Goal: Task Accomplishment & Management: Complete application form

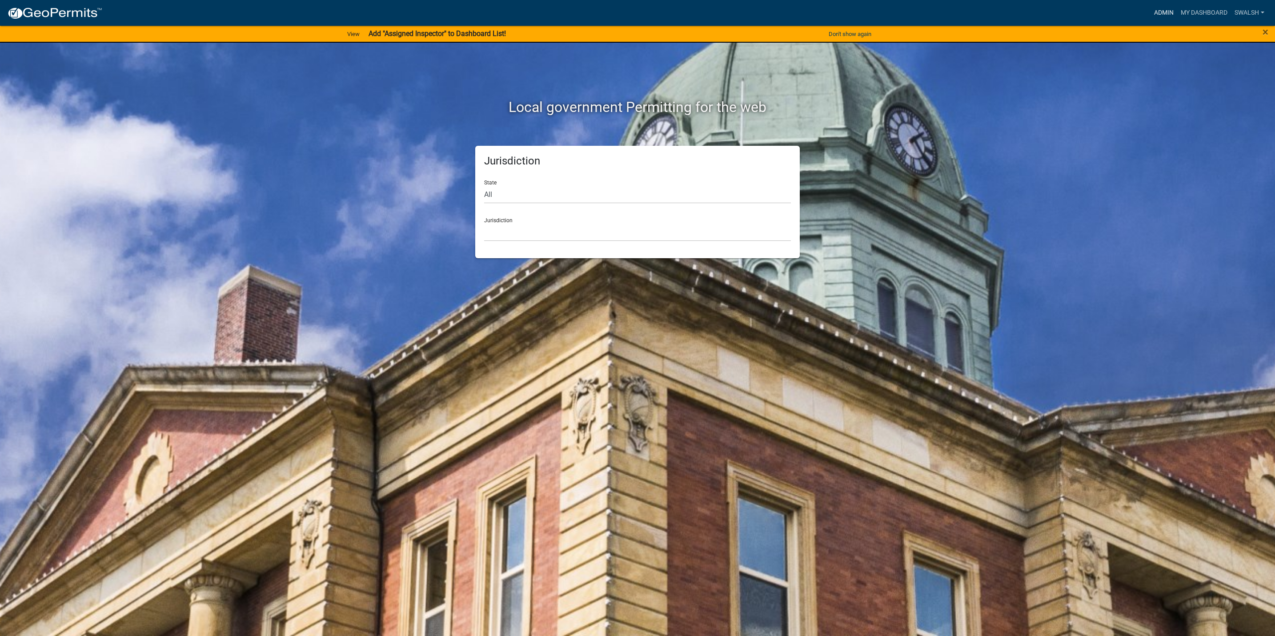
click at [633, 13] on link "Admin" at bounding box center [1163, 12] width 27 height 17
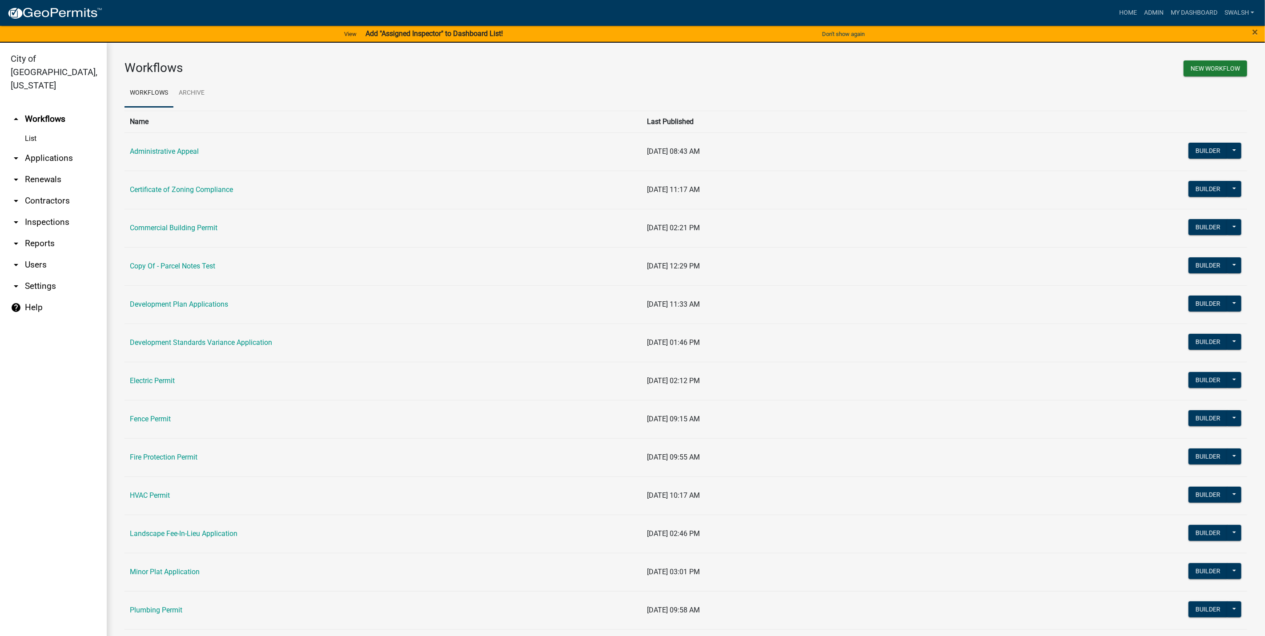
click at [172, 313] on td "Development Plan Applications" at bounding box center [382, 304] width 517 height 38
click at [172, 309] on link "Development Plan Applications" at bounding box center [179, 304] width 98 height 8
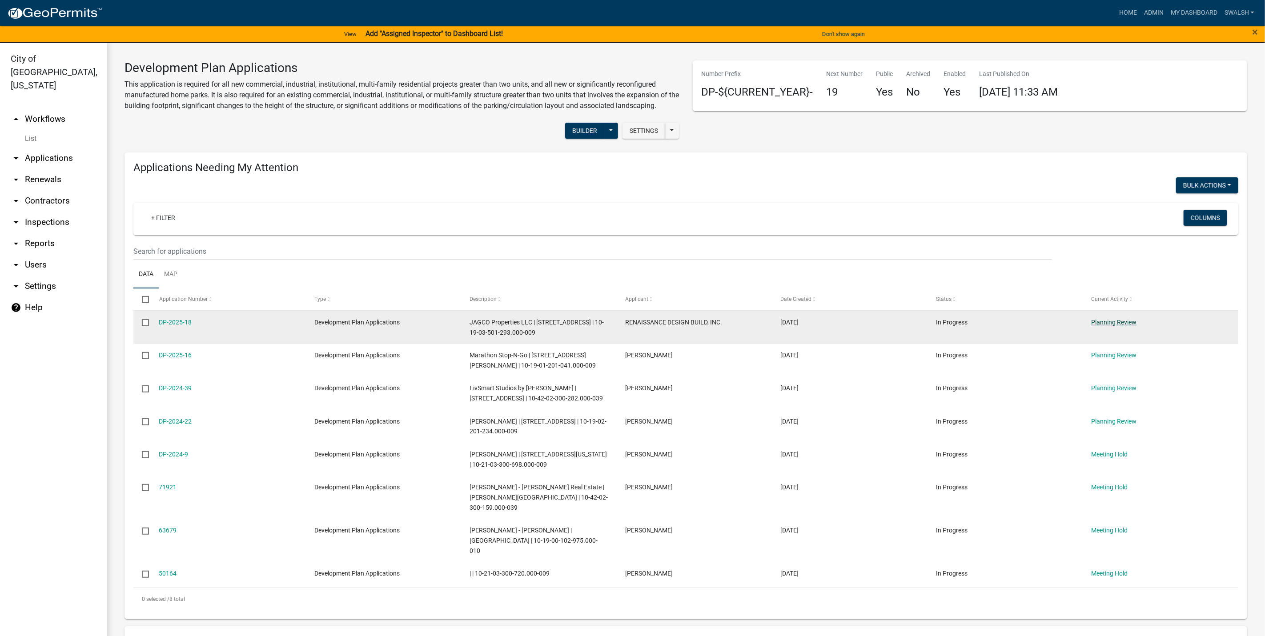
click at [633, 319] on link "Planning Review" at bounding box center [1113, 322] width 45 height 7
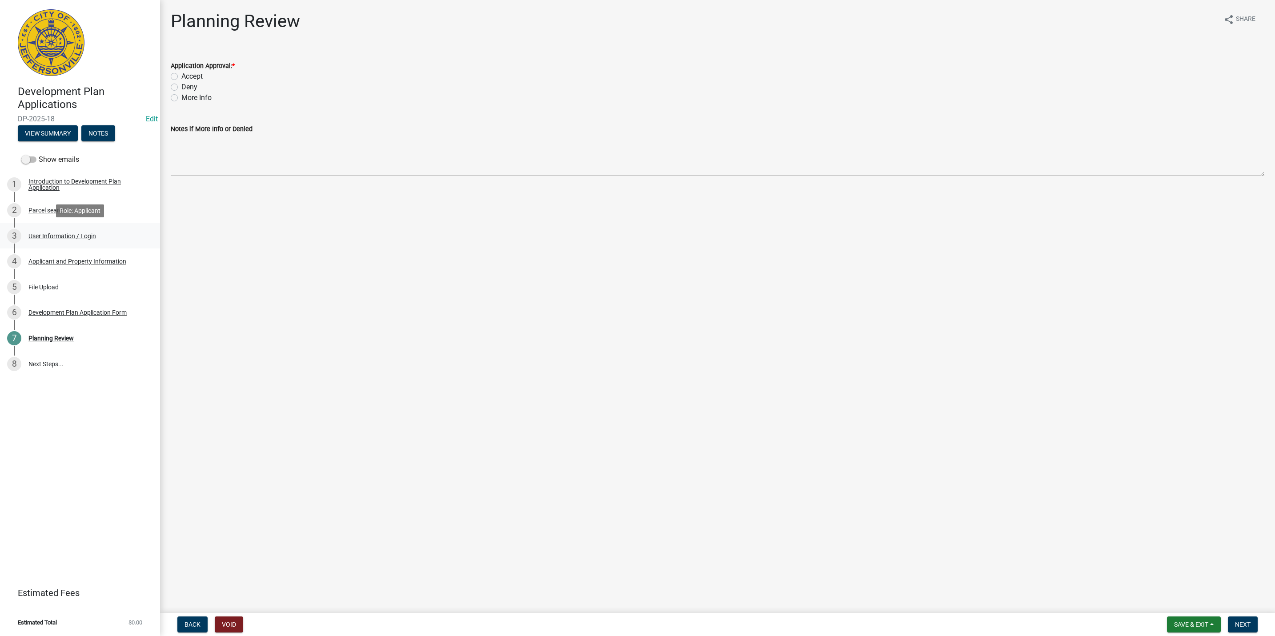
click at [105, 233] on div "3 User Information / Login" at bounding box center [76, 236] width 139 height 14
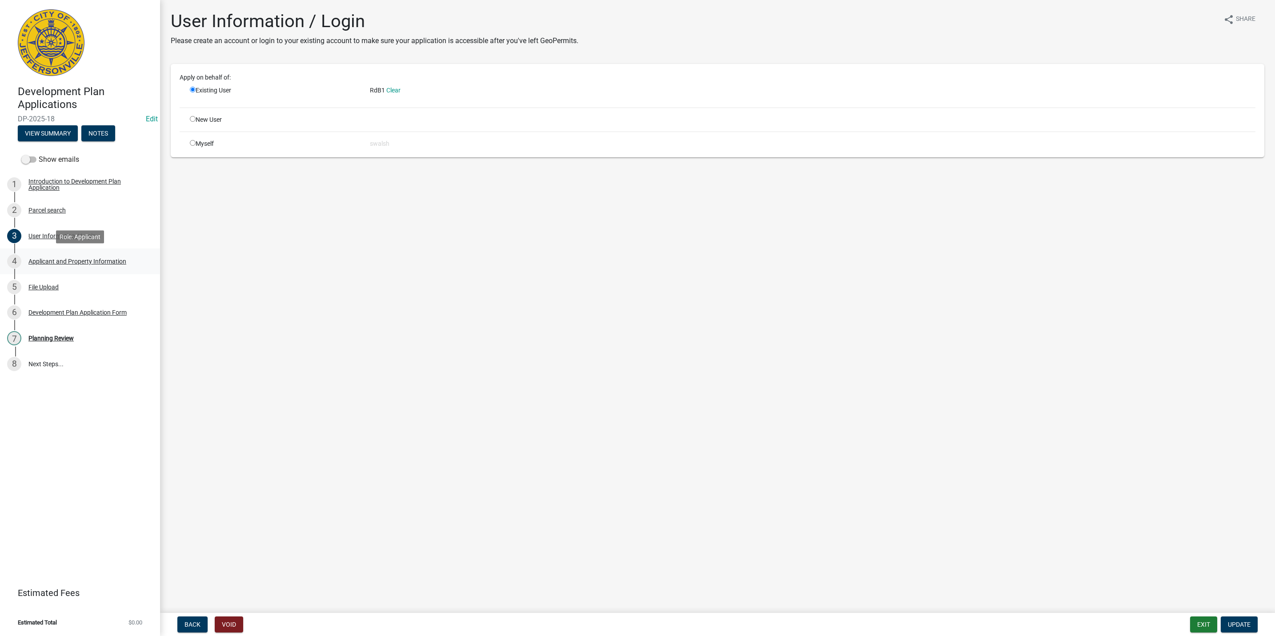
click at [108, 258] on div "Applicant and Property Information" at bounding box center [77, 261] width 98 height 6
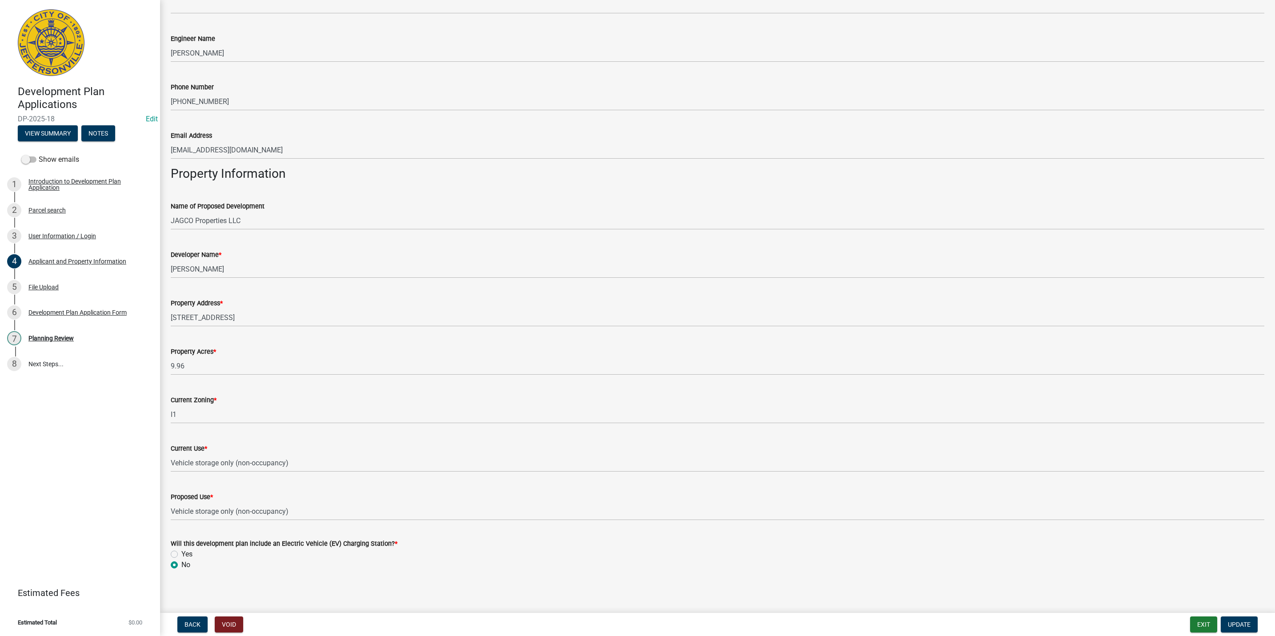
scroll to position [415, 0]
click at [79, 282] on div "5 File Upload" at bounding box center [76, 287] width 139 height 14
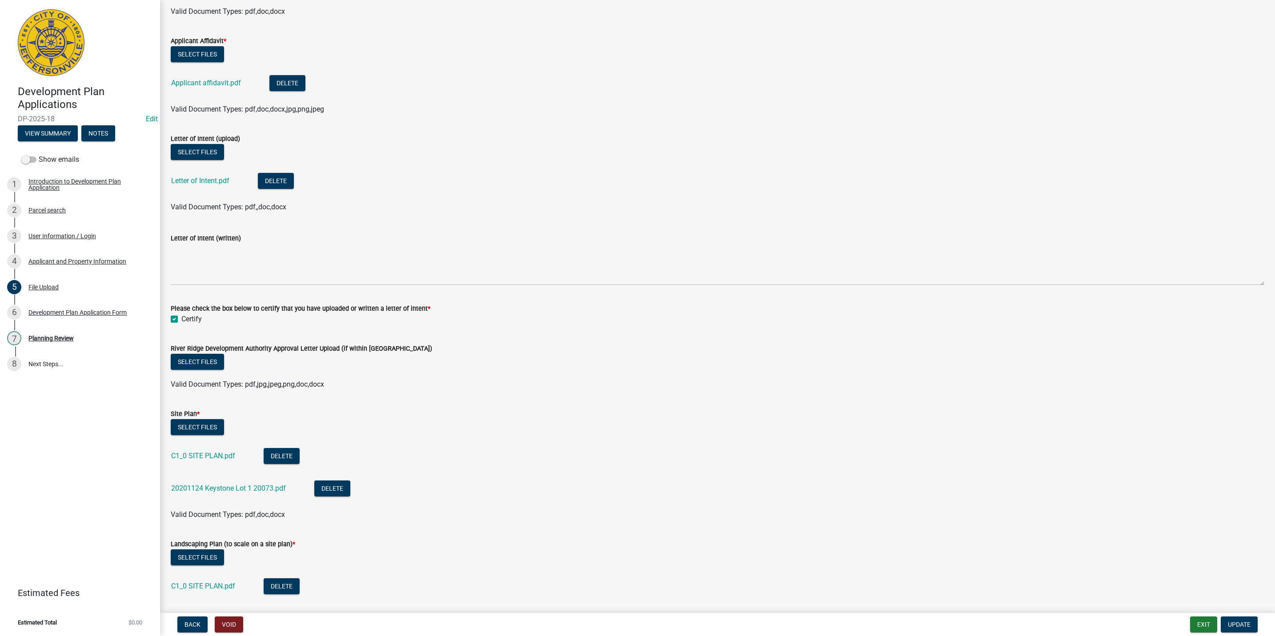
scroll to position [133, 0]
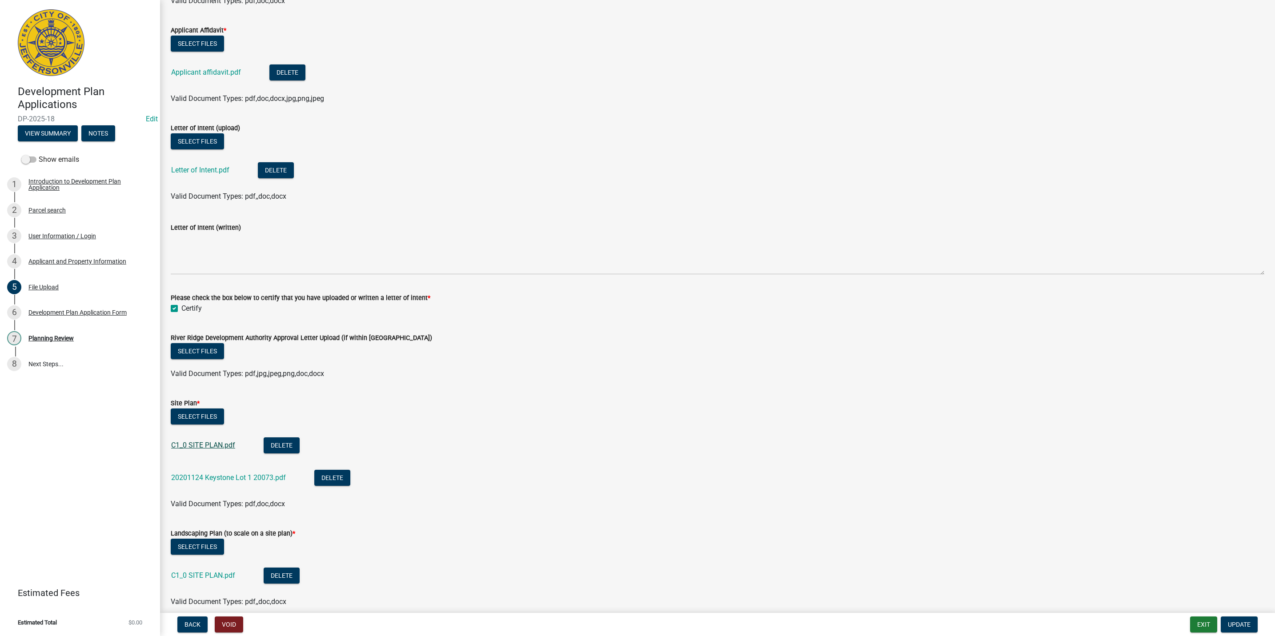
click at [211, 441] on link "C1_0 SITE PLAN.pdf" at bounding box center [203, 445] width 64 height 8
click at [196, 171] on link "Letter of Intent.pdf" at bounding box center [200, 170] width 58 height 8
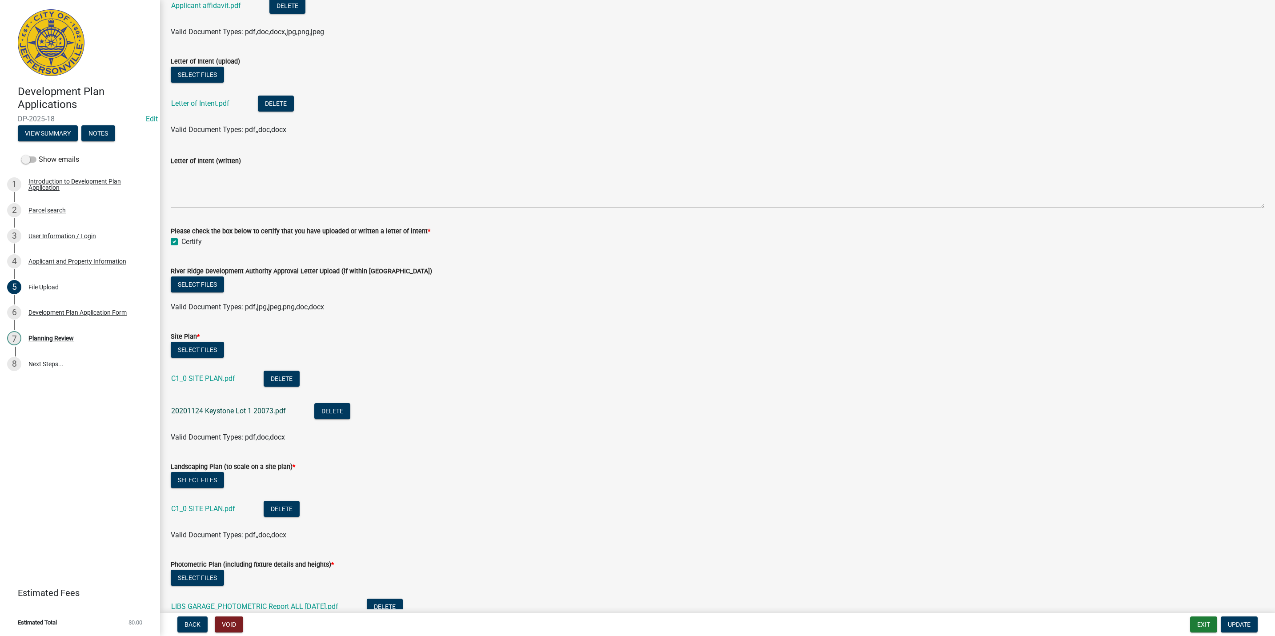
click at [244, 409] on link "20201124 Keystone Lot 1 20073.pdf" at bounding box center [228, 411] width 115 height 8
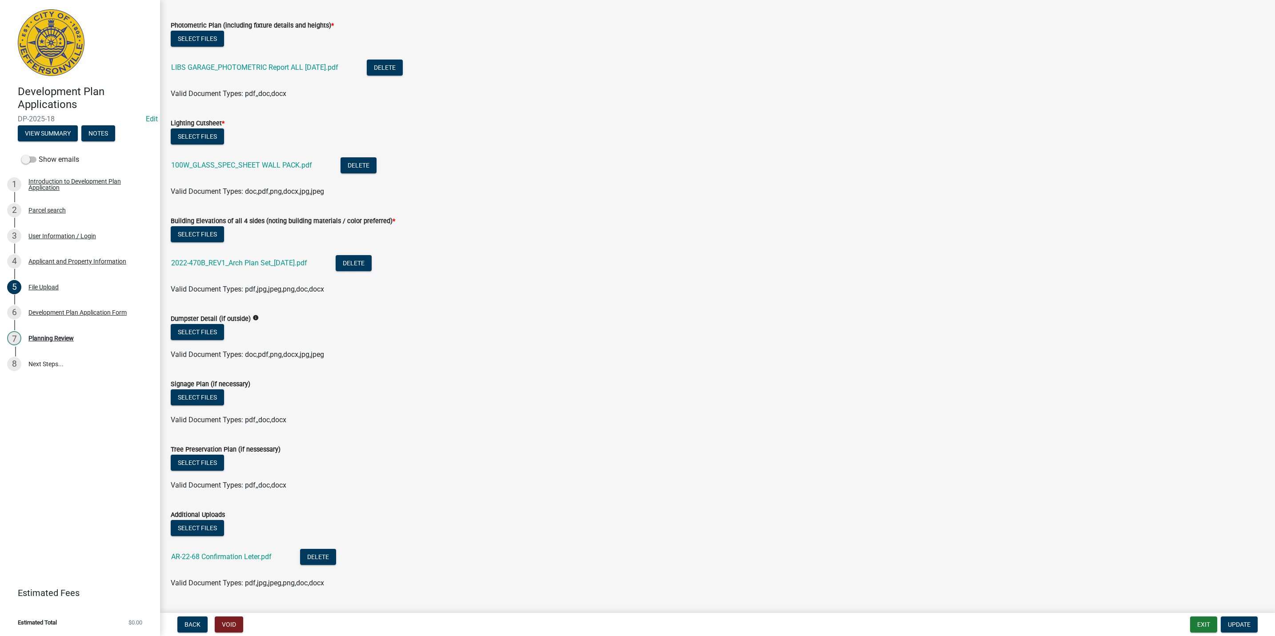
scroll to position [760, 0]
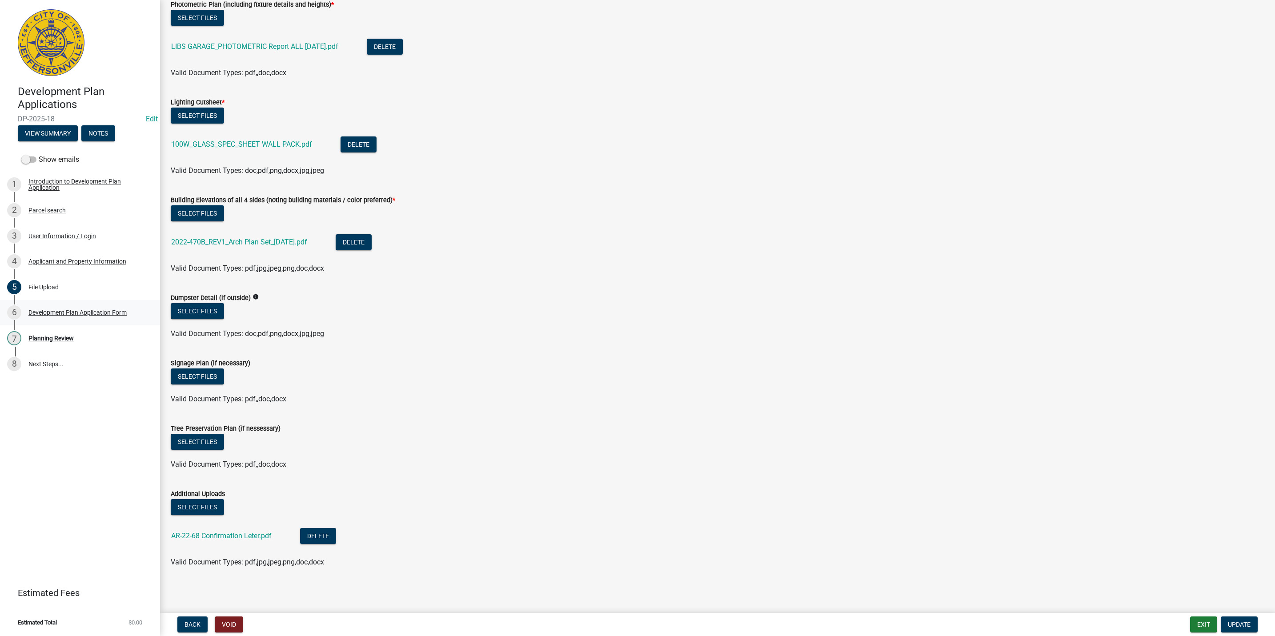
click at [85, 314] on div "Development Plan Application Form" at bounding box center [77, 312] width 98 height 6
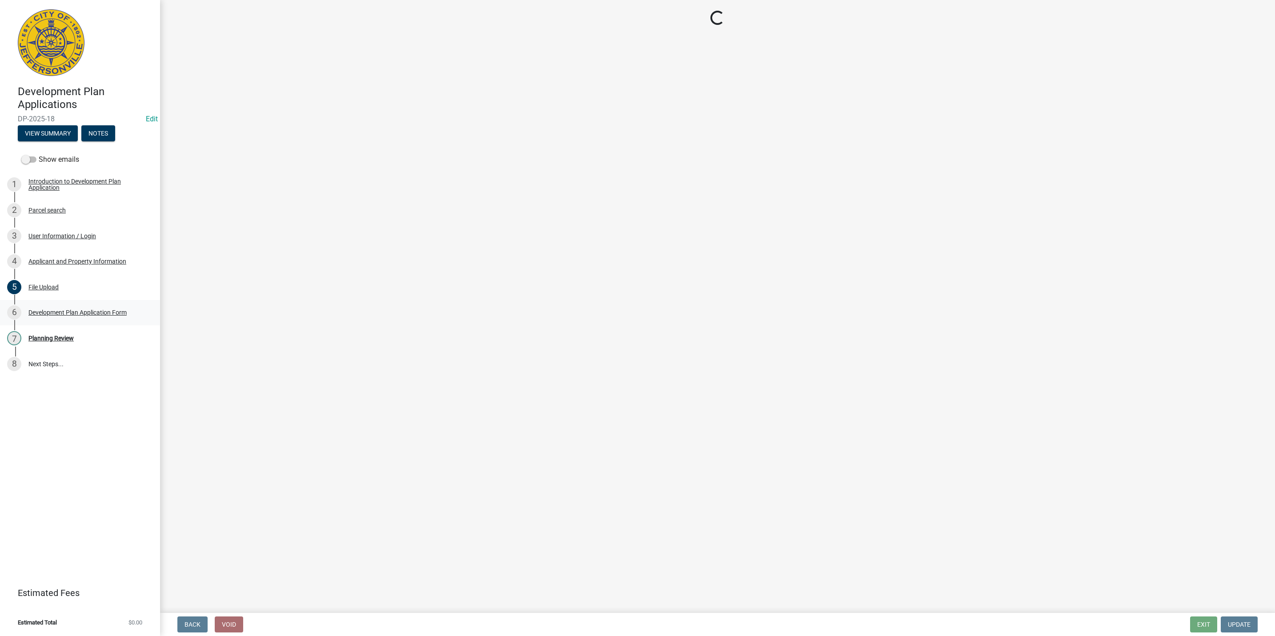
scroll to position [0, 0]
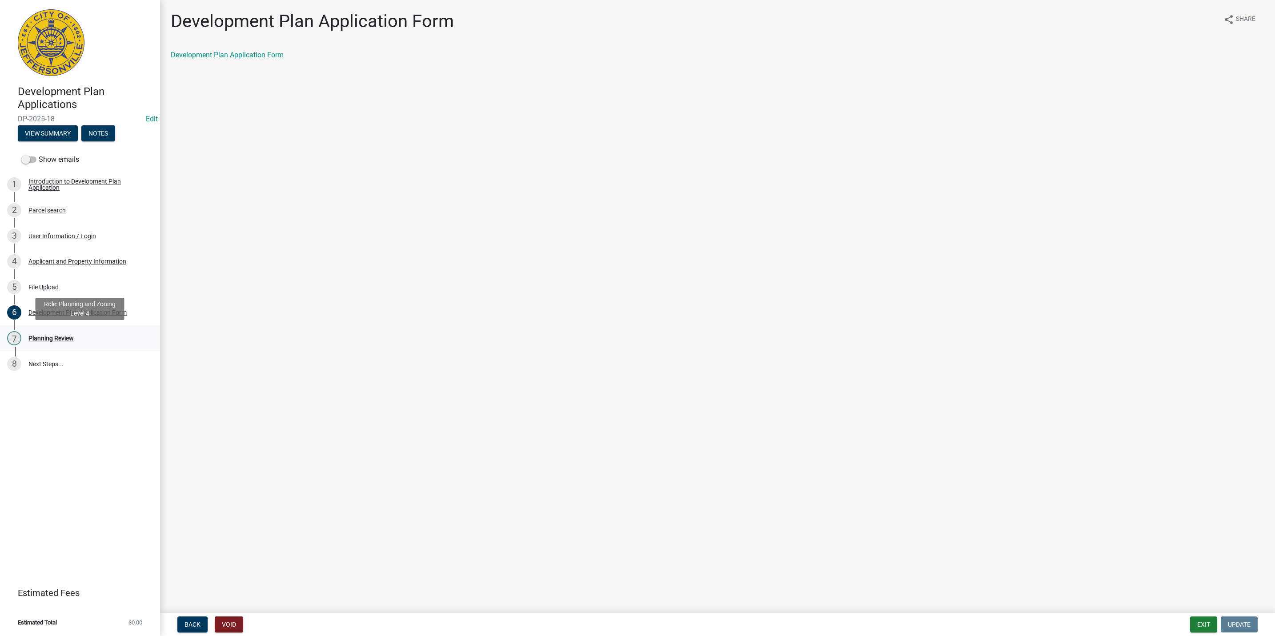
click at [63, 342] on div "7 Planning Review" at bounding box center [76, 338] width 139 height 14
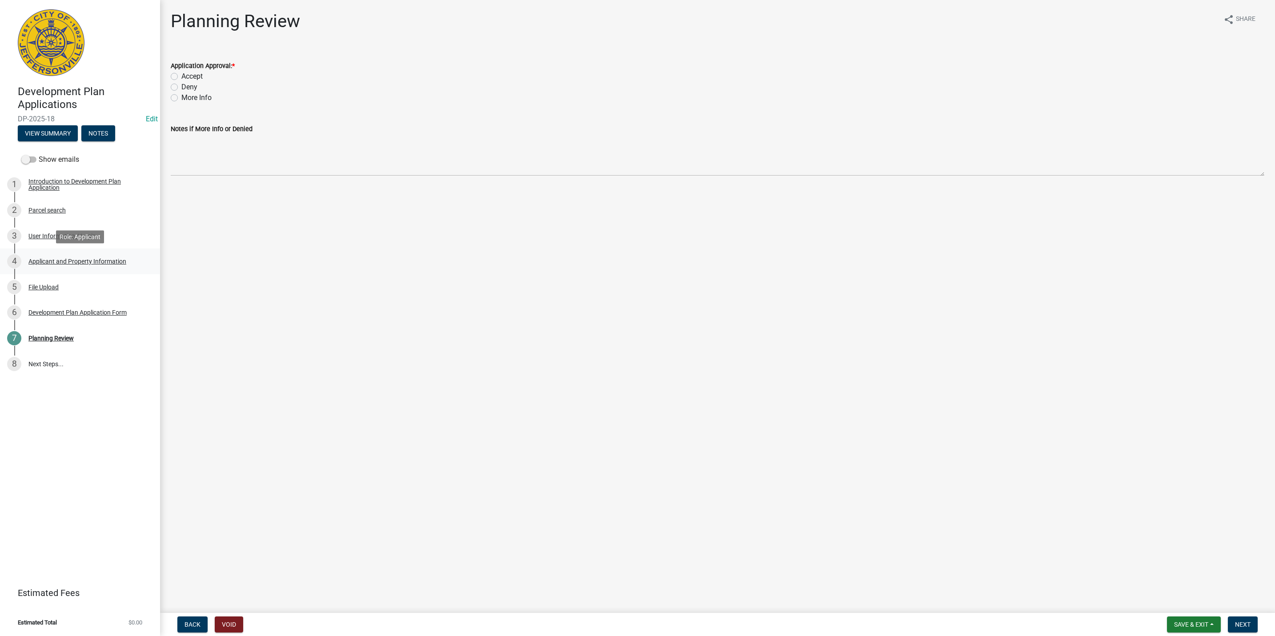
click at [62, 254] on div "4 Applicant and Property Information" at bounding box center [76, 261] width 139 height 14
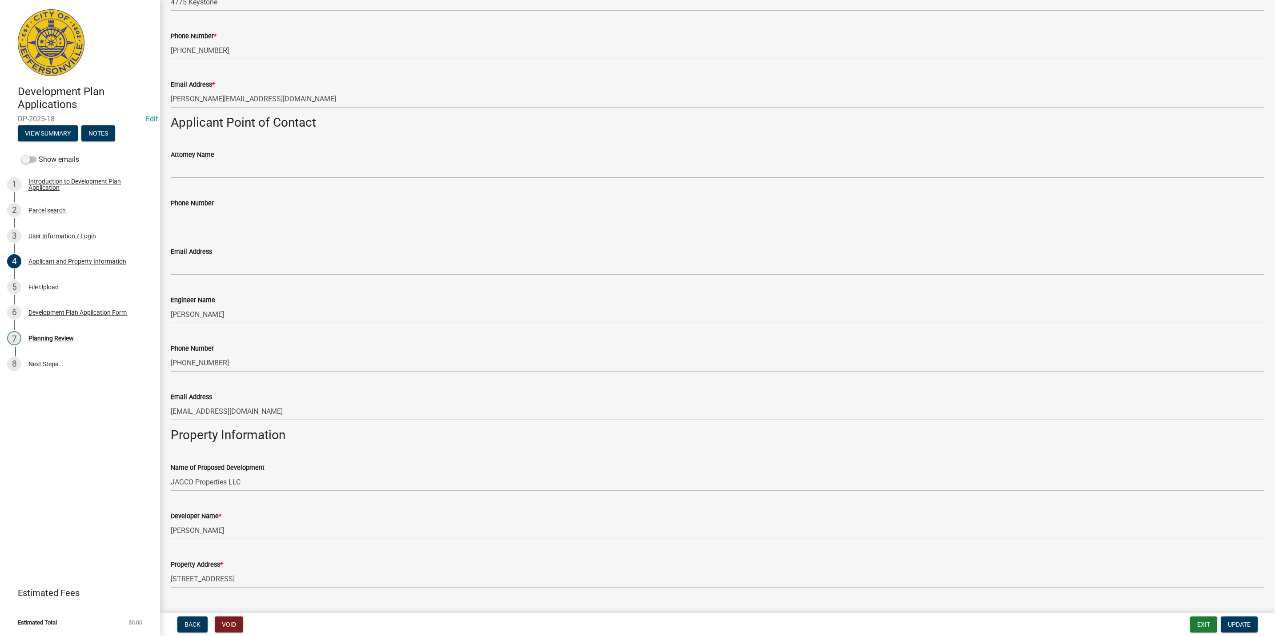
scroll to position [415, 0]
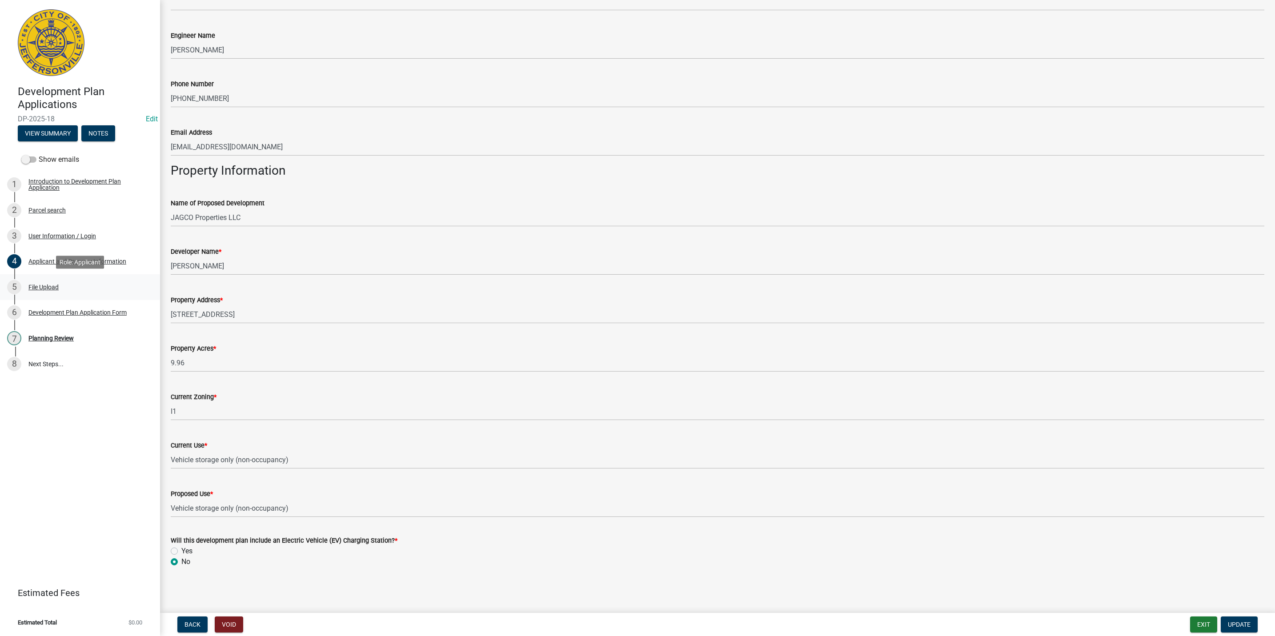
click at [47, 276] on link "5 File Upload" at bounding box center [80, 287] width 160 height 26
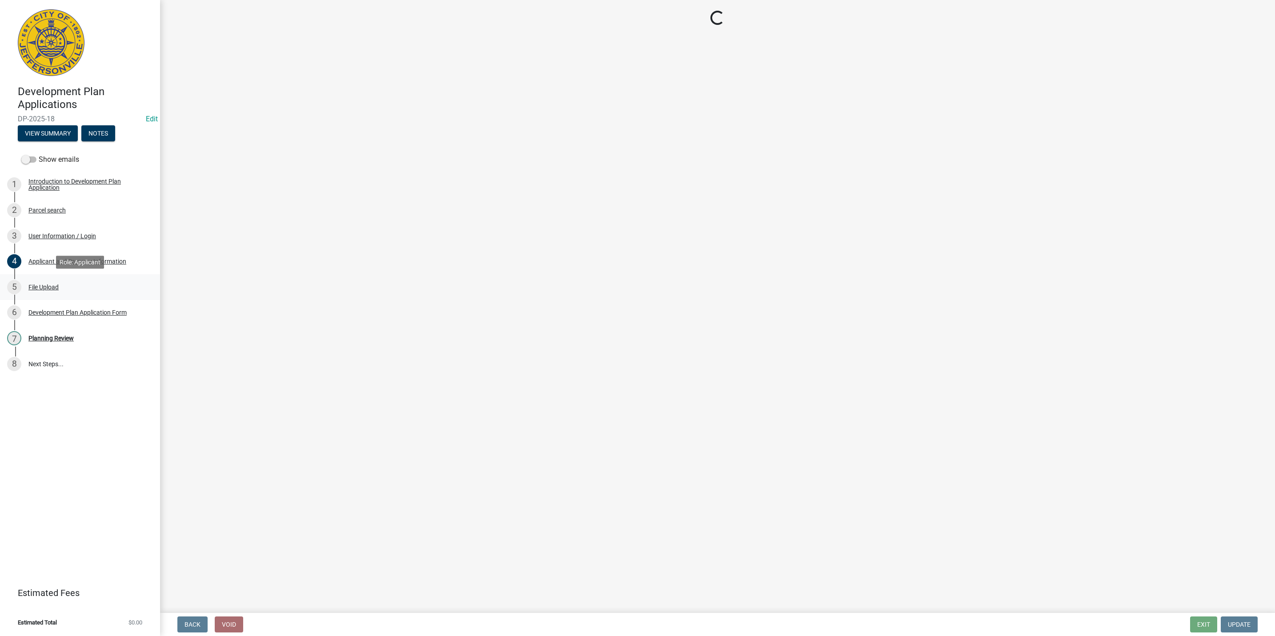
scroll to position [0, 0]
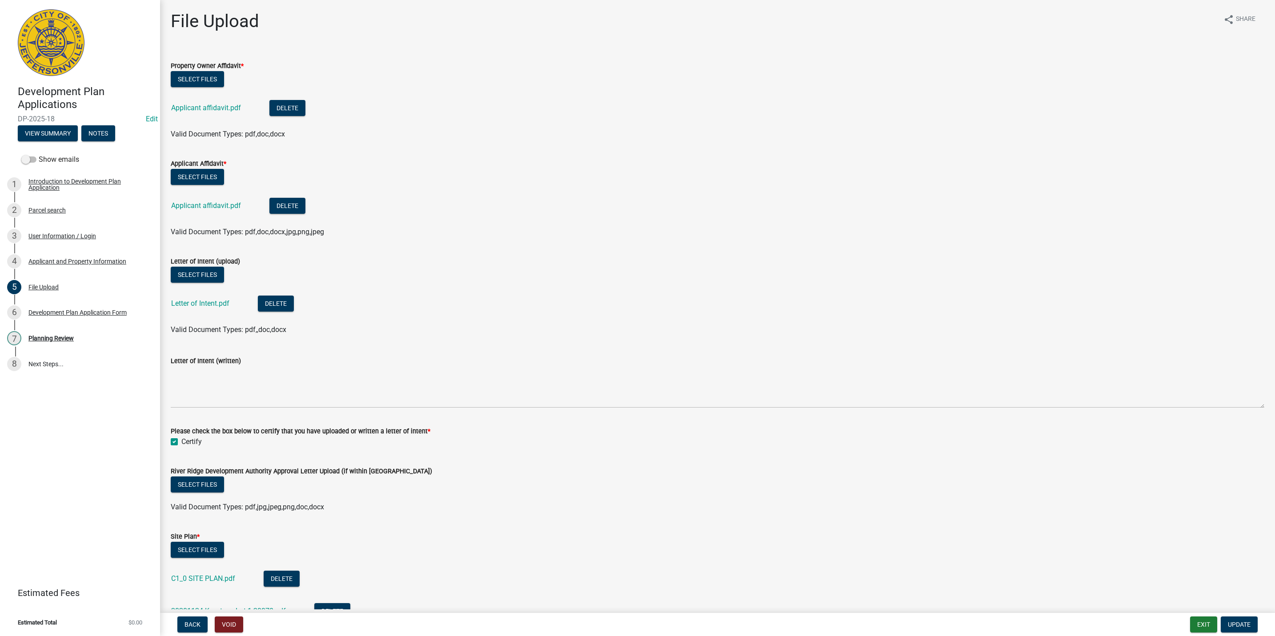
click at [208, 101] on div "Applicant affidavit.pdf" at bounding box center [213, 109] width 84 height 18
click at [208, 107] on link "Applicant affidavit.pdf" at bounding box center [206, 108] width 70 height 8
click at [211, 207] on link "Applicant affidavit.pdf" at bounding box center [206, 205] width 70 height 8
click at [56, 337] on div "Planning Review" at bounding box center [50, 338] width 45 height 6
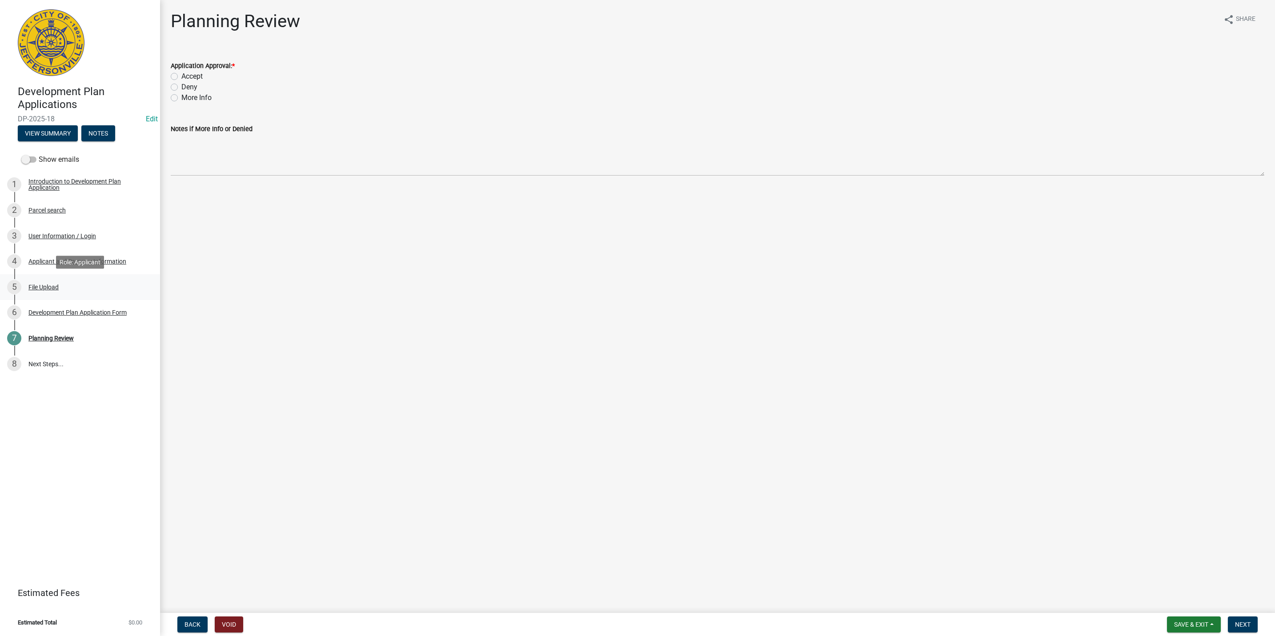
click at [46, 287] on div "File Upload" at bounding box center [43, 287] width 30 height 6
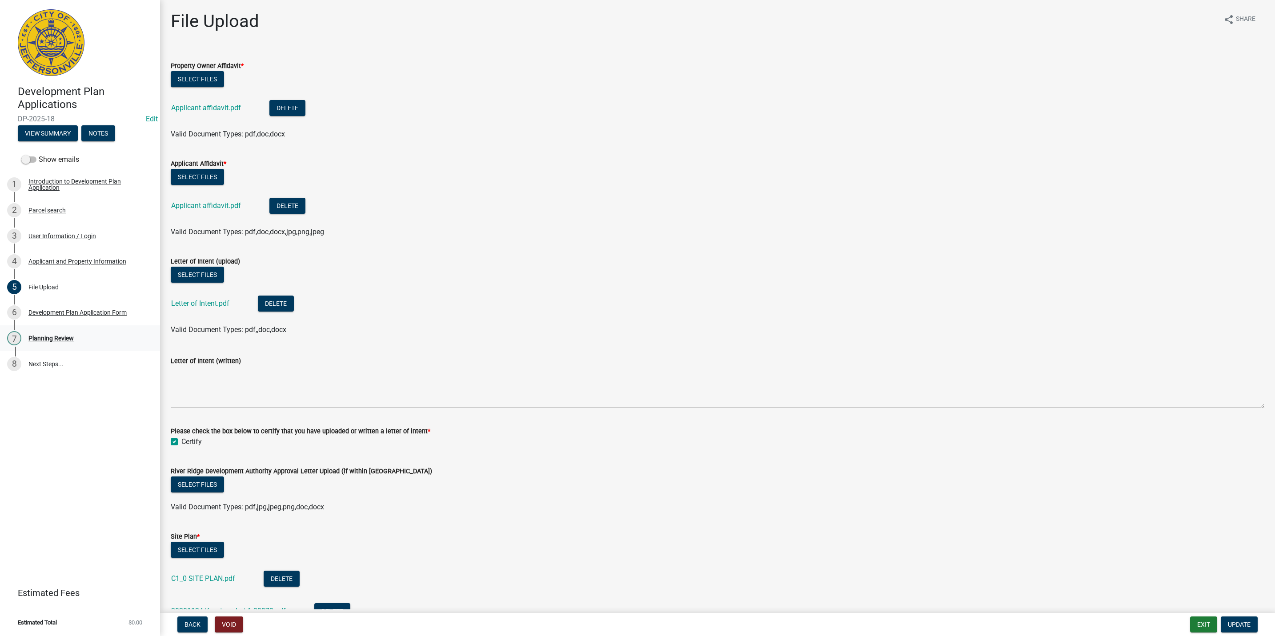
click at [19, 332] on div "7" at bounding box center [14, 338] width 14 height 14
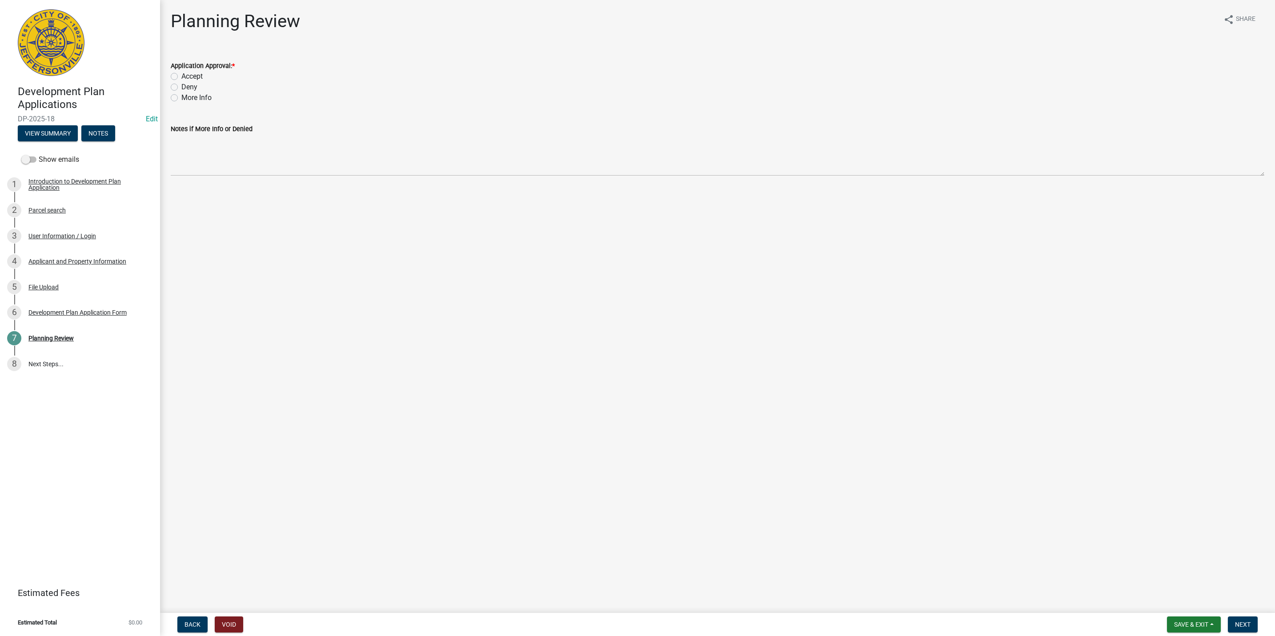
click at [187, 95] on label "More Info" at bounding box center [196, 97] width 30 height 11
click at [187, 95] on input "More Info" at bounding box center [184, 95] width 6 height 6
radio input "true"
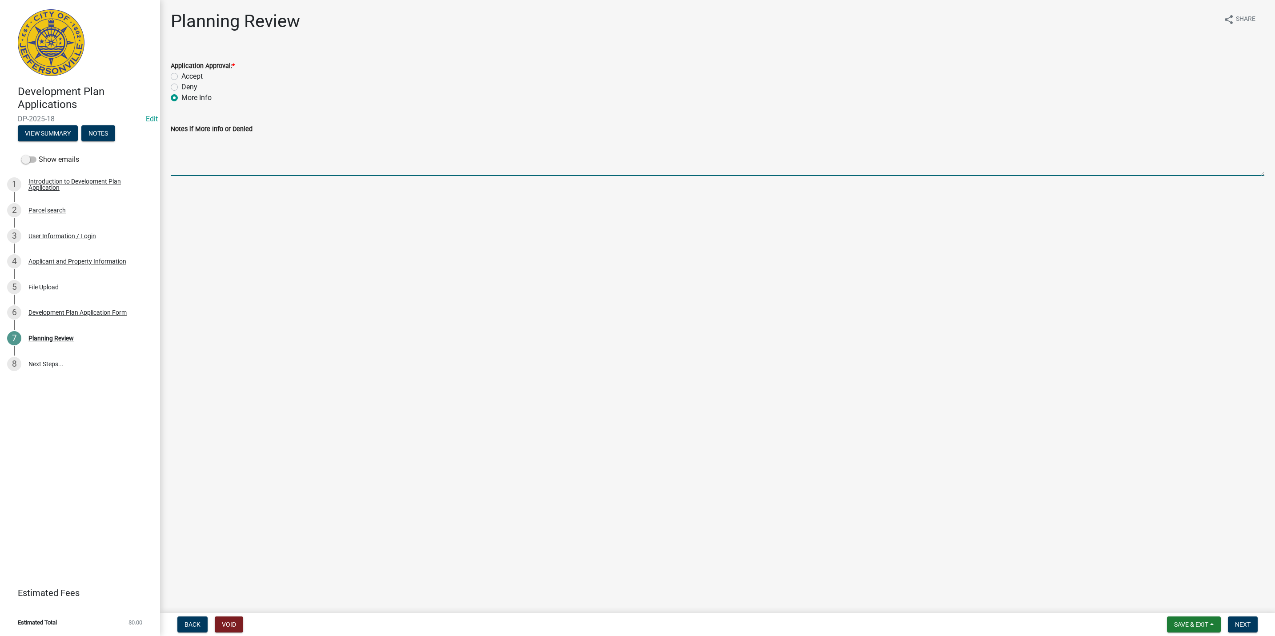
click at [216, 155] on textarea "Notes if More Info or Denied" at bounding box center [718, 155] width 1094 height 42
click at [228, 146] on textarea "Please provide the notarised property owner affidavit. The uploads include two …" at bounding box center [718, 155] width 1094 height 42
click at [354, 156] on textarea "Please provide the notarized property owner affidavit. The uploads include two …" at bounding box center [718, 155] width 1094 height 42
click at [633, 164] on textarea "Please provide the notarized property owner affidavit. The uploads include two …" at bounding box center [718, 155] width 1094 height 42
type textarea "Please provide the notarized property owner affidavit. The uploads include two …"
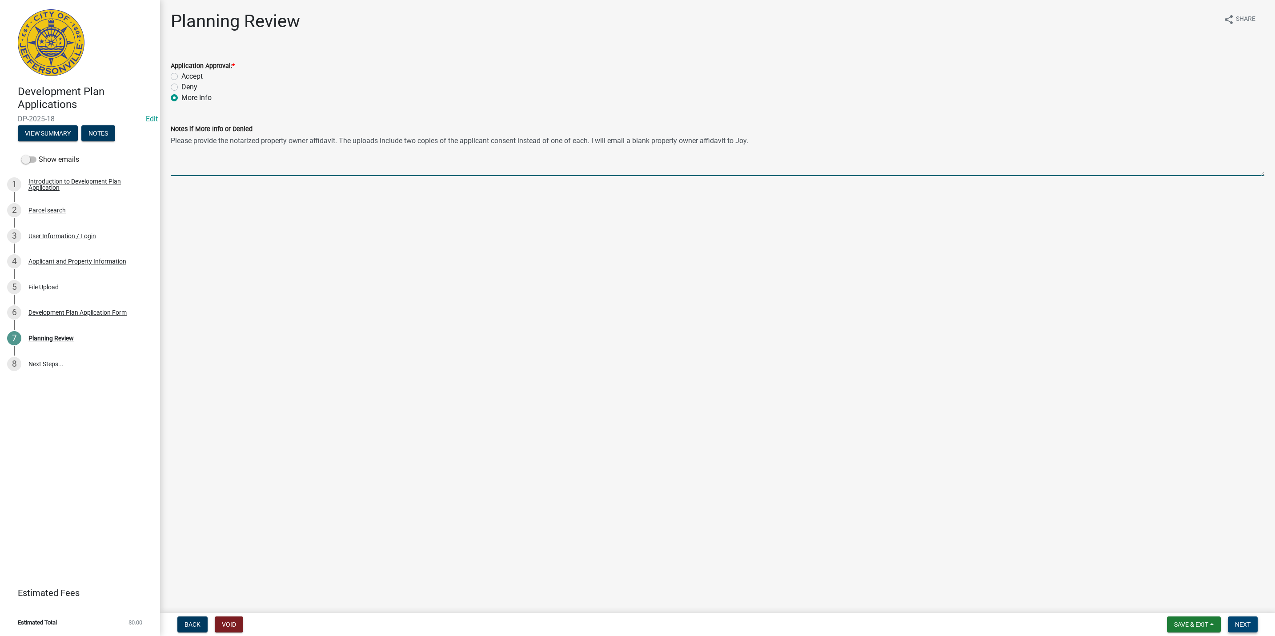
click at [633, 621] on span "Next" at bounding box center [1243, 624] width 16 height 7
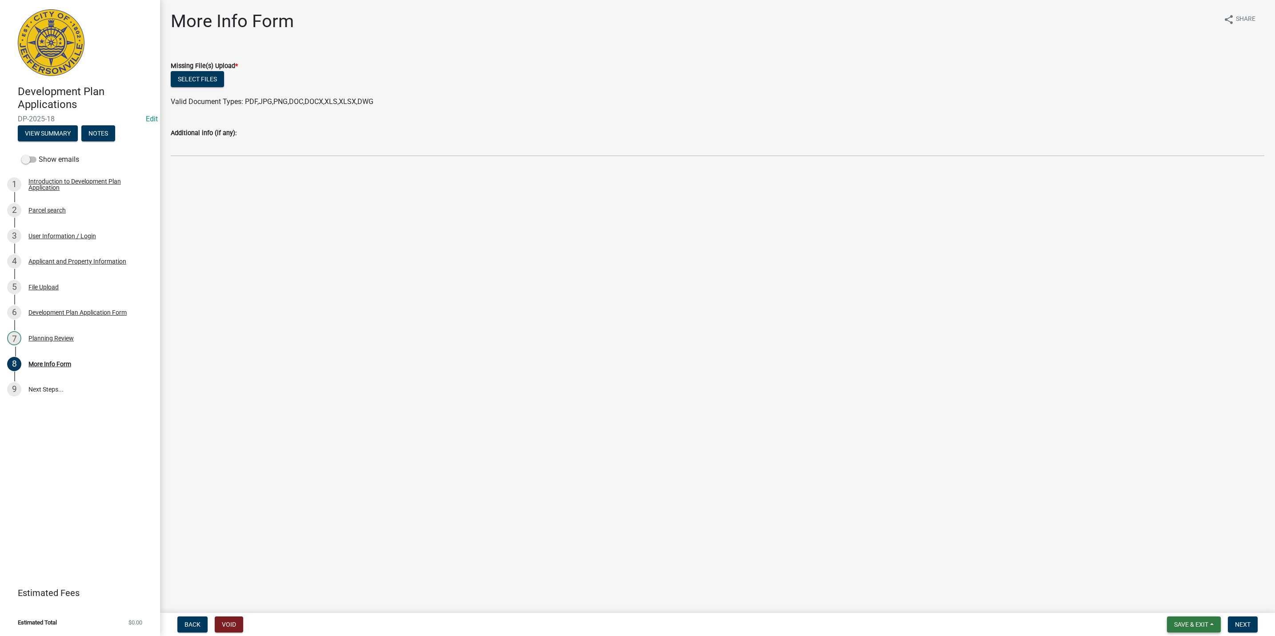
click at [633, 622] on span "Save & Exit" at bounding box center [1191, 624] width 34 height 7
click at [633, 593] on button "Save & Exit" at bounding box center [1185, 601] width 71 height 21
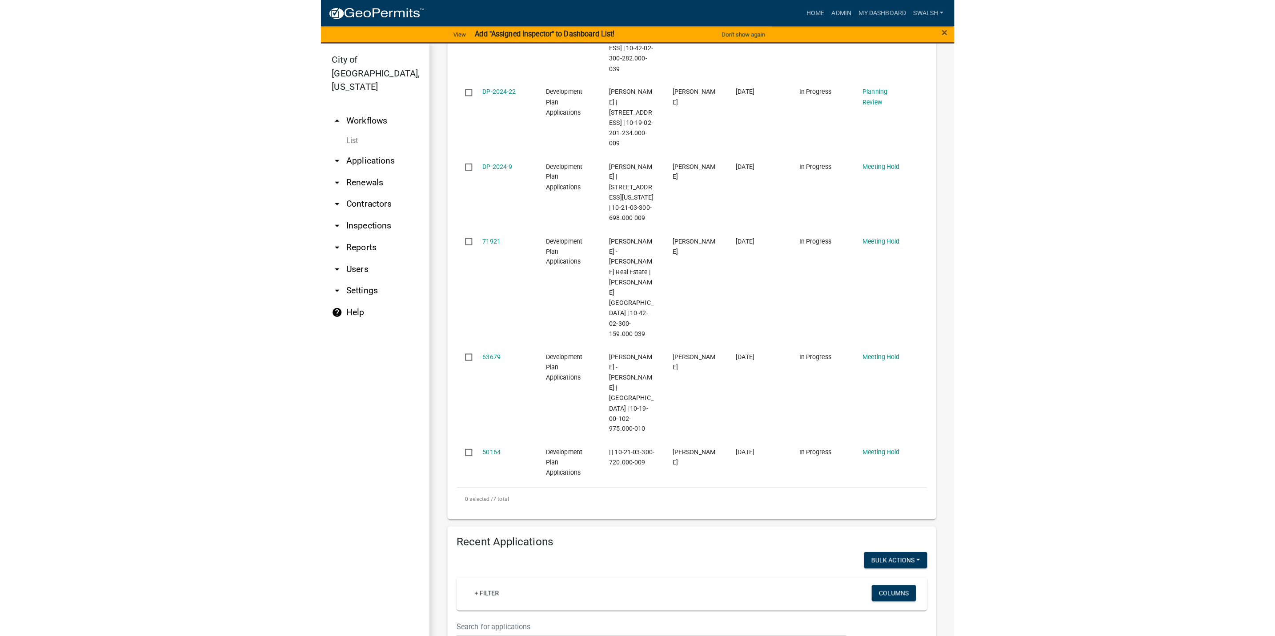
scroll to position [600, 0]
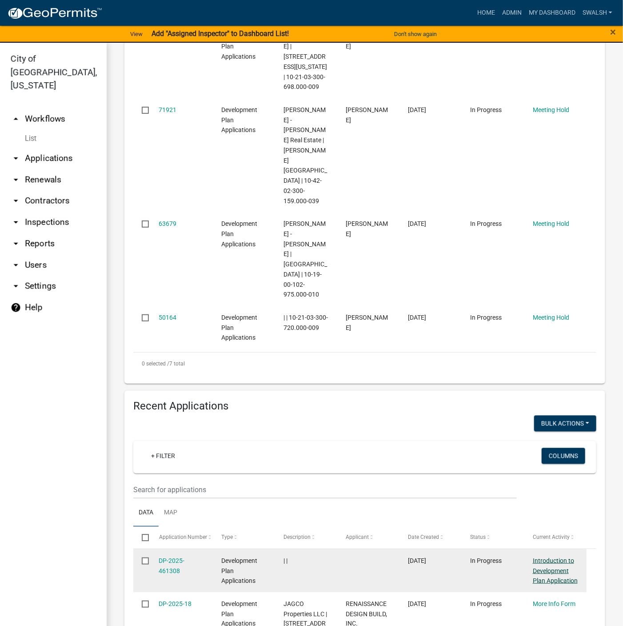
drag, startPoint x: 565, startPoint y: 534, endPoint x: 567, endPoint y: 501, distance: 32.6
click at [565, 600] on link "More Info Form" at bounding box center [554, 603] width 43 height 7
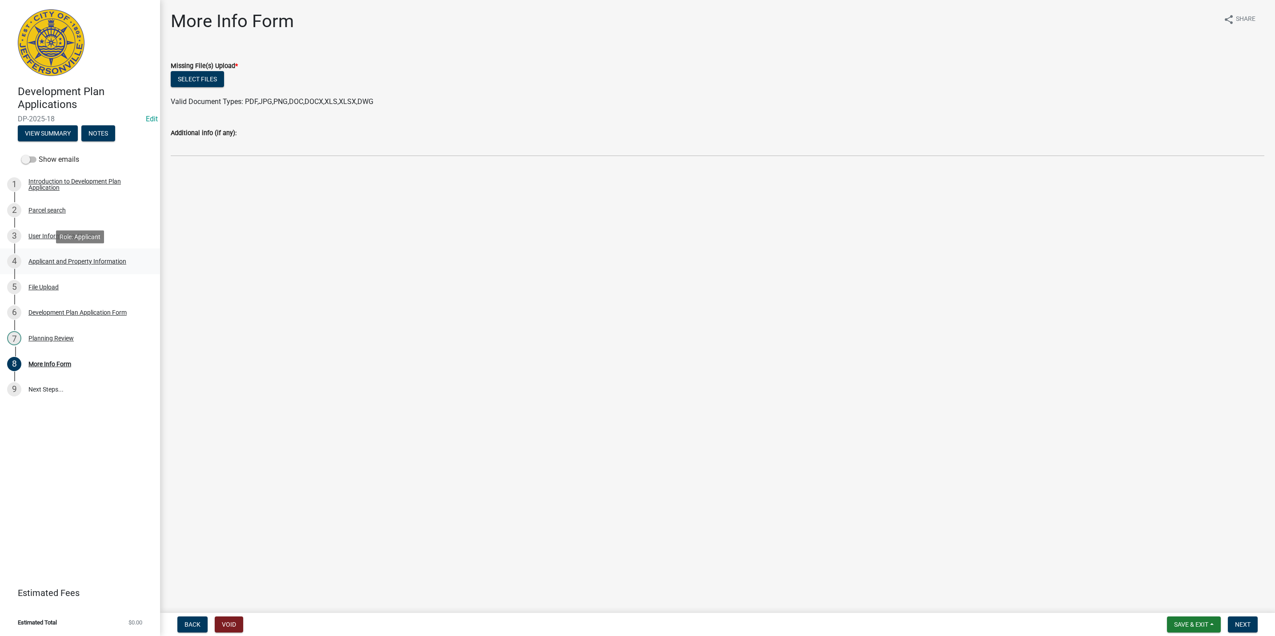
click at [76, 259] on div "Applicant and Property Information" at bounding box center [77, 261] width 98 height 6
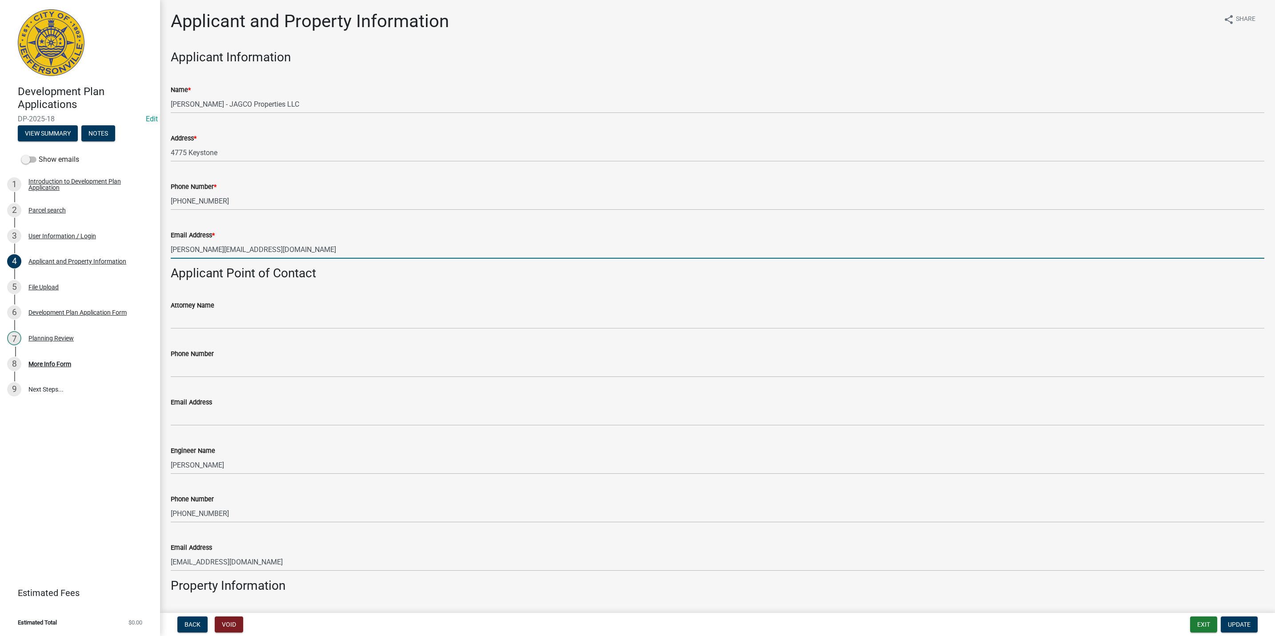
drag, startPoint x: 251, startPoint y: 249, endPoint x: 168, endPoint y: 247, distance: 82.7
click at [168, 247] on div "Email Address * [PERSON_NAME][EMAIL_ADDRESS][DOMAIN_NAME]" at bounding box center [717, 237] width 1107 height 41
click at [263, 249] on input "[PERSON_NAME][EMAIL_ADDRESS][DOMAIN_NAME]" at bounding box center [718, 249] width 1094 height 18
drag, startPoint x: 263, startPoint y: 249, endPoint x: 167, endPoint y: 252, distance: 96.1
click at [167, 252] on div "Email Address * [PERSON_NAME][EMAIL_ADDRESS][DOMAIN_NAME]" at bounding box center [717, 237] width 1107 height 41
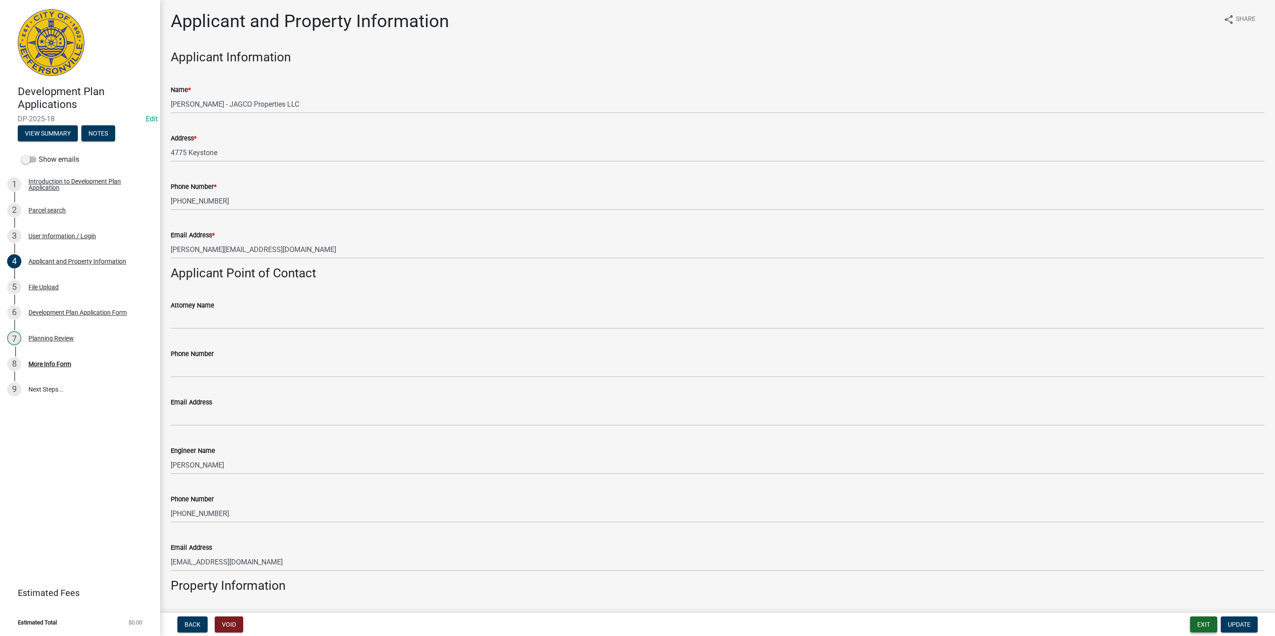
click at [633, 625] on button "Exit" at bounding box center [1203, 625] width 27 height 16
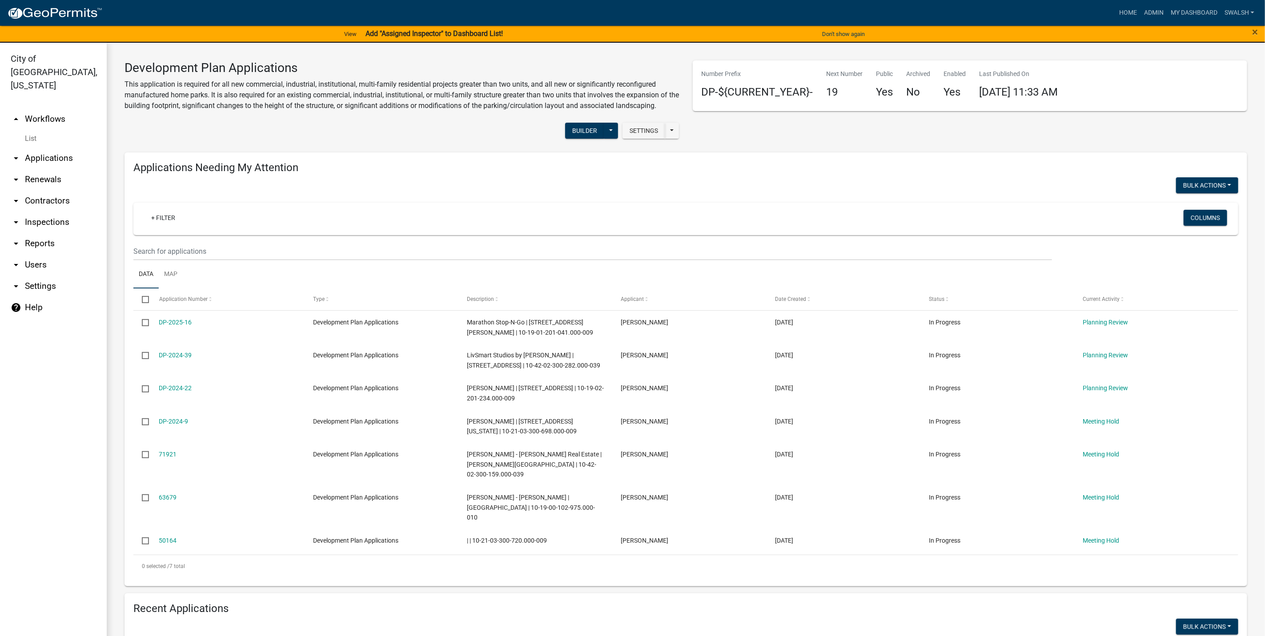
click at [66, 109] on link "arrow_drop_up Workflows" at bounding box center [53, 118] width 107 height 21
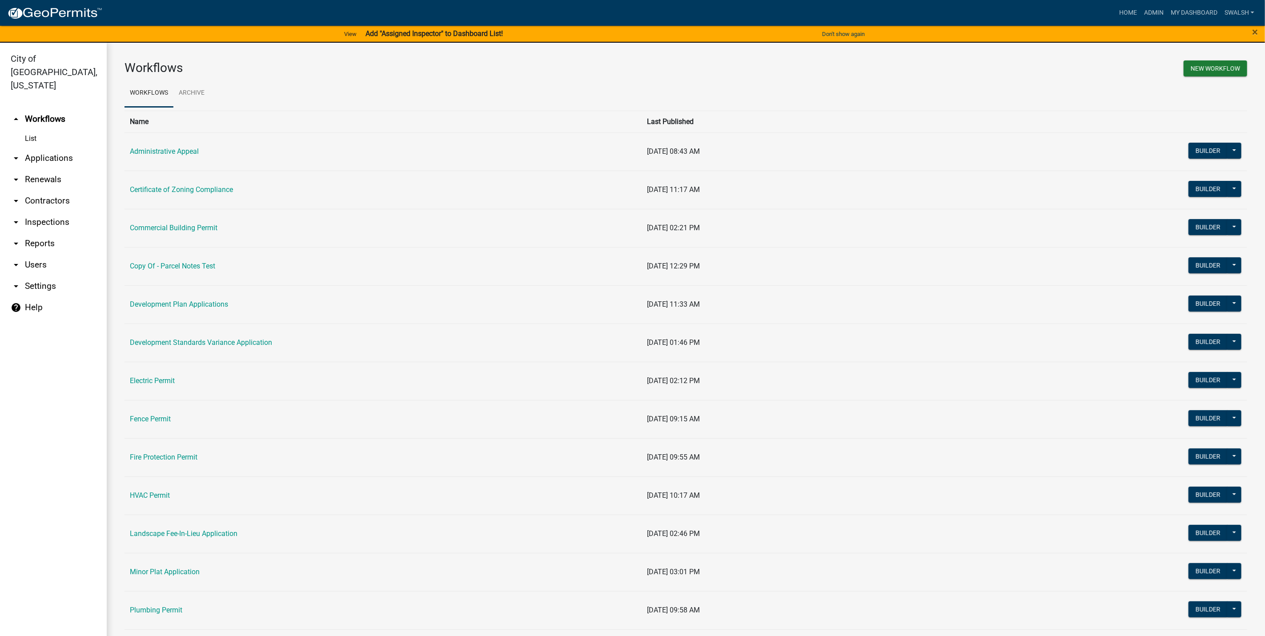
click at [160, 414] on td "Fence Permit" at bounding box center [382, 419] width 517 height 38
click at [159, 418] on link "Fence Permit" at bounding box center [150, 419] width 41 height 8
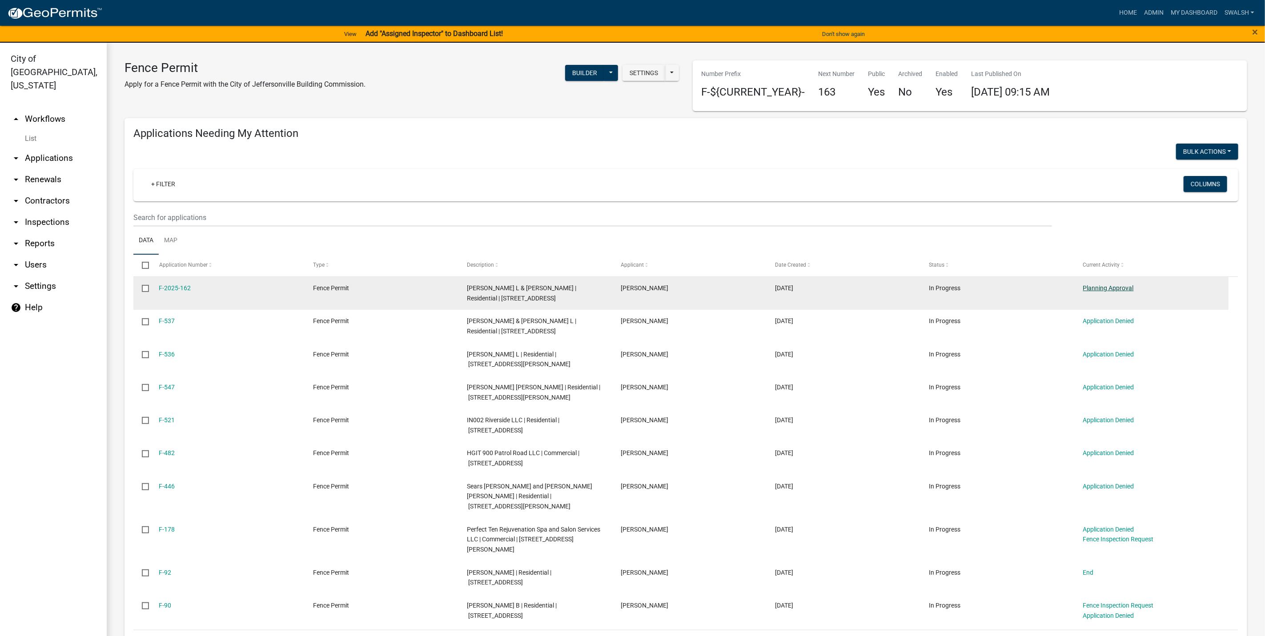
click at [633, 287] on link "Planning Approval" at bounding box center [1108, 287] width 51 height 7
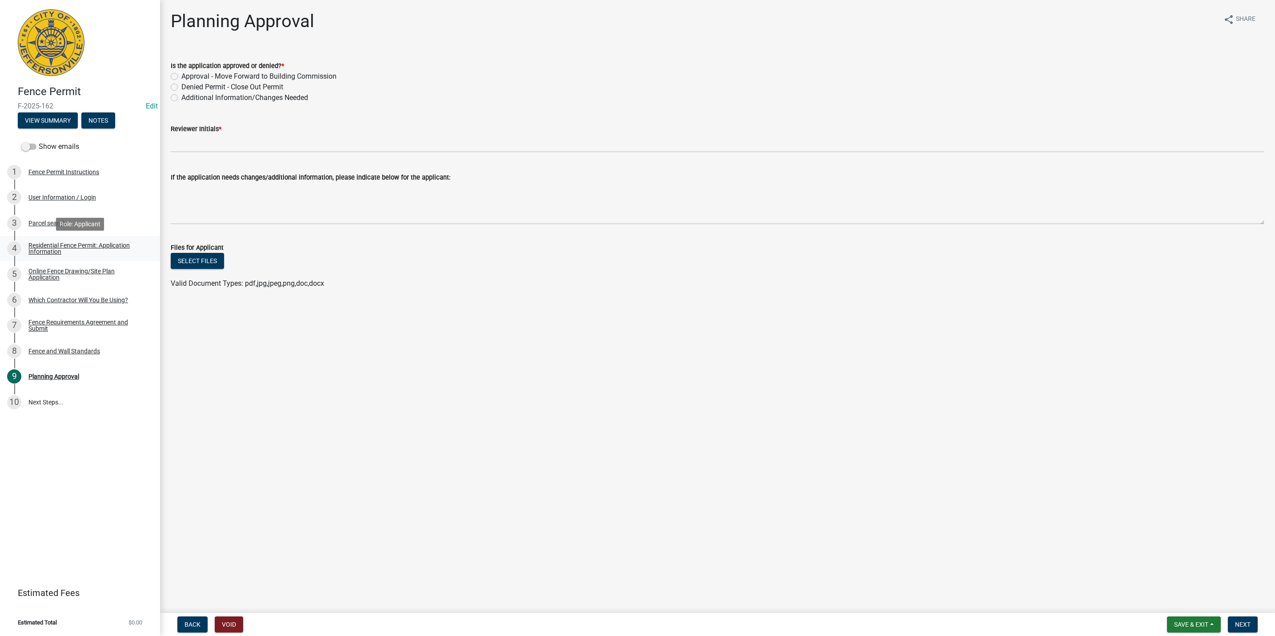
click at [87, 244] on div "Residential Fence Permit: Application Information" at bounding box center [86, 248] width 117 height 12
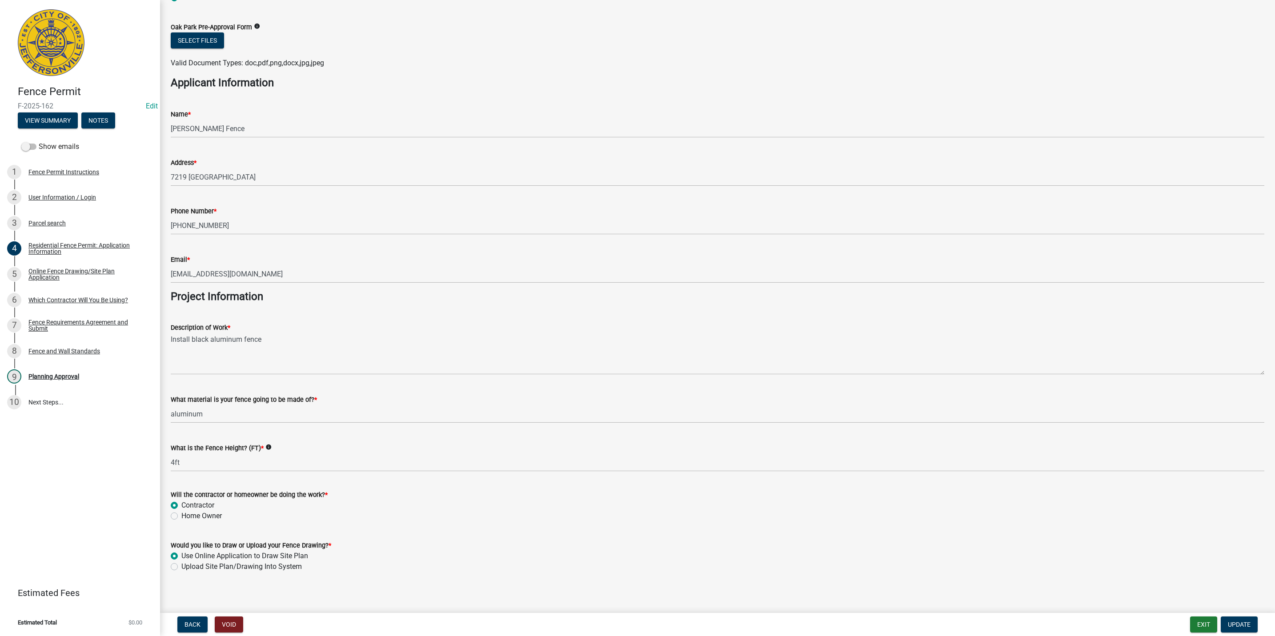
scroll to position [492, 0]
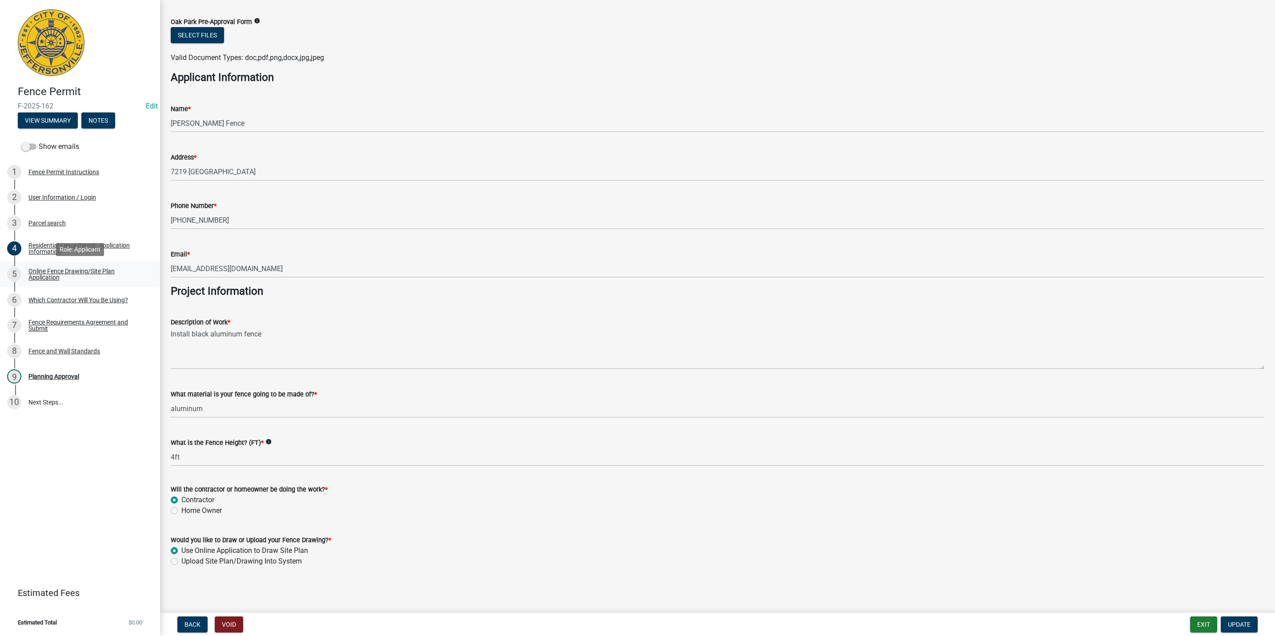
click at [103, 275] on div "Online Fence Drawing/Site Plan Application" at bounding box center [86, 274] width 117 height 12
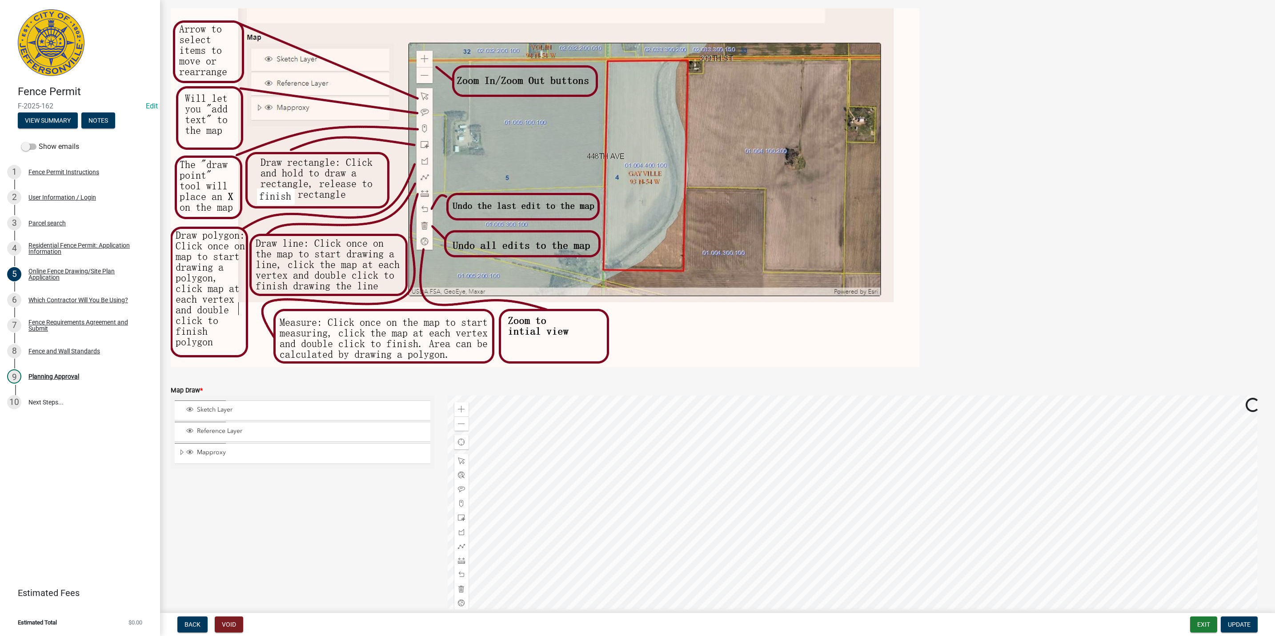
scroll to position [110, 0]
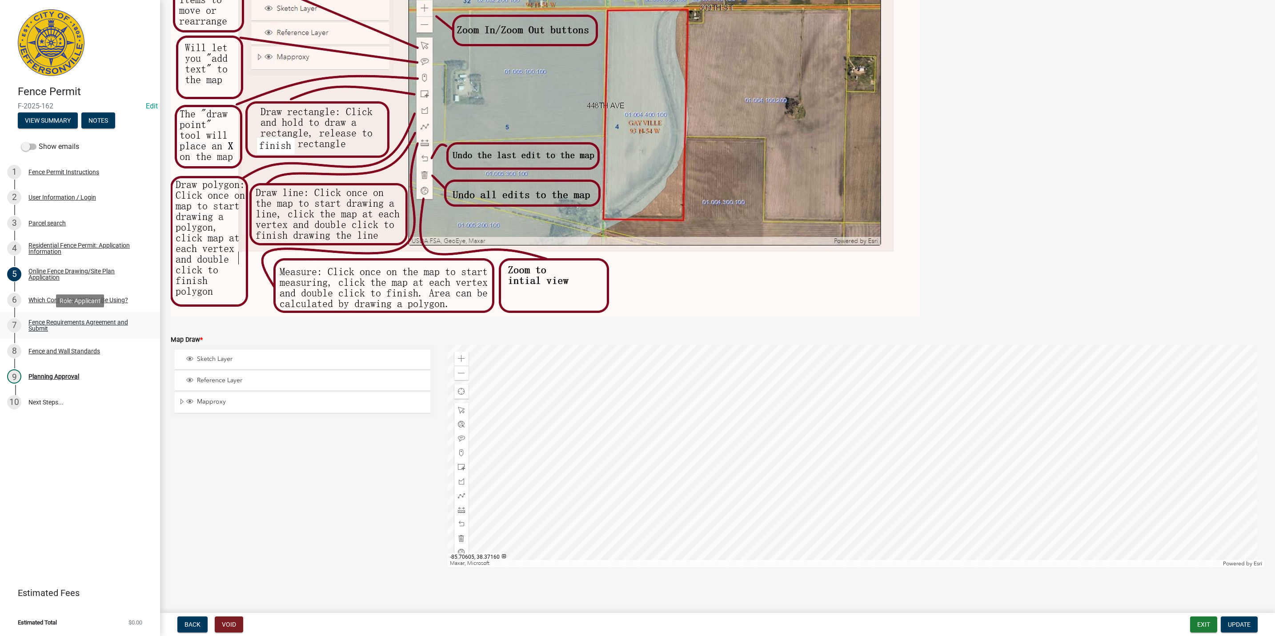
click at [75, 328] on div "Fence Requirements Agreement and Submit" at bounding box center [86, 325] width 117 height 12
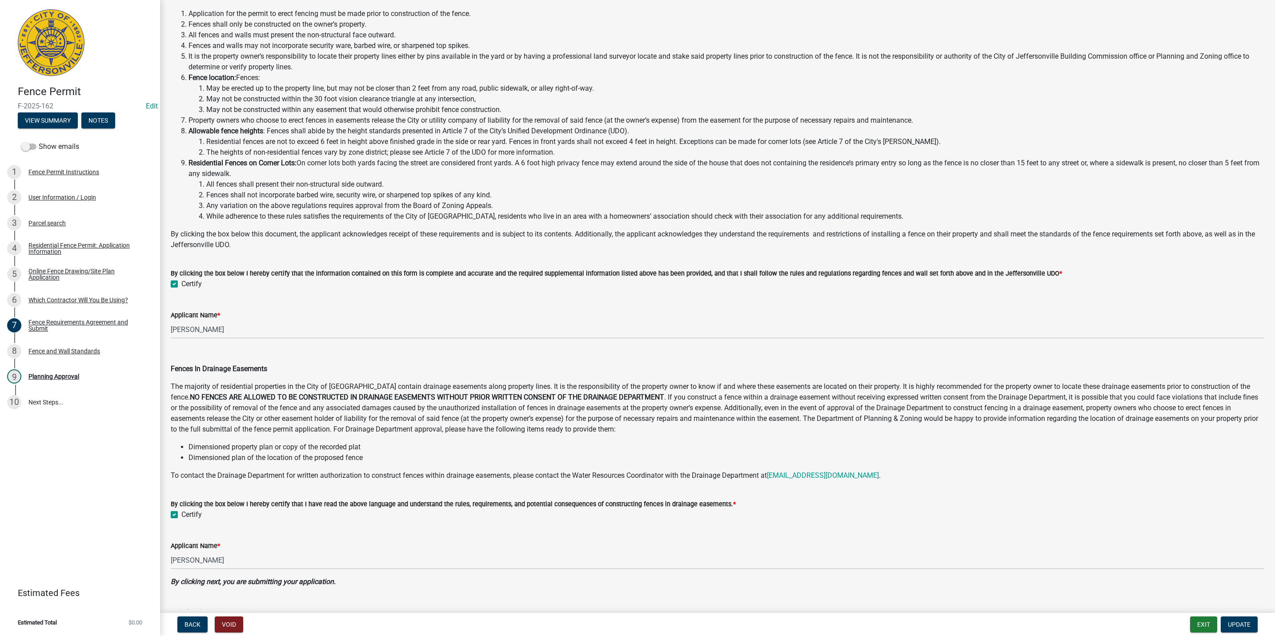
scroll to position [127, 0]
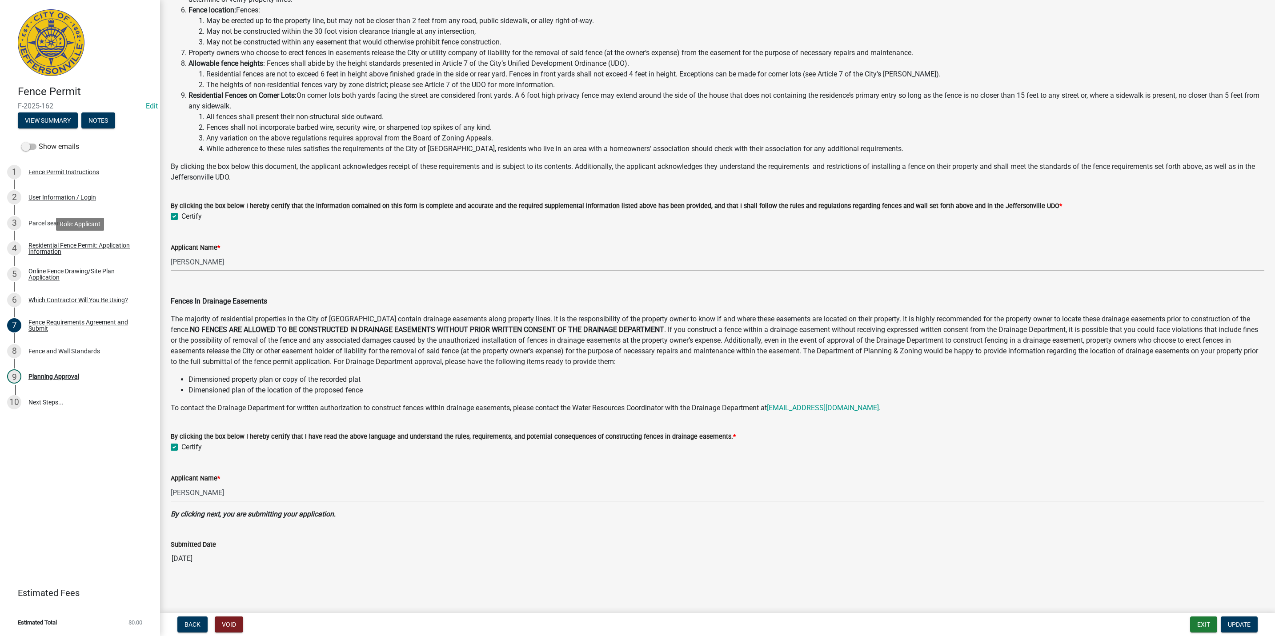
click at [71, 253] on div "Residential Fence Permit: Application Information" at bounding box center [86, 248] width 117 height 12
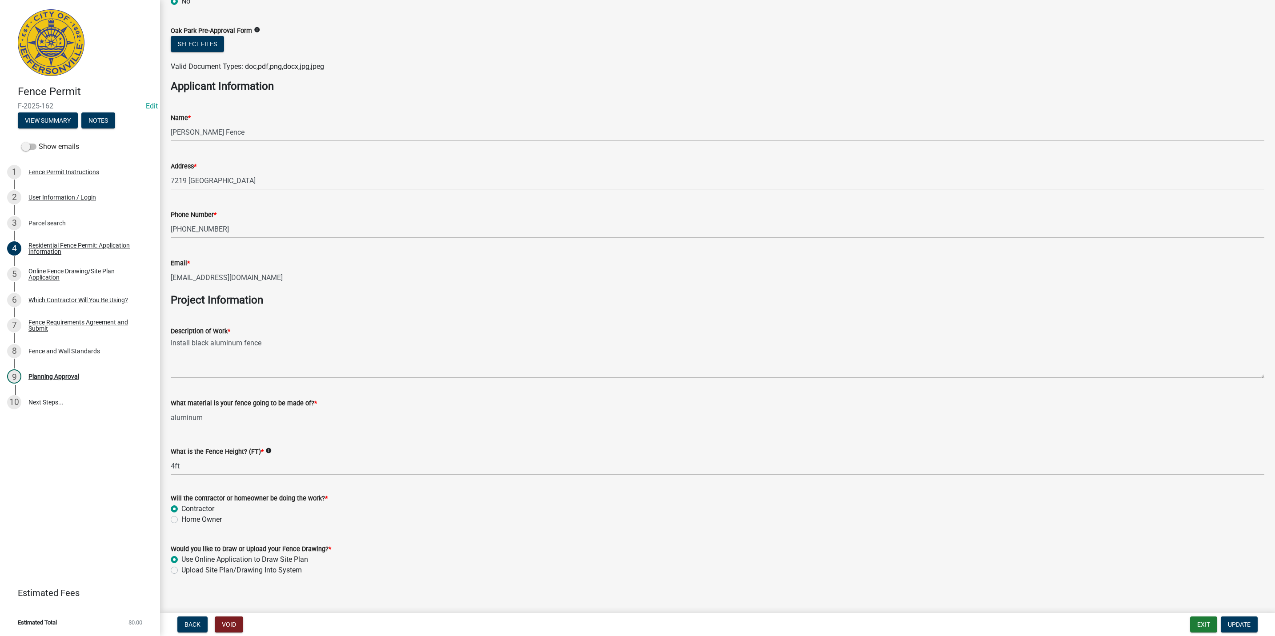
scroll to position [492, 0]
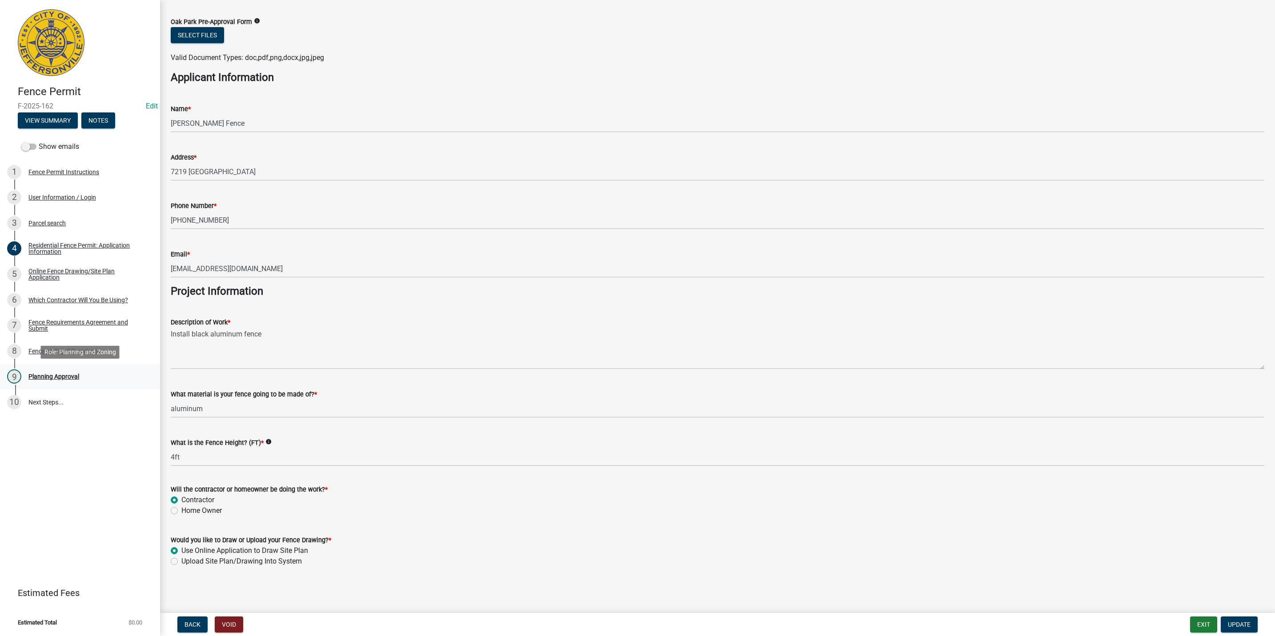
click at [35, 373] on div "Planning Approval" at bounding box center [53, 376] width 51 height 6
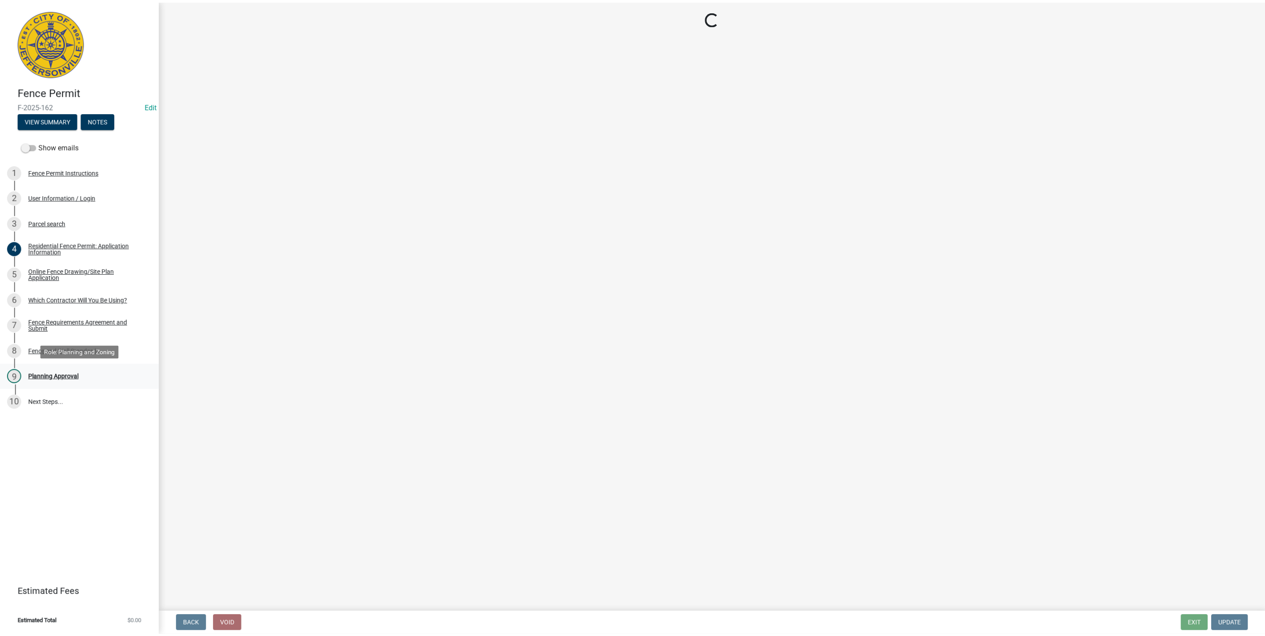
scroll to position [0, 0]
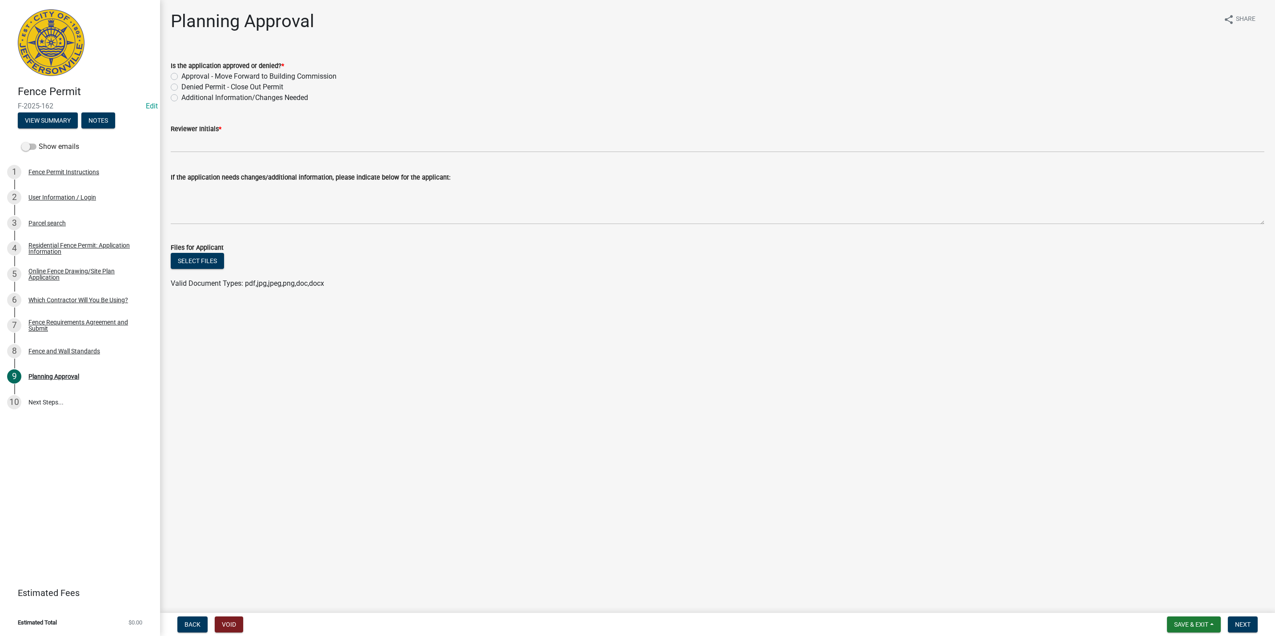
click at [235, 75] on label "Approval - Move Forward to Building Commission" at bounding box center [258, 76] width 155 height 11
drag, startPoint x: 235, startPoint y: 75, endPoint x: 184, endPoint y: 74, distance: 50.7
click at [184, 74] on label "Approval - Move Forward to Building Commission" at bounding box center [258, 76] width 155 height 11
click at [184, 74] on input "Approval - Move Forward to Building Commission" at bounding box center [184, 74] width 6 height 6
radio input "true"
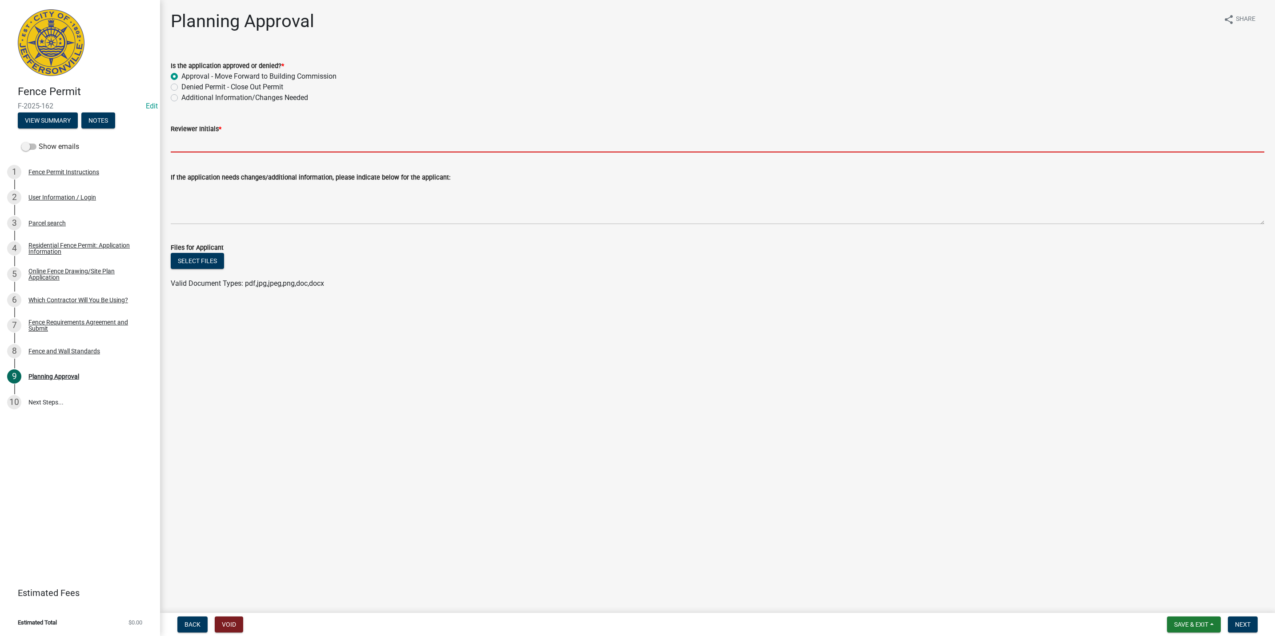
click at [187, 144] on input "Reviewer Initials *" at bounding box center [718, 143] width 1094 height 18
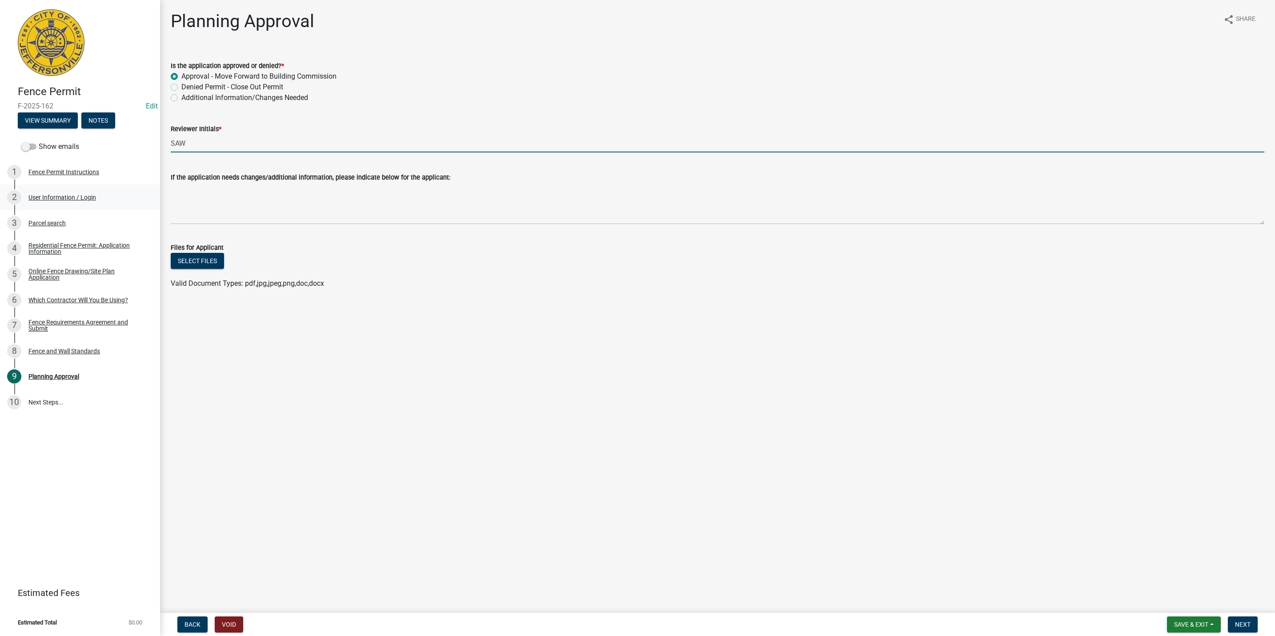
type input "SAW"
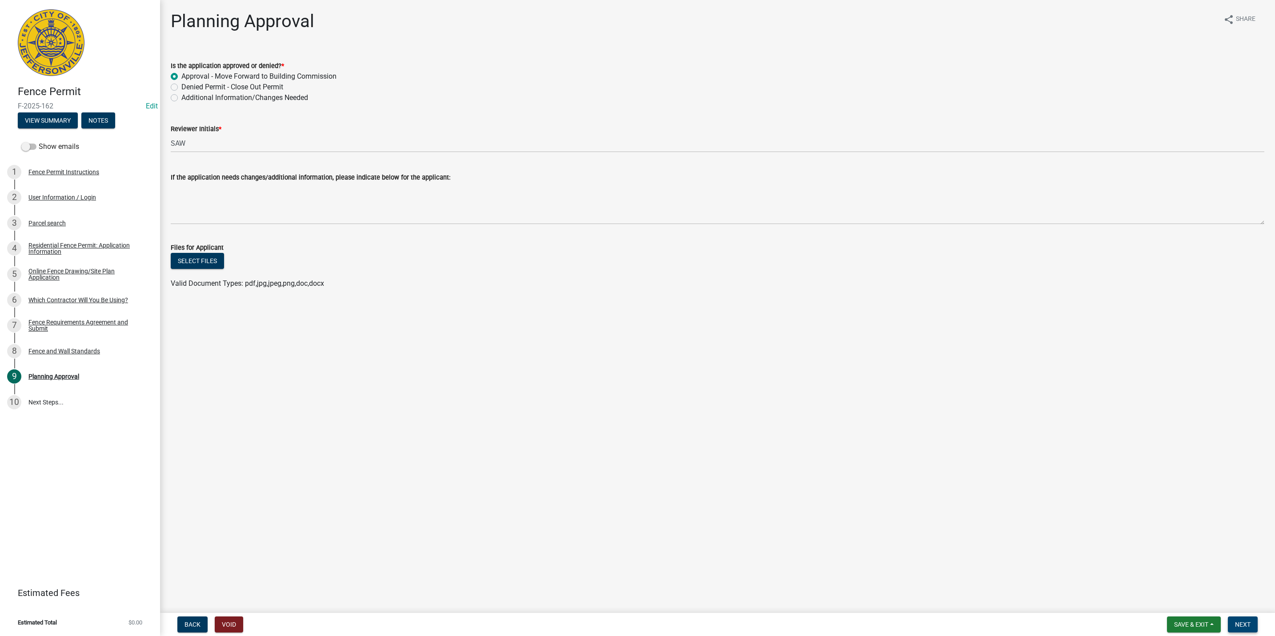
click at [633, 625] on button "Next" at bounding box center [1243, 625] width 30 height 16
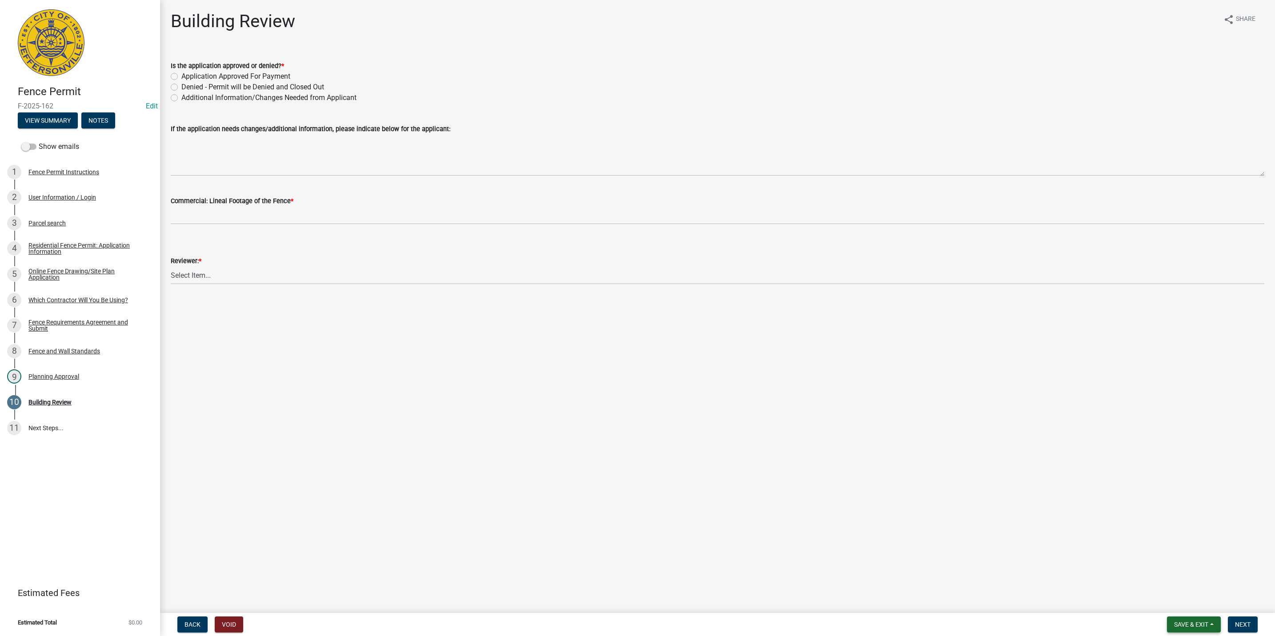
click at [633, 623] on span "Save & Exit" at bounding box center [1191, 624] width 34 height 7
click at [633, 604] on button "Save & Exit" at bounding box center [1185, 601] width 71 height 21
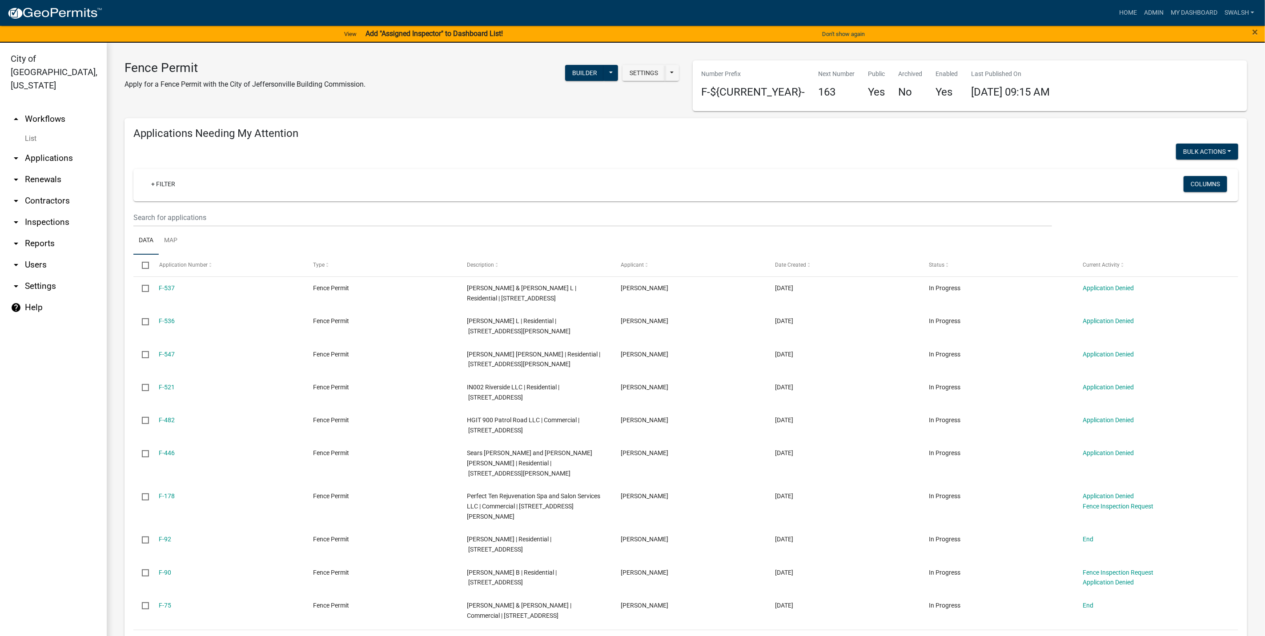
click at [62, 108] on link "arrow_drop_up Workflows" at bounding box center [53, 118] width 107 height 21
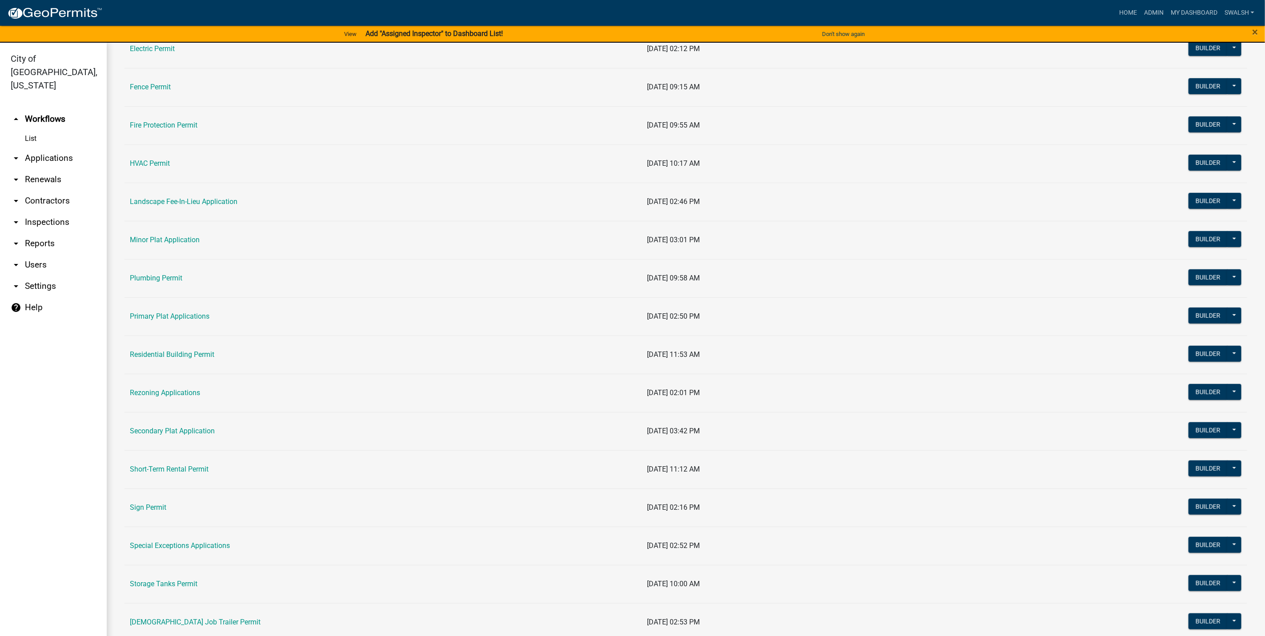
scroll to position [333, 0]
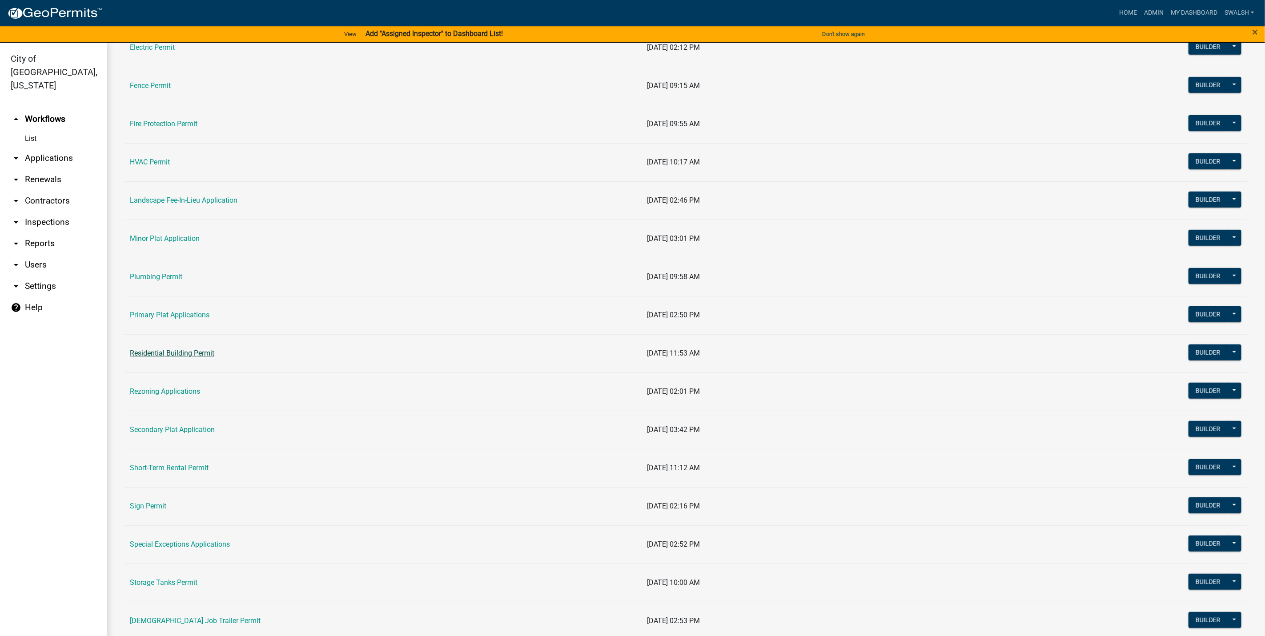
click at [156, 357] on link "Residential Building Permit" at bounding box center [172, 353] width 84 height 8
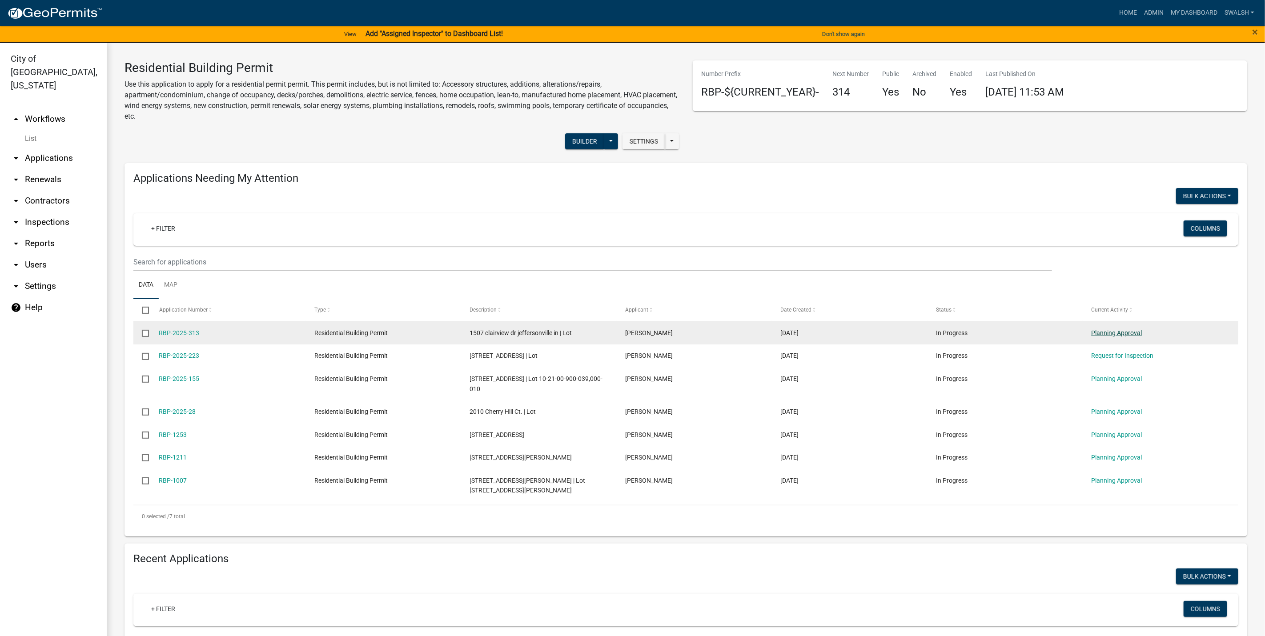
click at [633, 331] on link "Planning Approval" at bounding box center [1116, 332] width 51 height 7
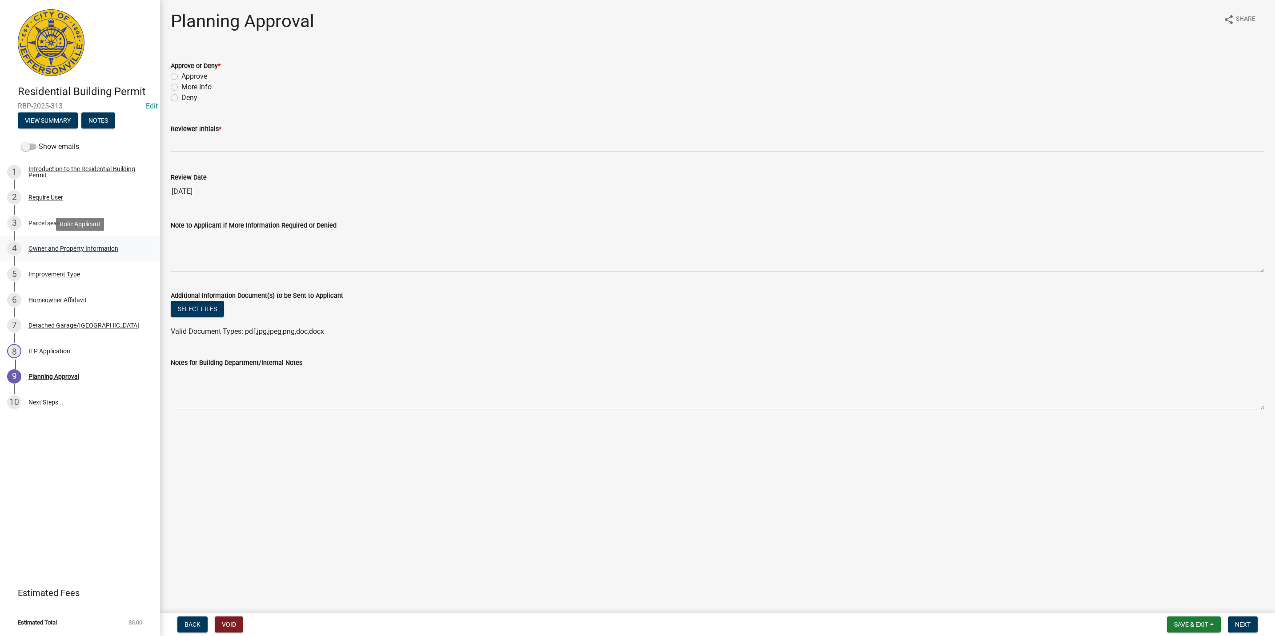
click at [82, 255] on div "4 Owner and Property Information" at bounding box center [76, 248] width 139 height 14
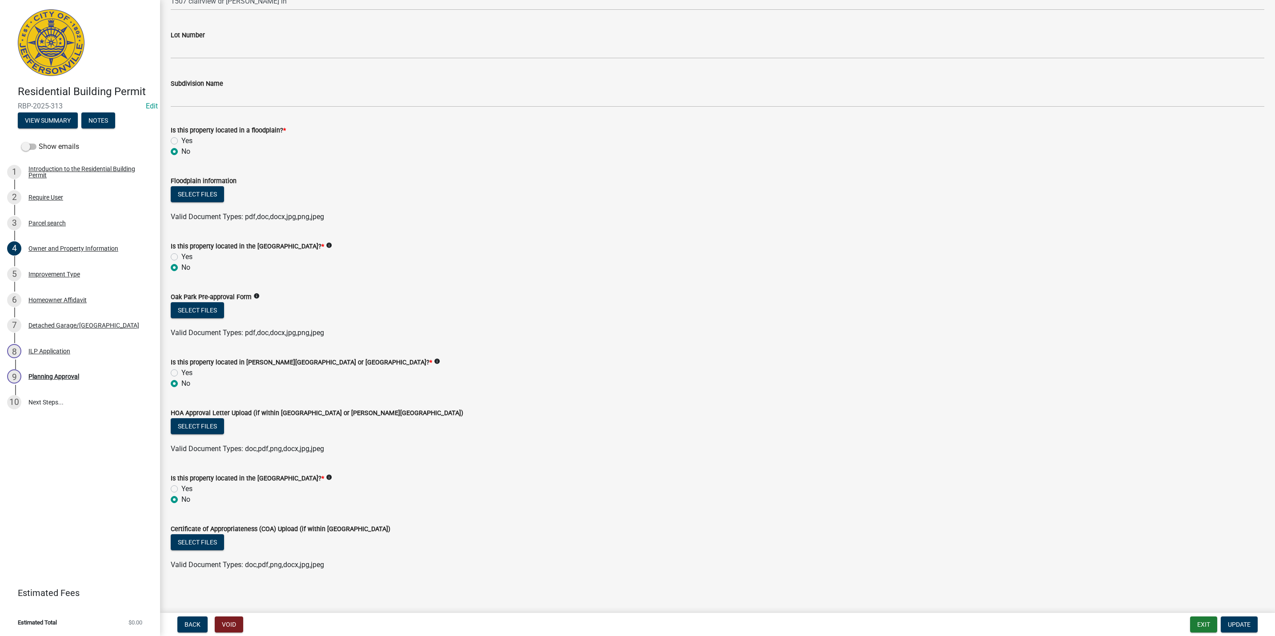
scroll to position [516, 0]
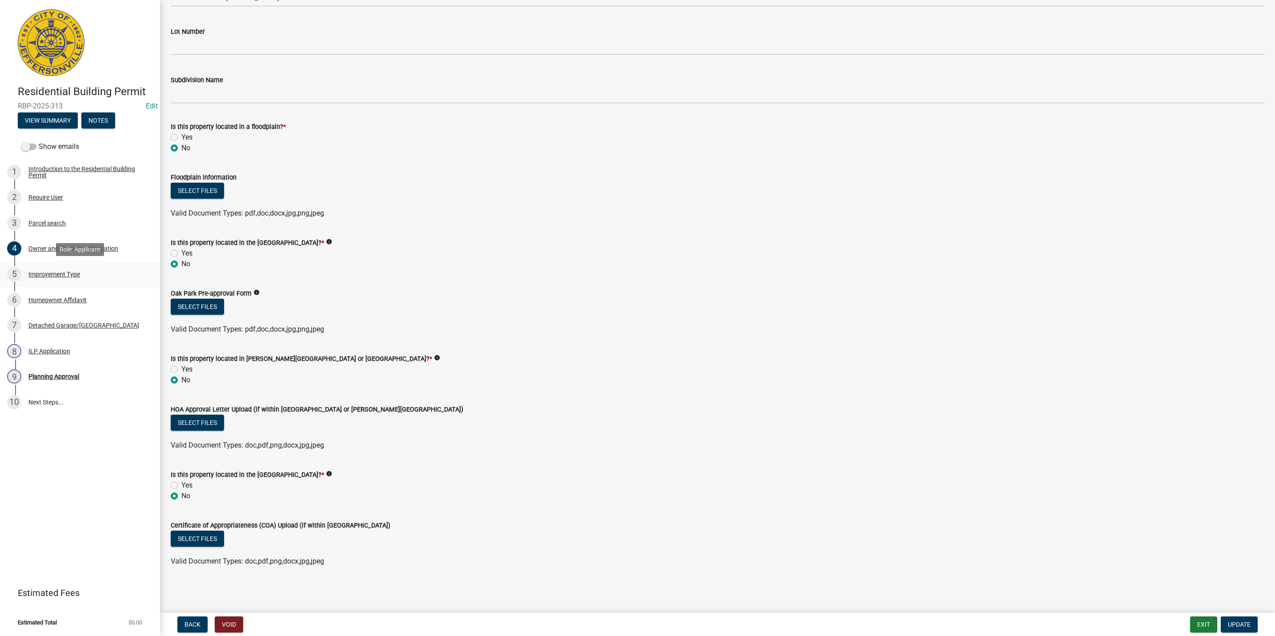
click at [90, 264] on link "5 Improvement Type" at bounding box center [80, 274] width 160 height 26
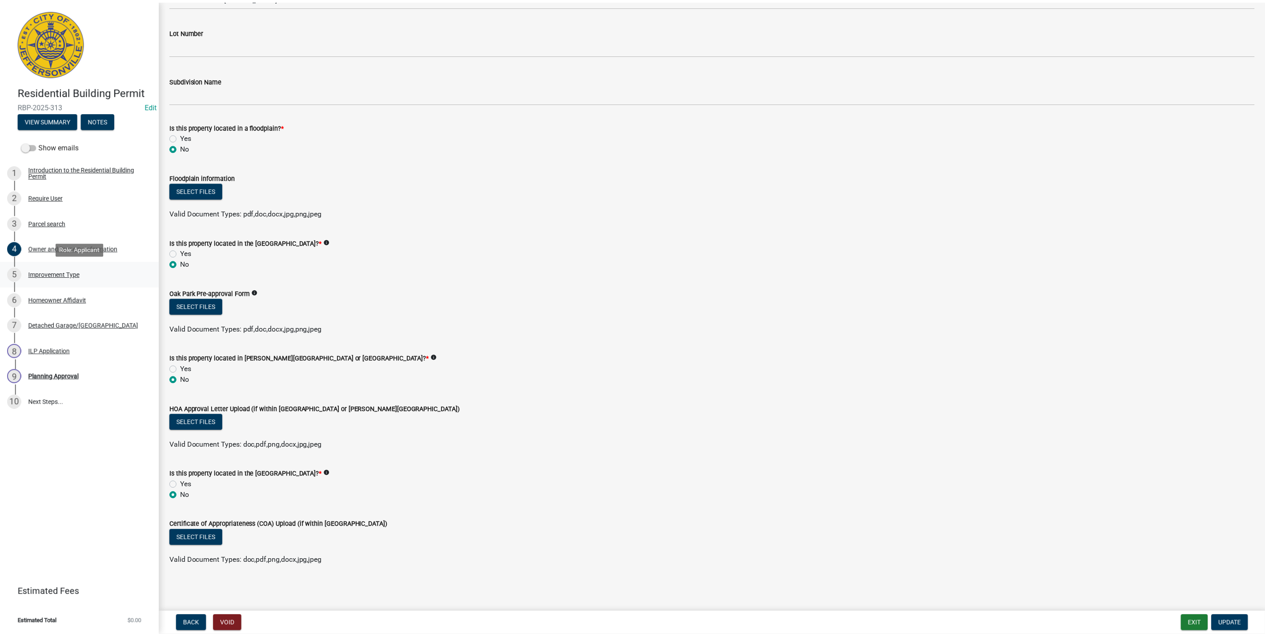
scroll to position [0, 0]
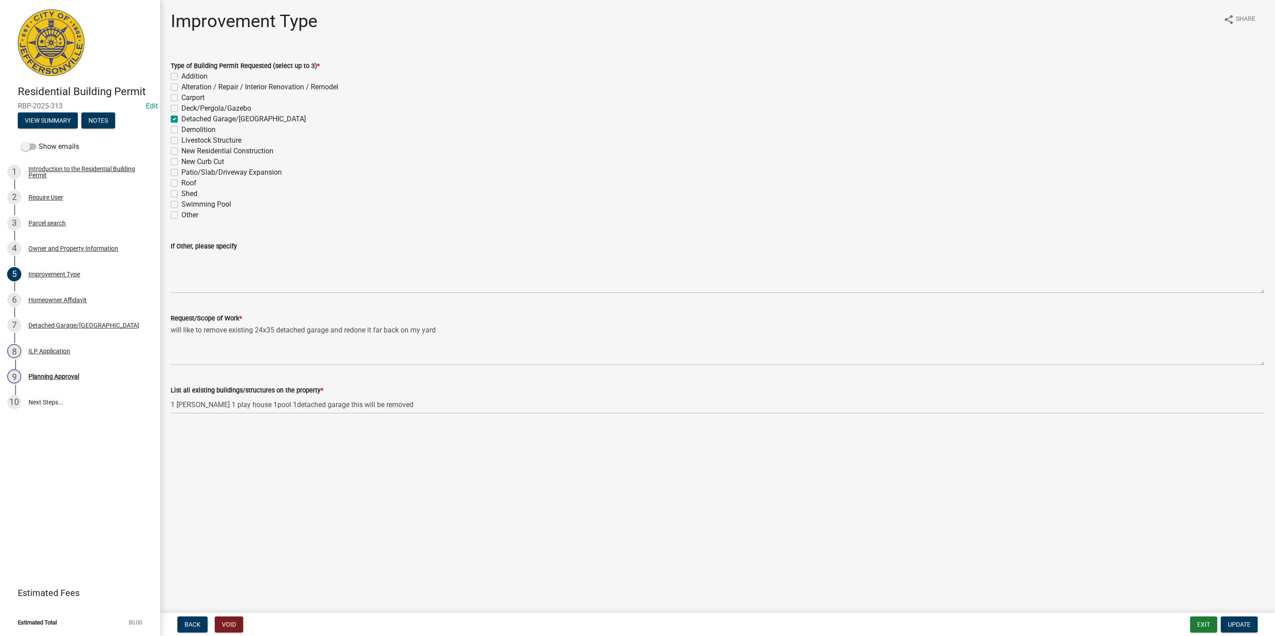
click at [181, 128] on label "Demolition" at bounding box center [198, 129] width 34 height 11
click at [181, 128] on input "Demolition" at bounding box center [184, 127] width 6 height 6
checkbox input "true"
checkbox input "false"
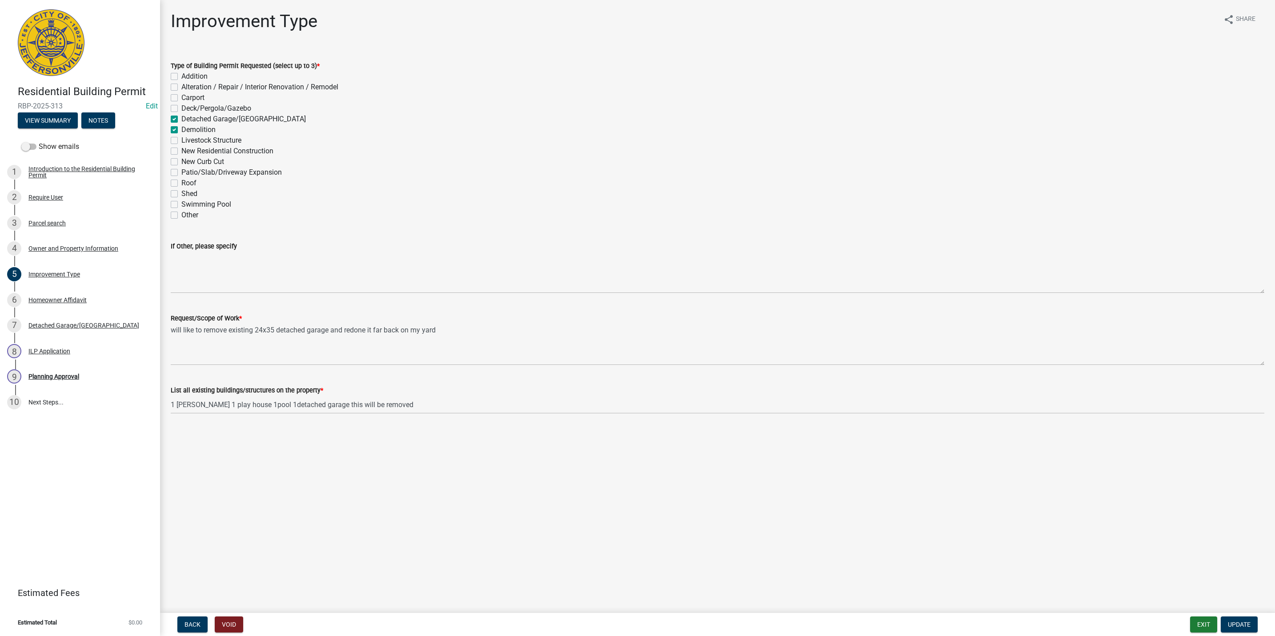
checkbox input "false"
checkbox input "true"
checkbox input "false"
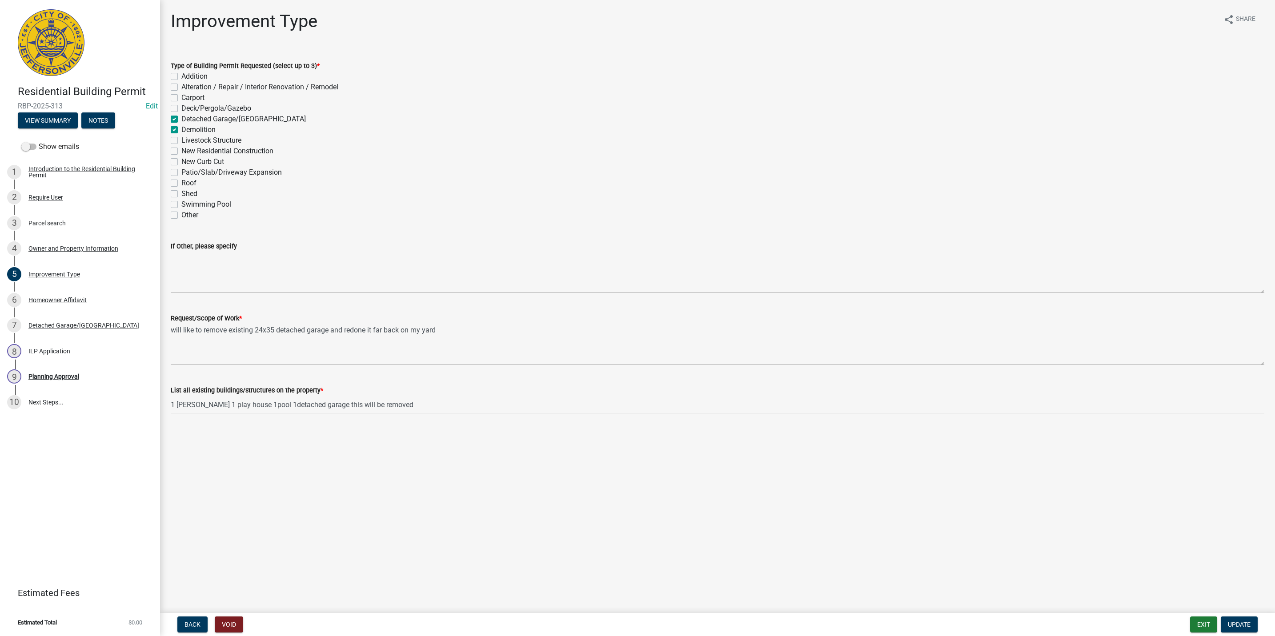
checkbox input "false"
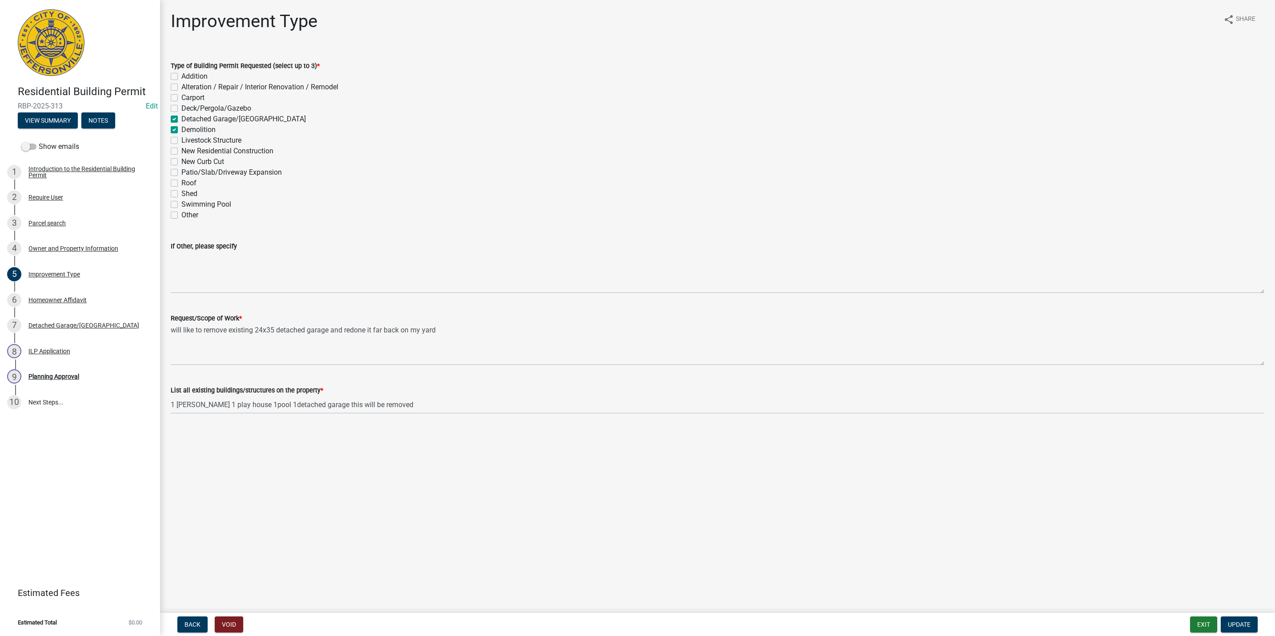
checkbox input "false"
click at [633, 618] on button "Update" at bounding box center [1239, 625] width 37 height 16
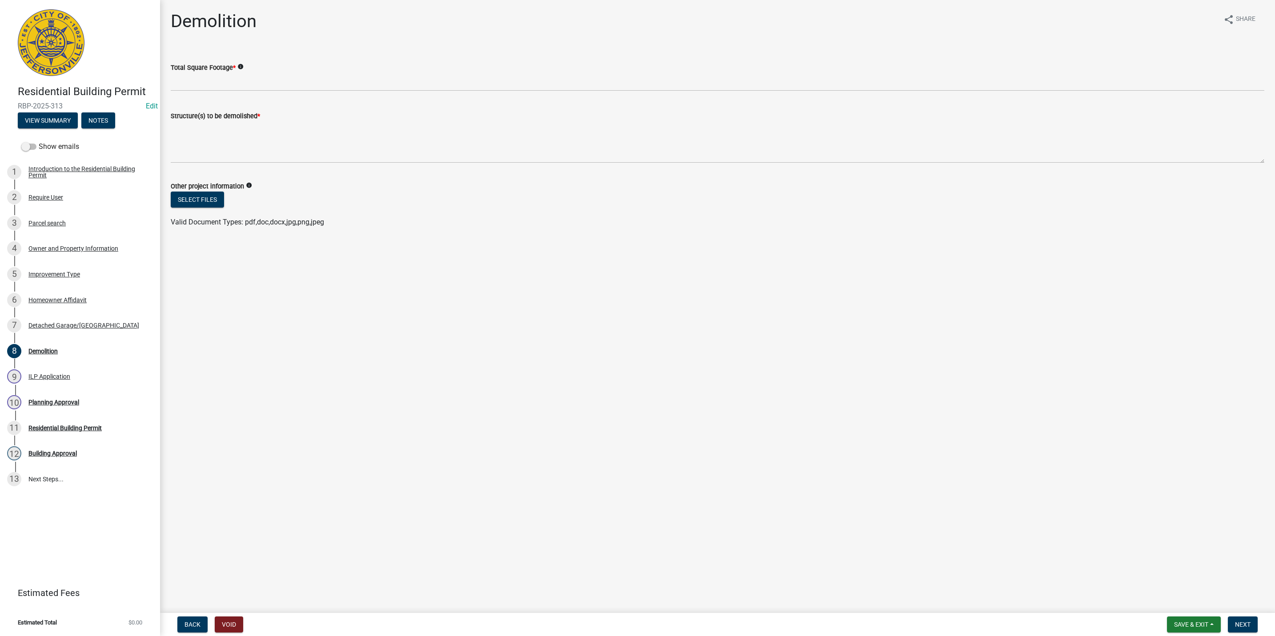
click at [215, 89] on wm-data-entity-input "Total Square Footage * info" at bounding box center [718, 74] width 1094 height 48
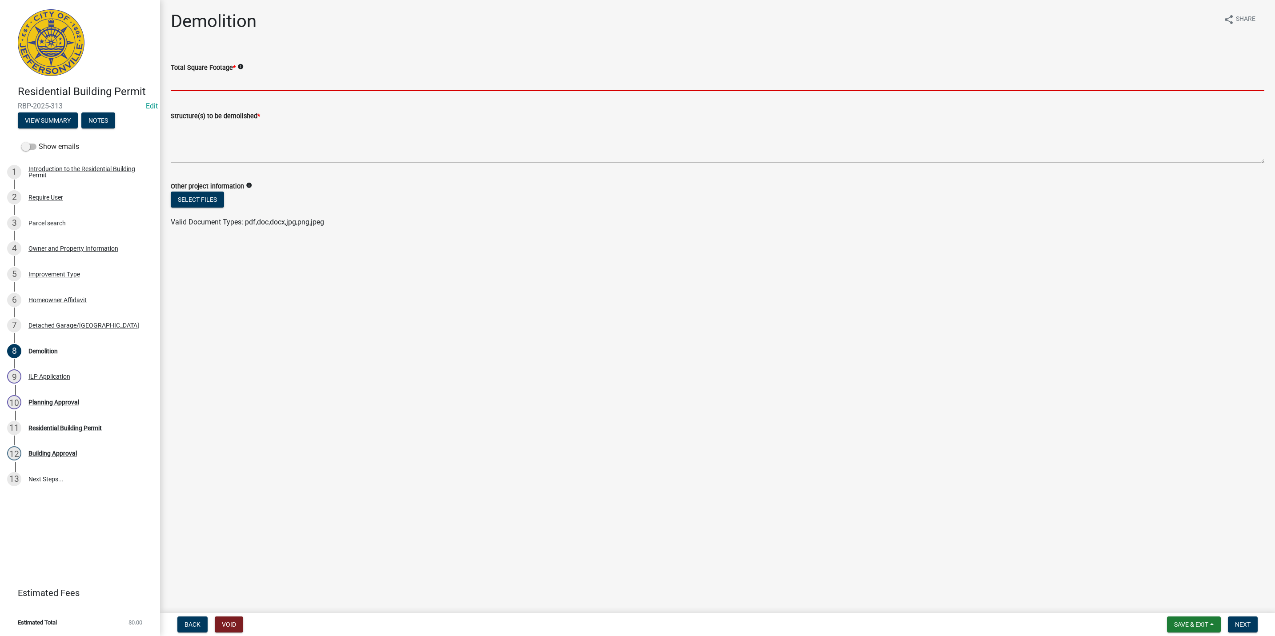
click at [215, 87] on input "Total Square Footage *" at bounding box center [718, 82] width 1094 height 18
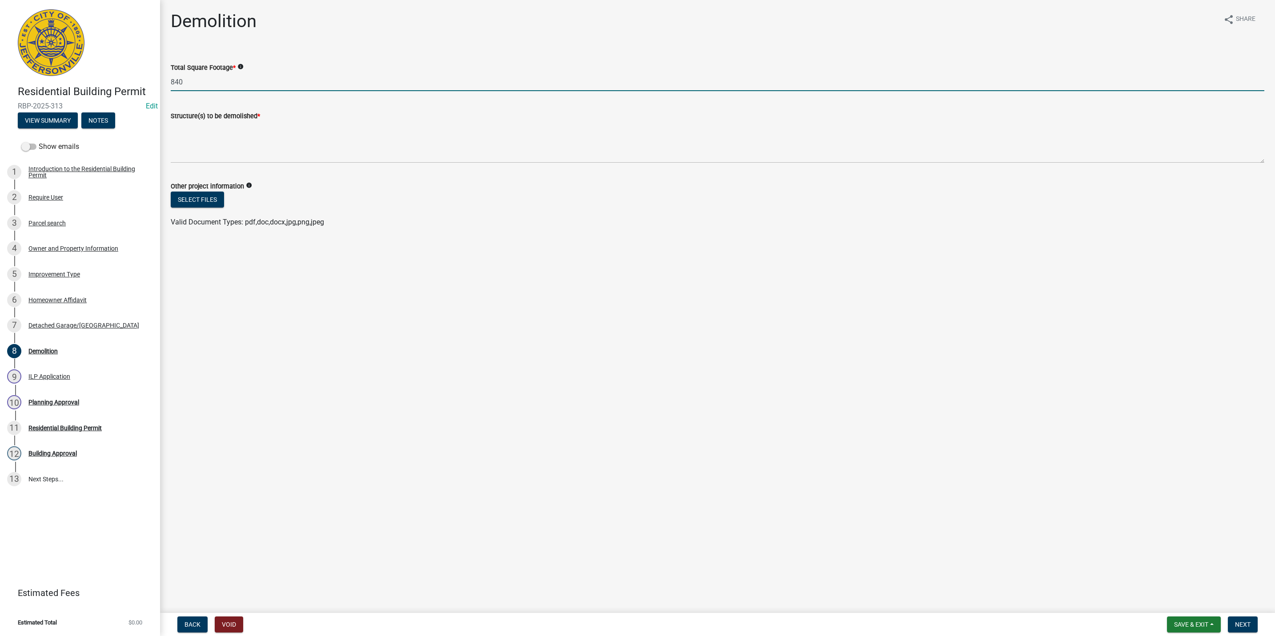
type input "840"
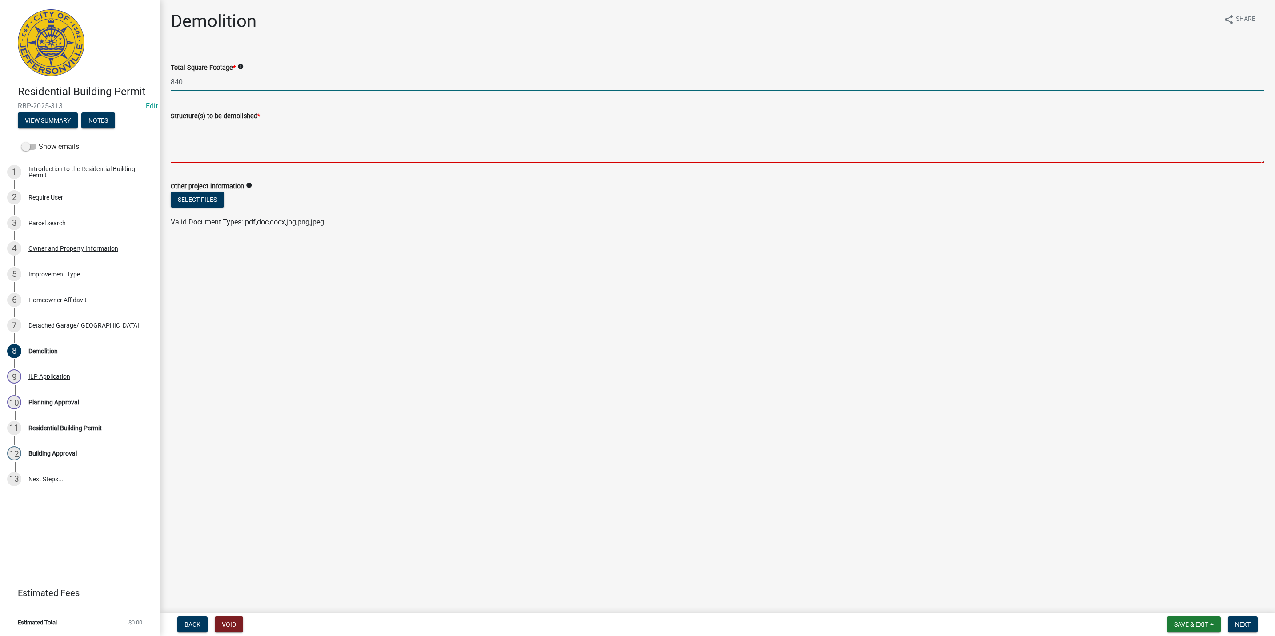
click at [235, 145] on textarea "Structure(s) to be demolished *" at bounding box center [718, 142] width 1094 height 42
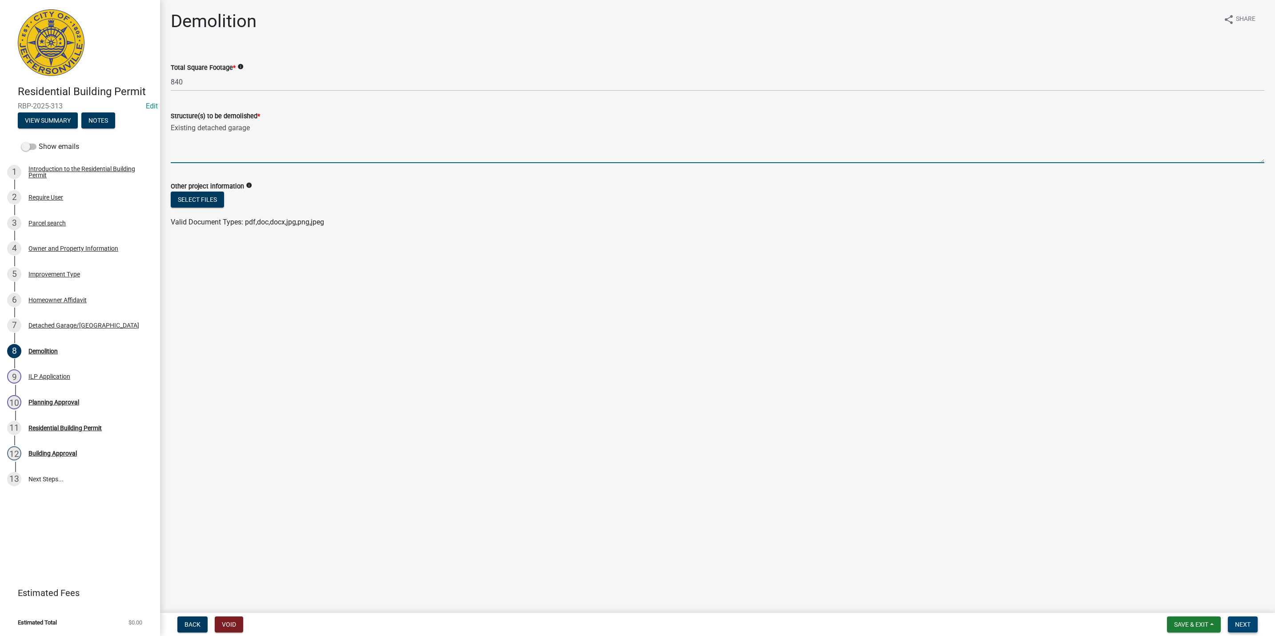
type textarea "Existing detached garage"
click at [633, 619] on button "Next" at bounding box center [1243, 625] width 30 height 16
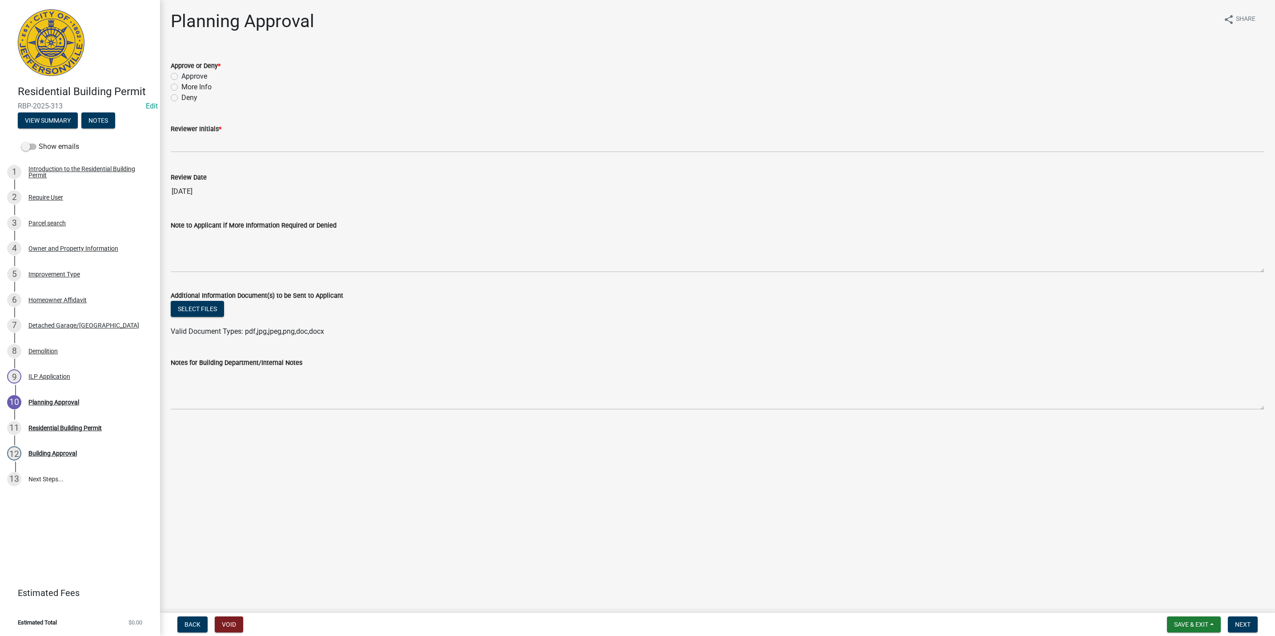
click at [193, 89] on label "More Info" at bounding box center [196, 87] width 30 height 11
click at [187, 88] on input "More Info" at bounding box center [184, 85] width 6 height 6
radio input "true"
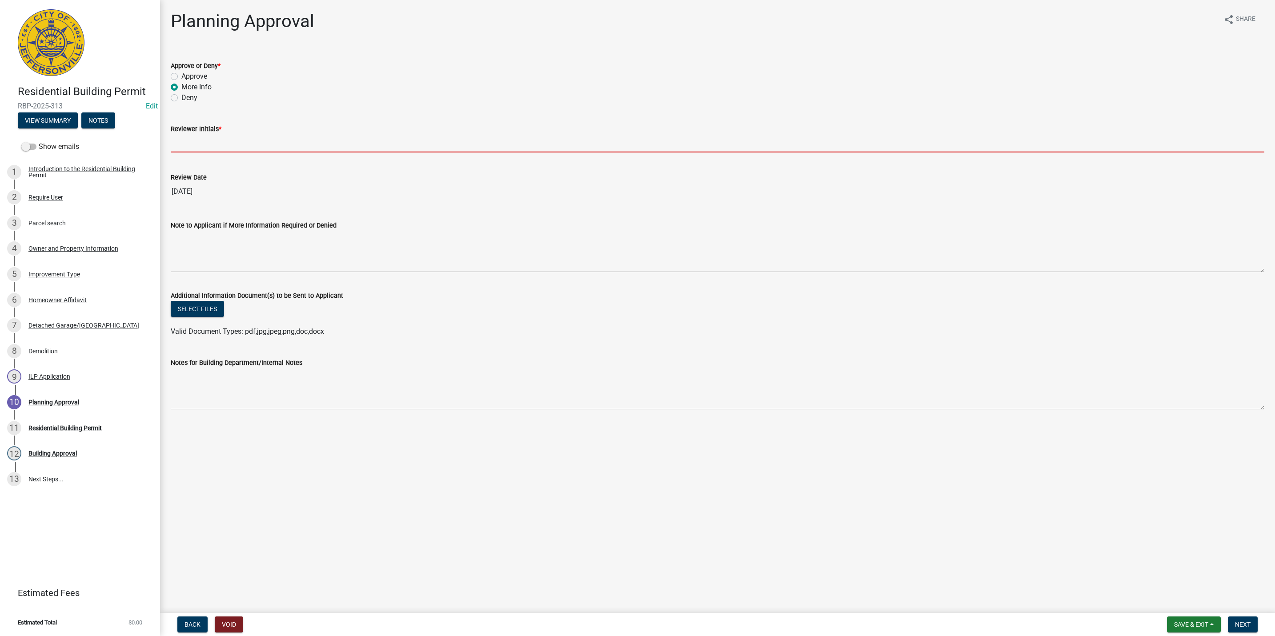
click at [189, 147] on input "Reviewer Initials *" at bounding box center [718, 143] width 1094 height 18
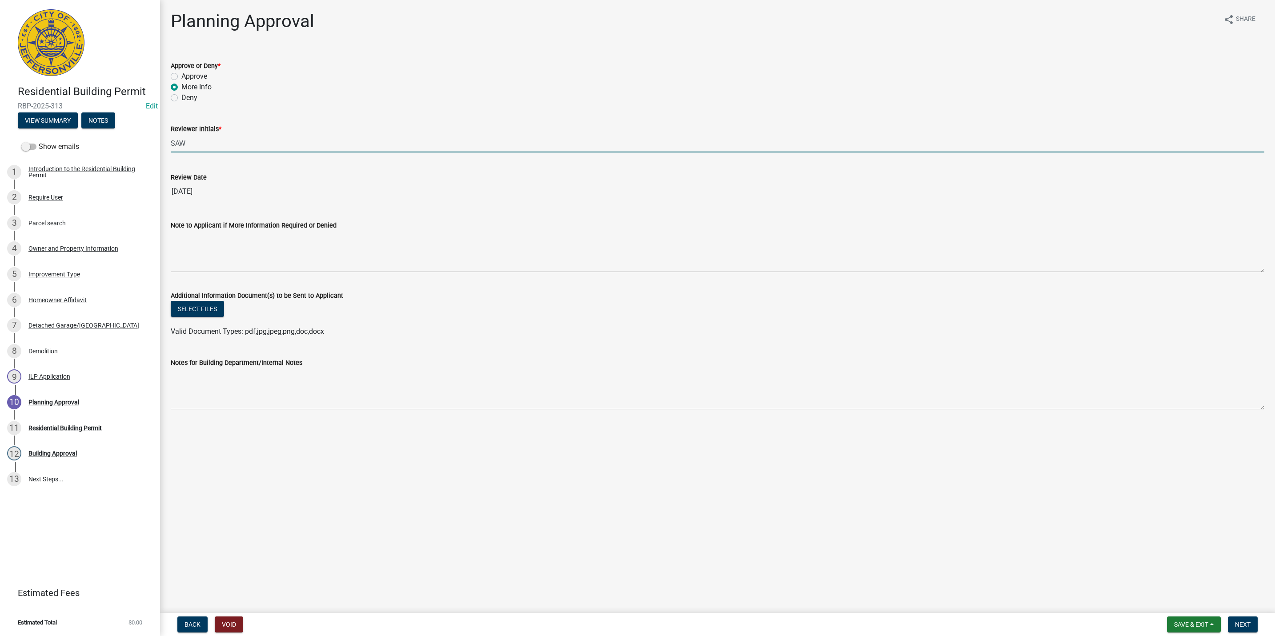
click at [188, 148] on input "SAW" at bounding box center [718, 143] width 1094 height 18
type input "SAW"
click at [176, 275] on wm-data-entity-input "Note to Applicant if More Information Required or Denied" at bounding box center [718, 244] width 1094 height 72
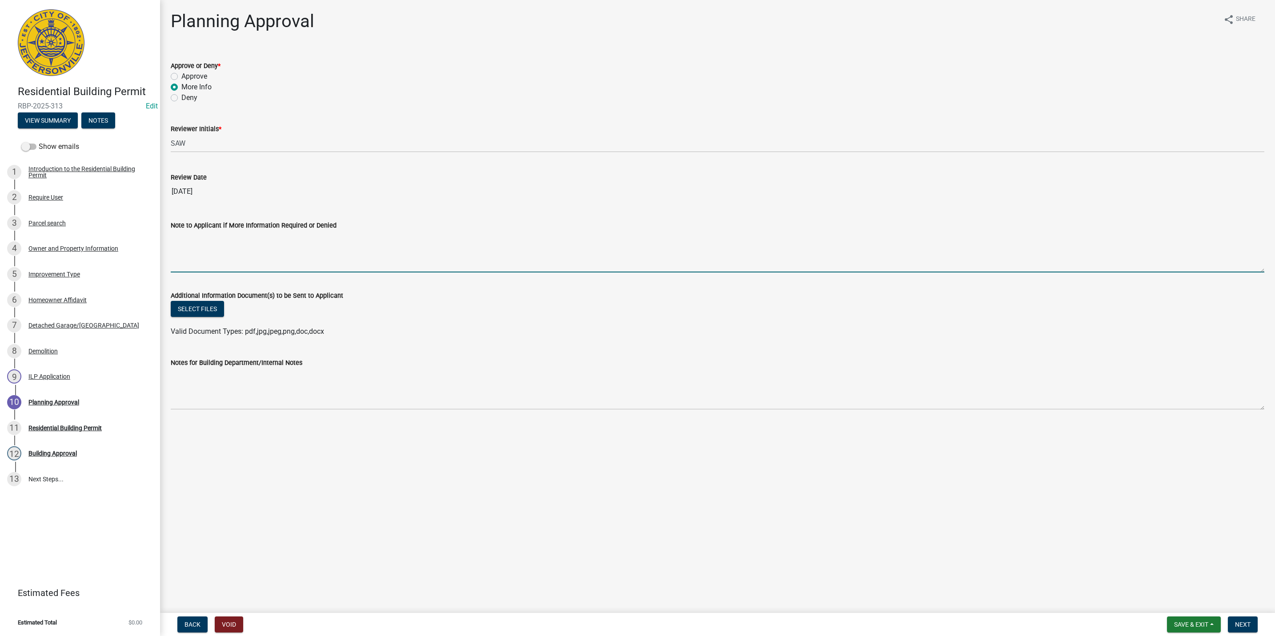
click at [198, 260] on textarea "Note to Applicant if More Information Required or Denied" at bounding box center [718, 252] width 1094 height 42
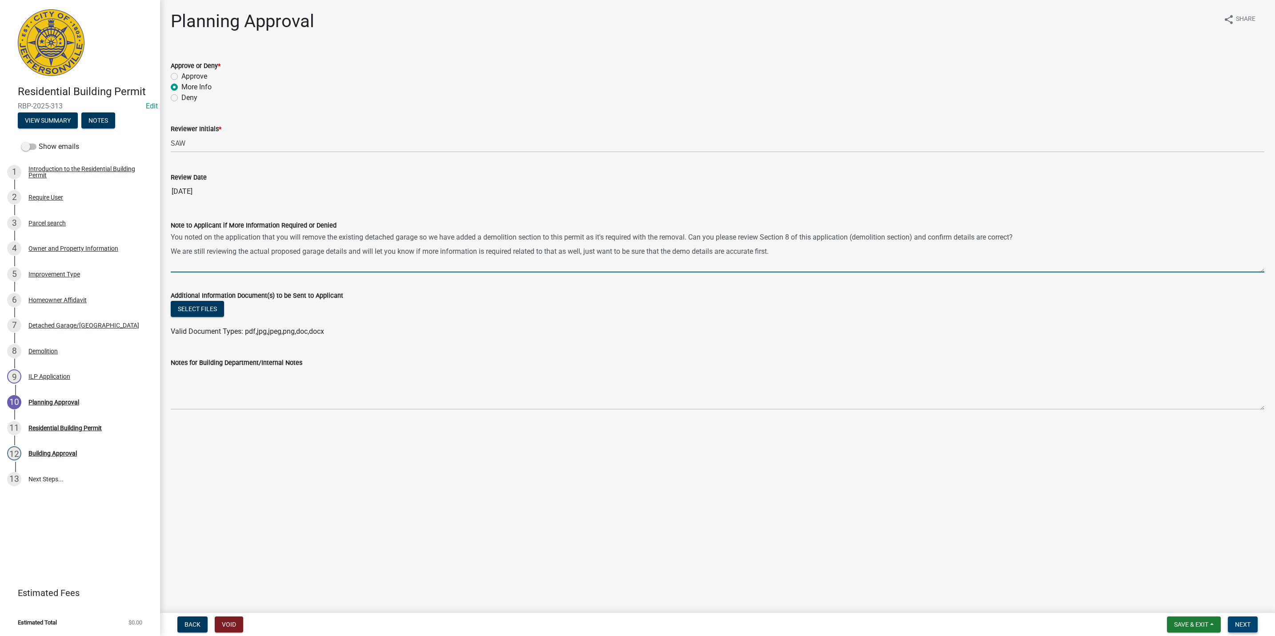
type textarea "You noted on the application that you will remove the existing detached garage …"
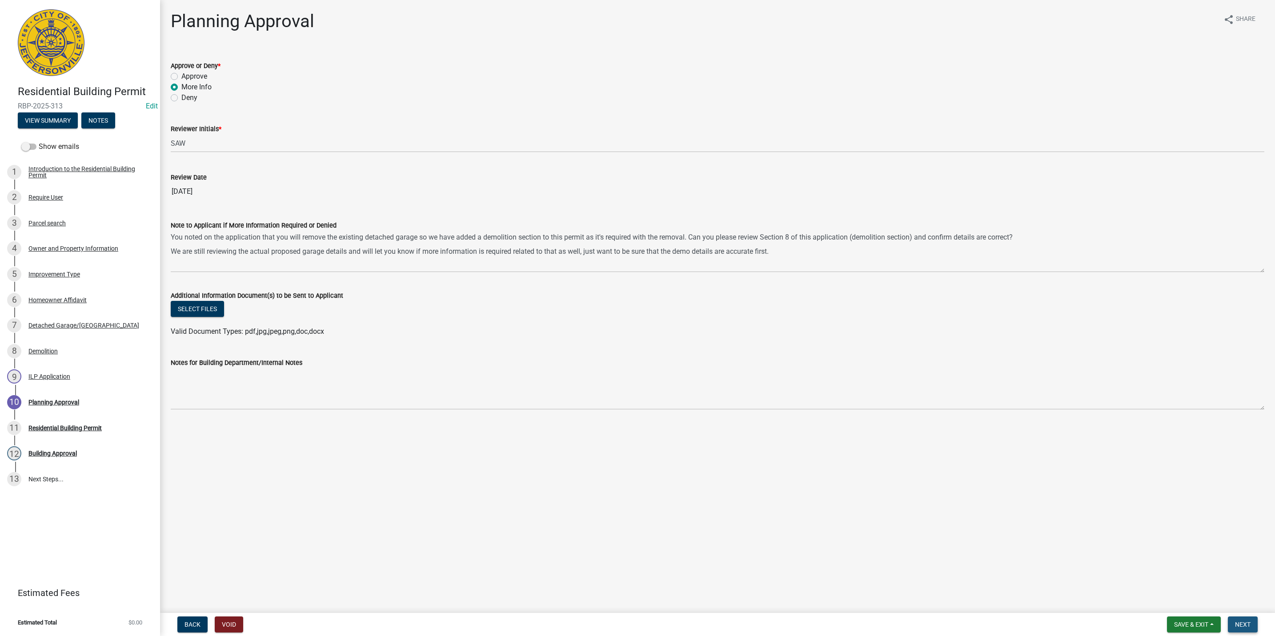
click at [633, 621] on button "Next" at bounding box center [1243, 625] width 30 height 16
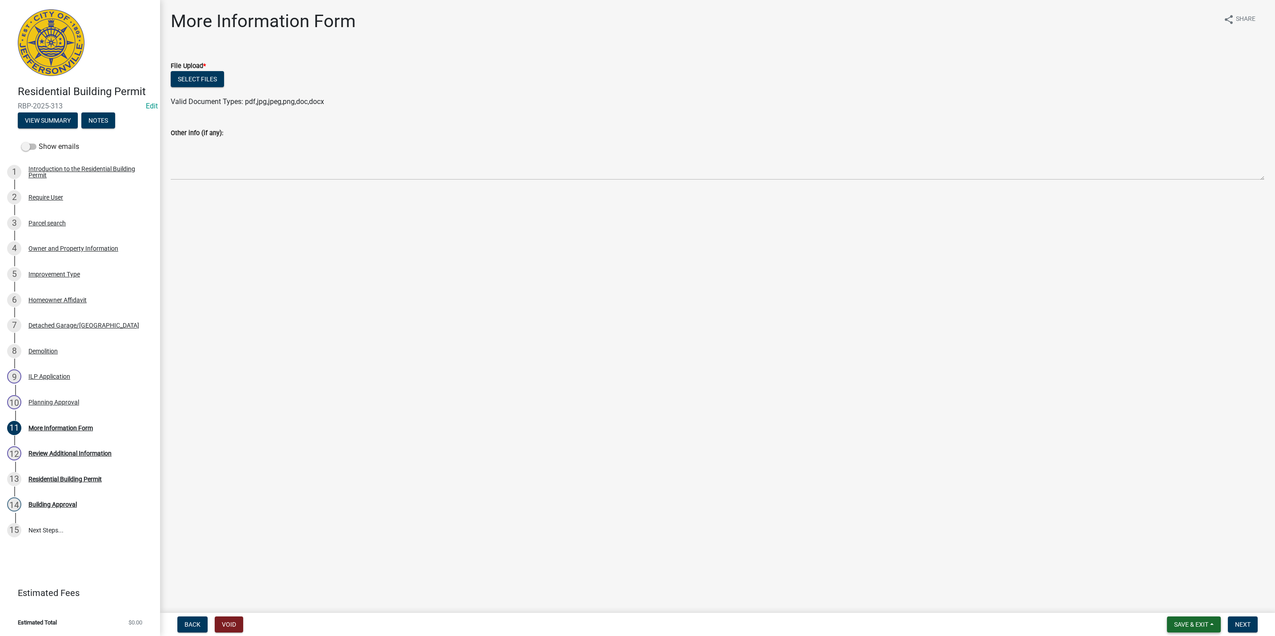
click at [633, 625] on span "Save & Exit" at bounding box center [1191, 624] width 34 height 7
click at [633, 609] on button "Save & Exit" at bounding box center [1185, 601] width 71 height 21
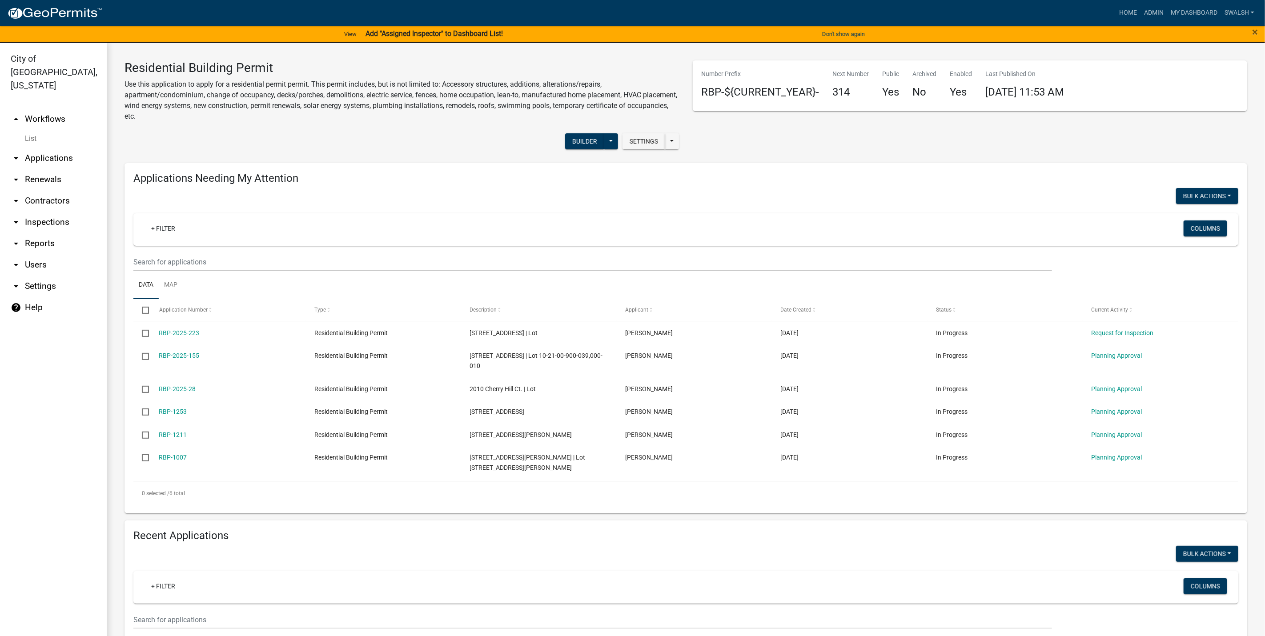
click at [53, 108] on link "arrow_drop_up Workflows" at bounding box center [53, 118] width 107 height 21
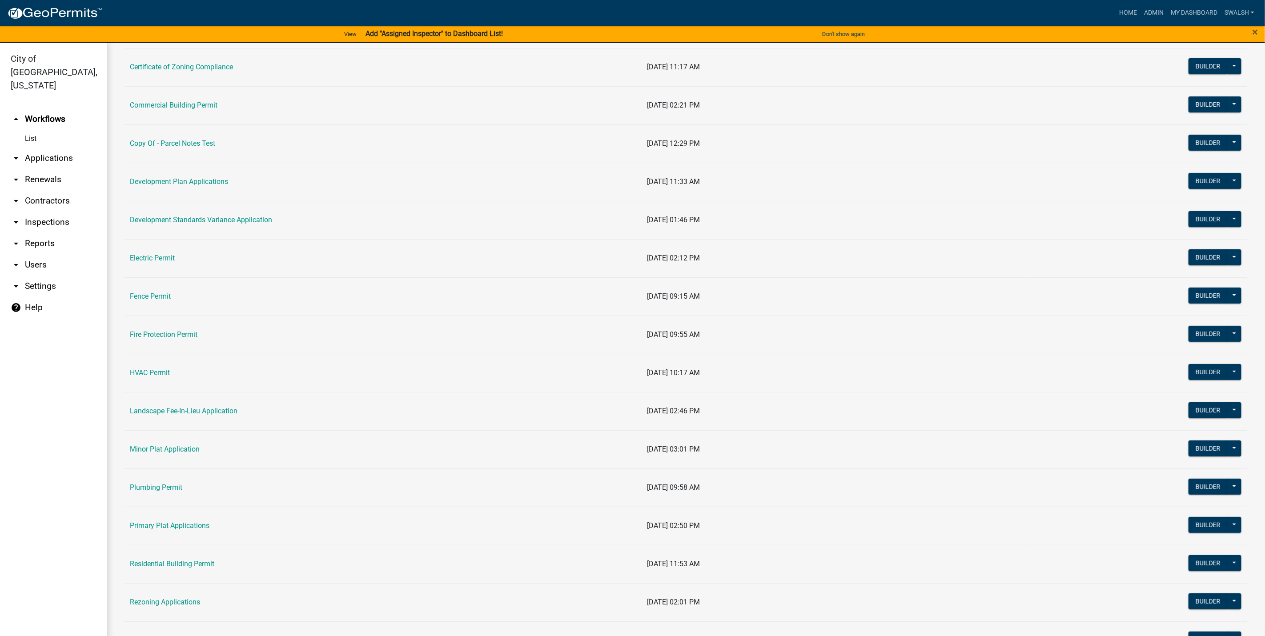
scroll to position [200, 0]
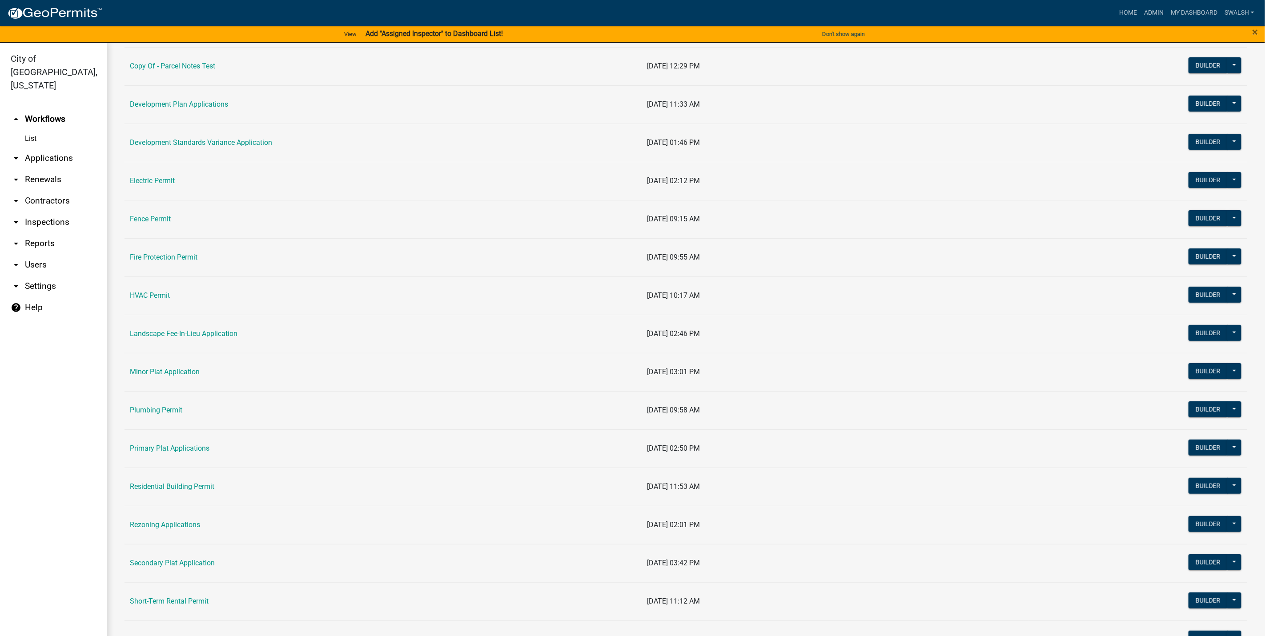
click at [50, 148] on link "arrow_drop_down Applications" at bounding box center [53, 158] width 107 height 21
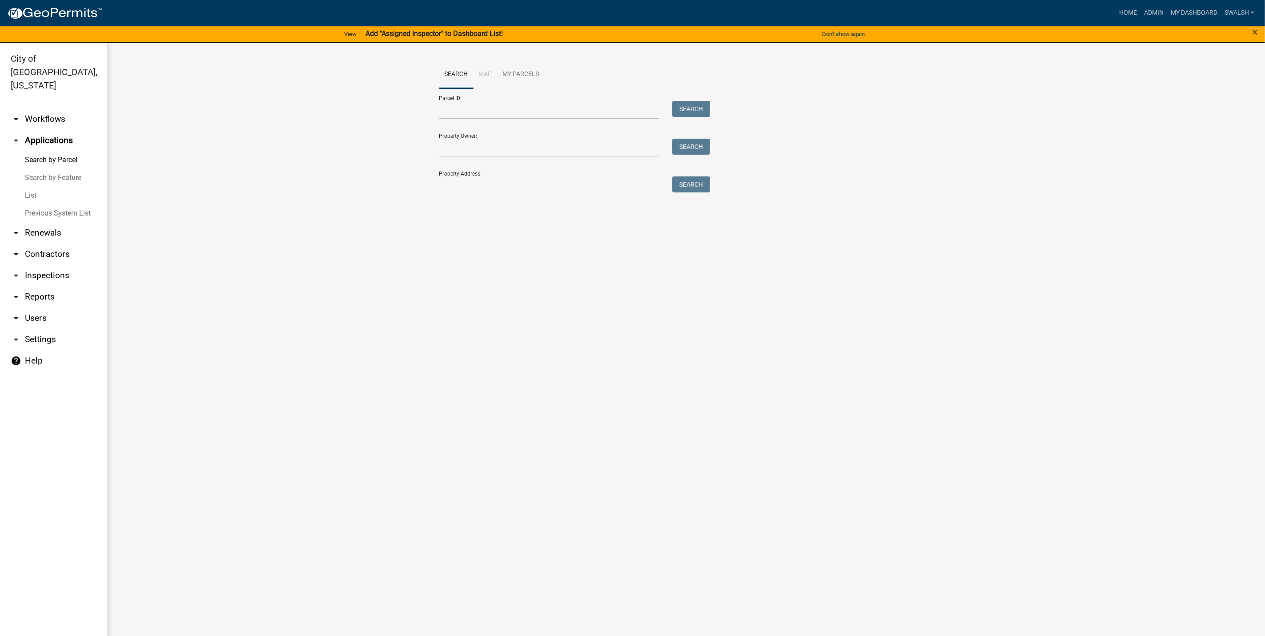
click at [560, 195] on div "Search Map My Parcels Parcel ID: Search Property Owner: Search Property Address…" at bounding box center [686, 131] width 507 height 142
click at [550, 178] on input "Property Address:" at bounding box center [549, 185] width 220 height 18
type input "2302 kingsfield"
click at [633, 177] on button "Search" at bounding box center [691, 184] width 38 height 16
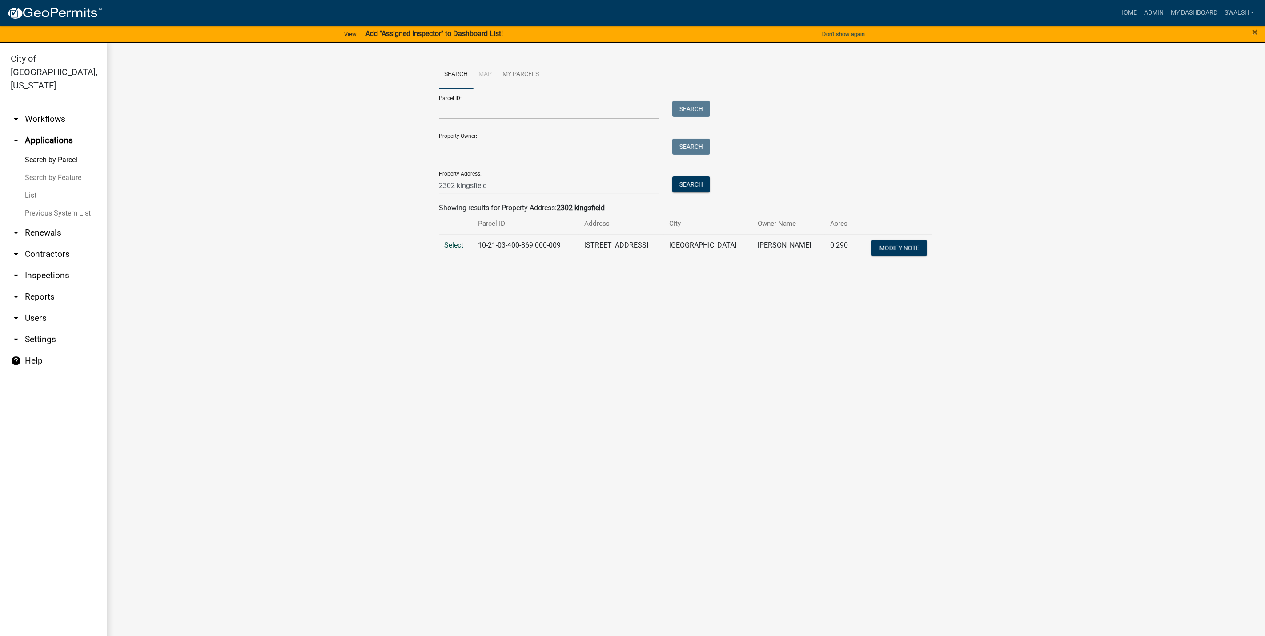
click at [459, 247] on span "Select" at bounding box center [454, 245] width 19 height 8
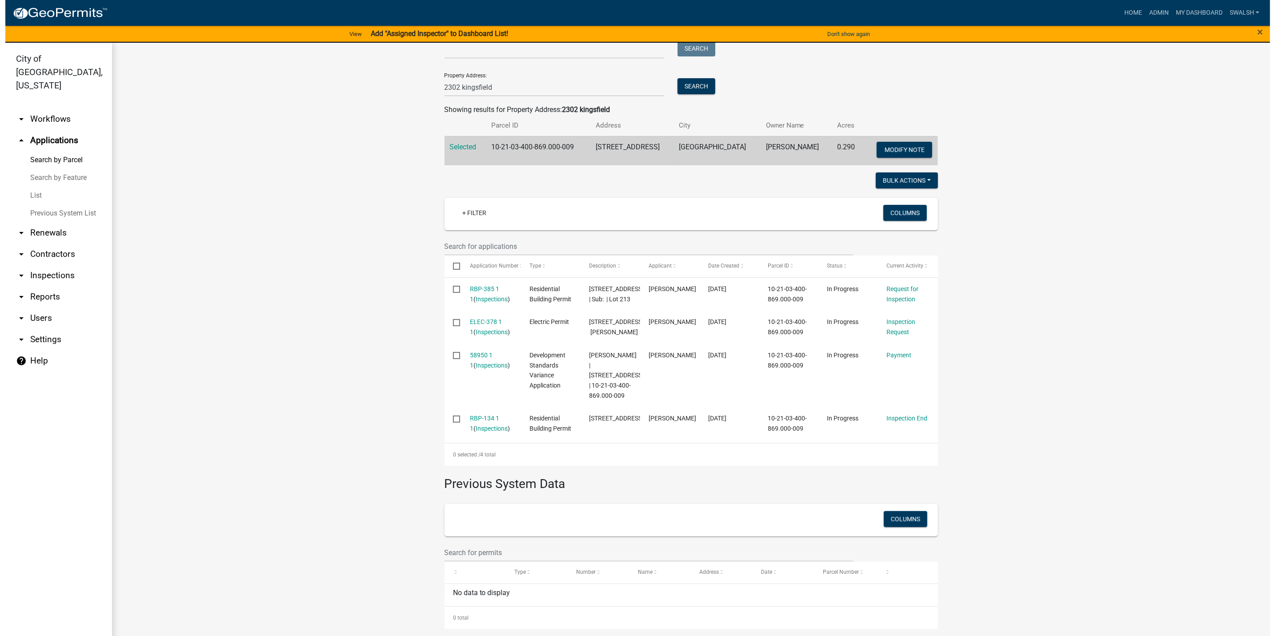
scroll to position [133, 0]
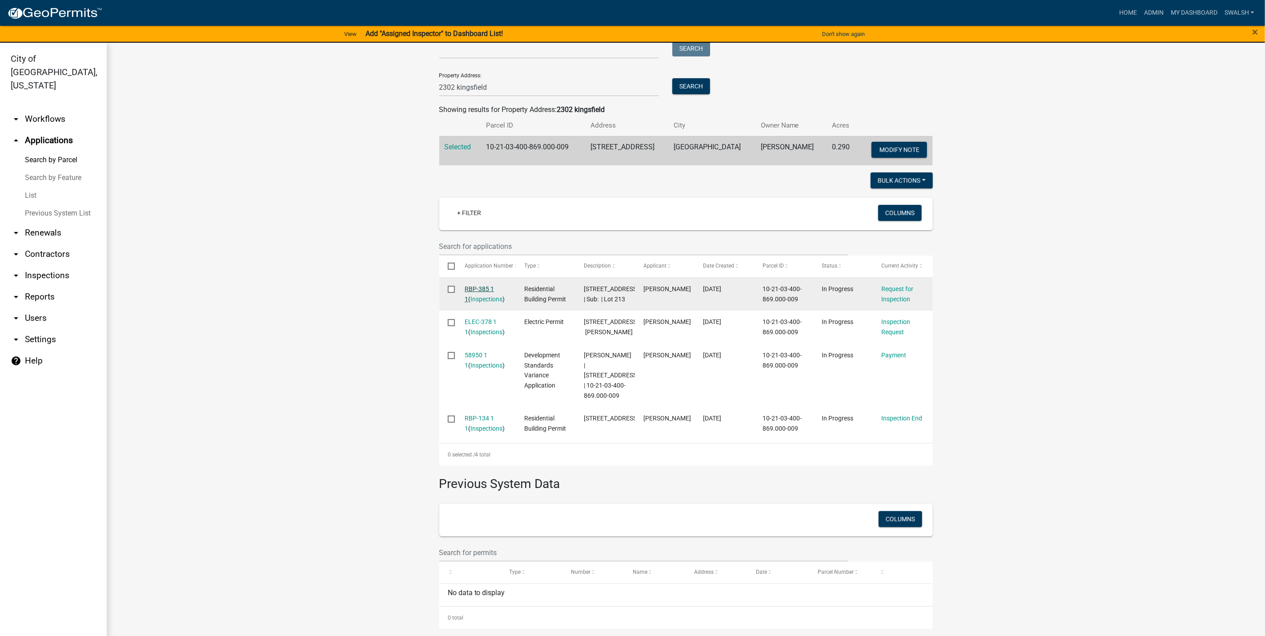
click at [470, 285] on link "RBP-385 1 1" at bounding box center [479, 293] width 29 height 17
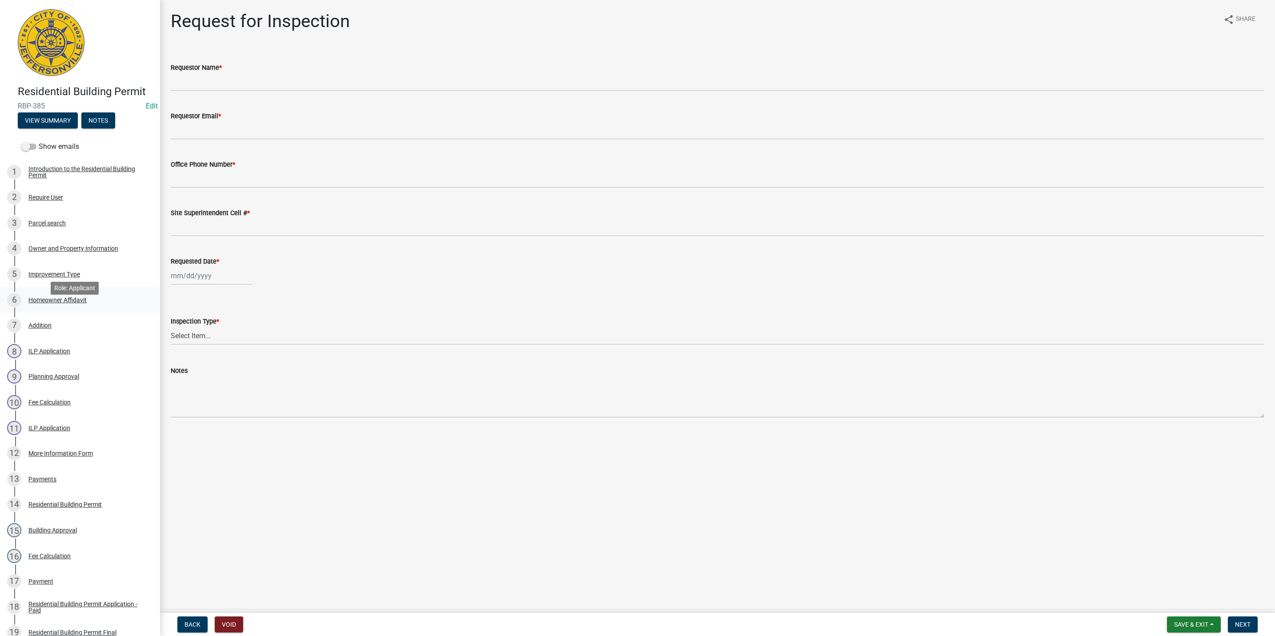
click at [107, 306] on div "6 Homeowner Affidavit" at bounding box center [76, 300] width 139 height 14
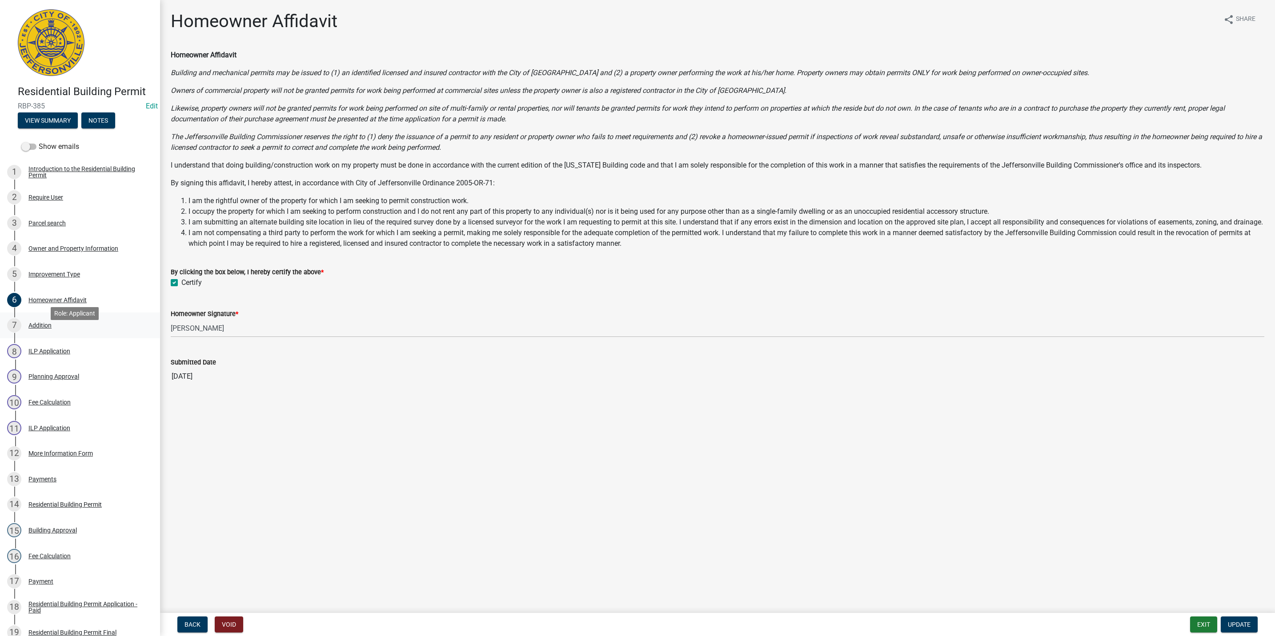
click at [91, 333] on div "7 Addition" at bounding box center [76, 325] width 139 height 14
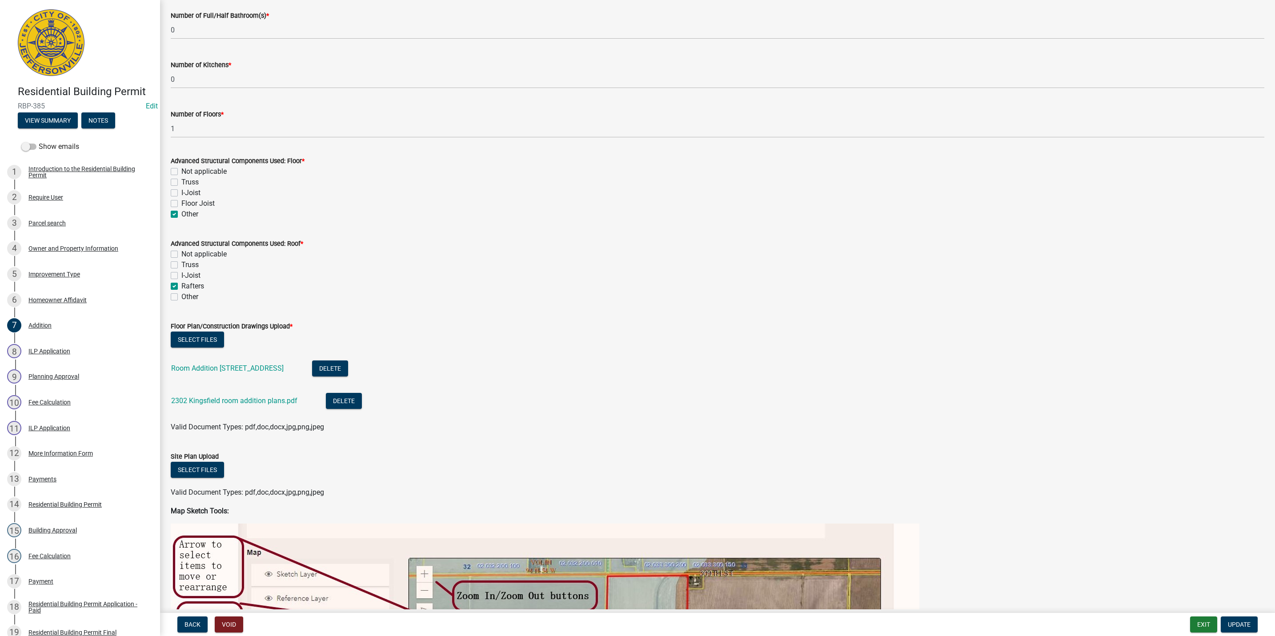
scroll to position [333, 0]
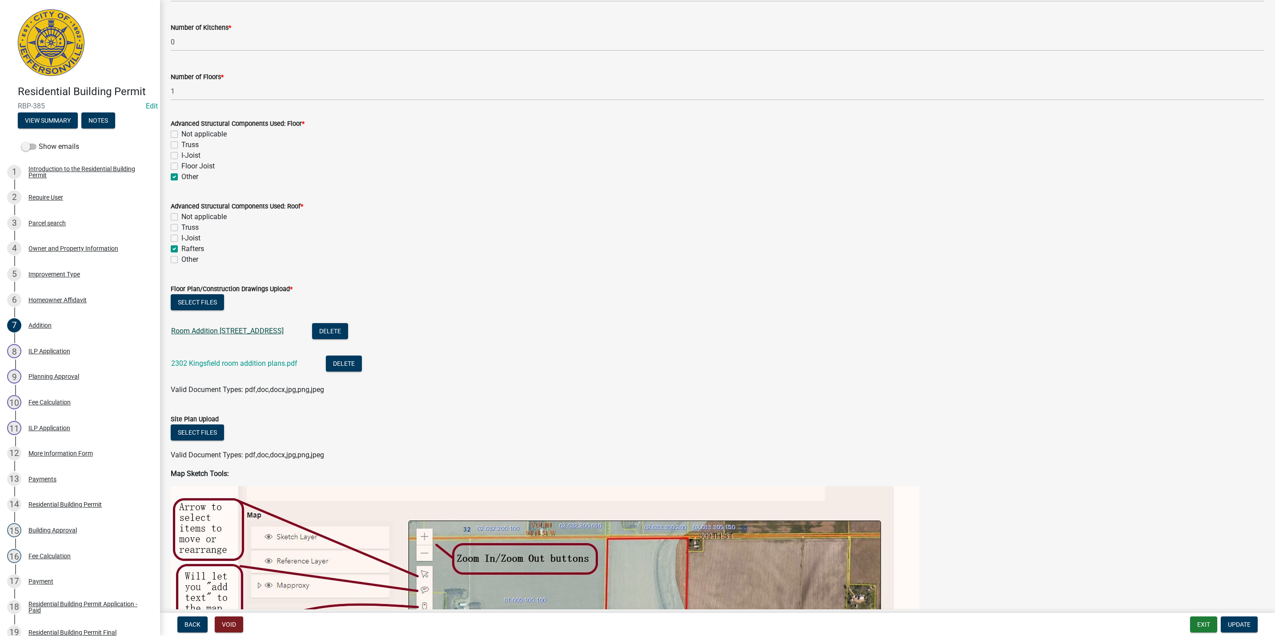
click at [258, 333] on link "Room Addition [STREET_ADDRESS]" at bounding box center [227, 331] width 112 height 8
click at [272, 358] on div "2302 Kingsfield room addition plans.pdf" at bounding box center [241, 365] width 140 height 18
click at [273, 361] on link "2302 Kingsfield room addition plans.pdf" at bounding box center [234, 363] width 126 height 8
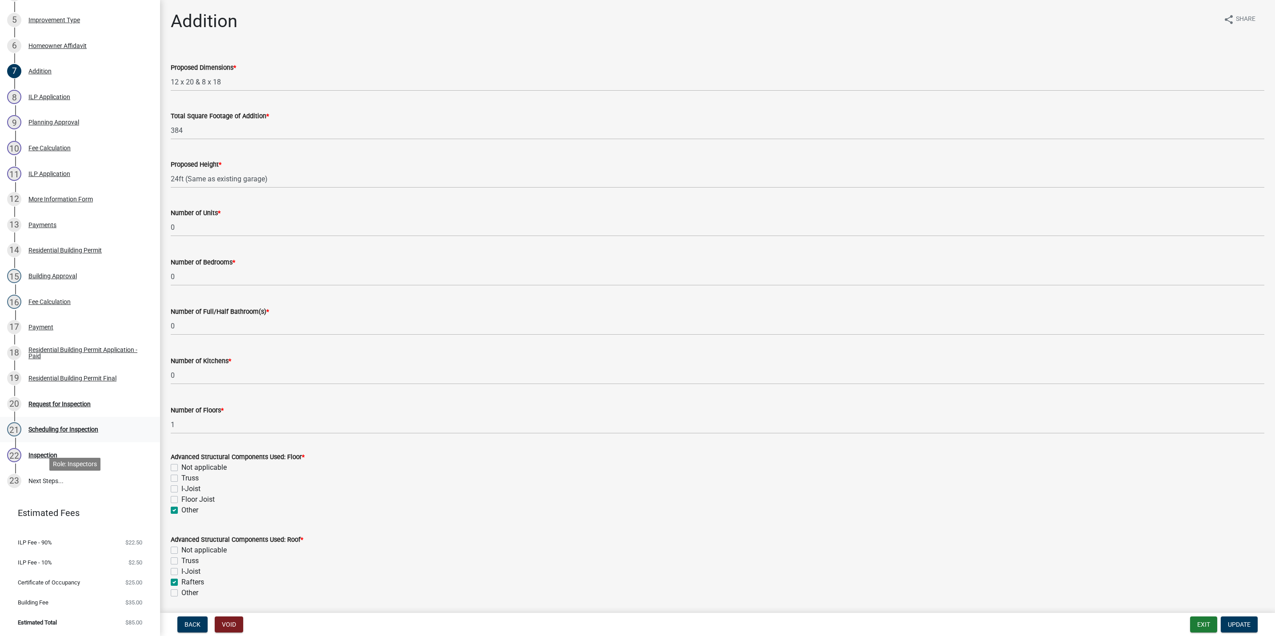
scroll to position [267, 0]
click at [123, 190] on link "12 More Information Form" at bounding box center [80, 199] width 160 height 26
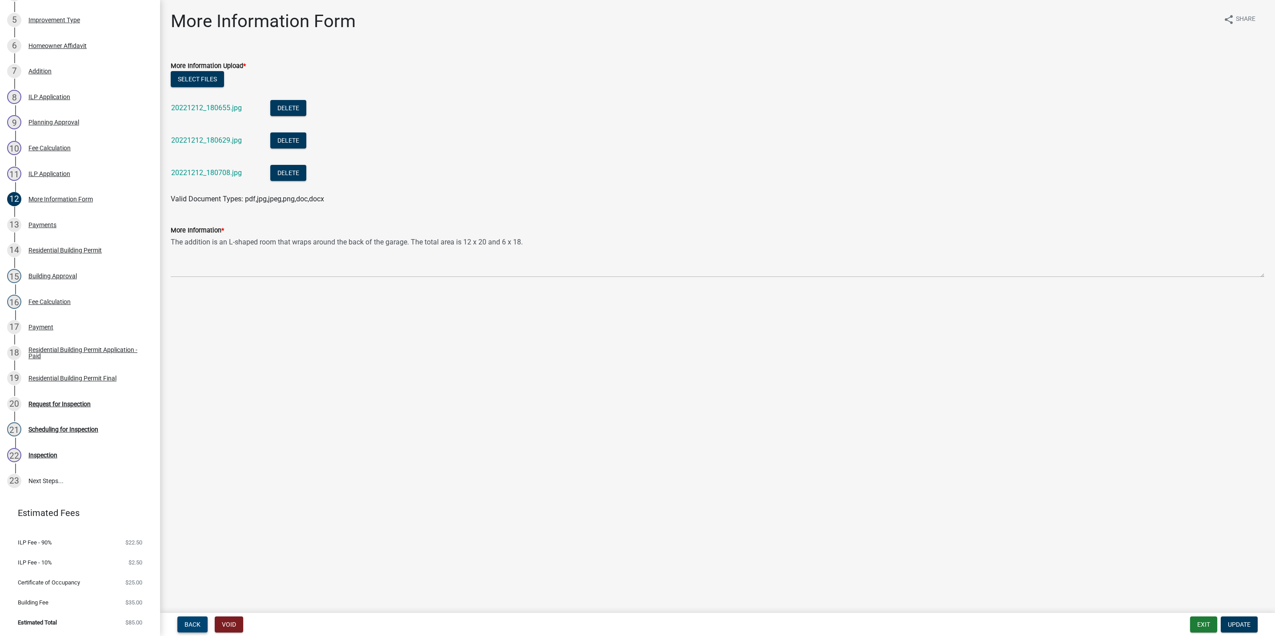
click at [187, 623] on span "Back" at bounding box center [192, 624] width 16 height 7
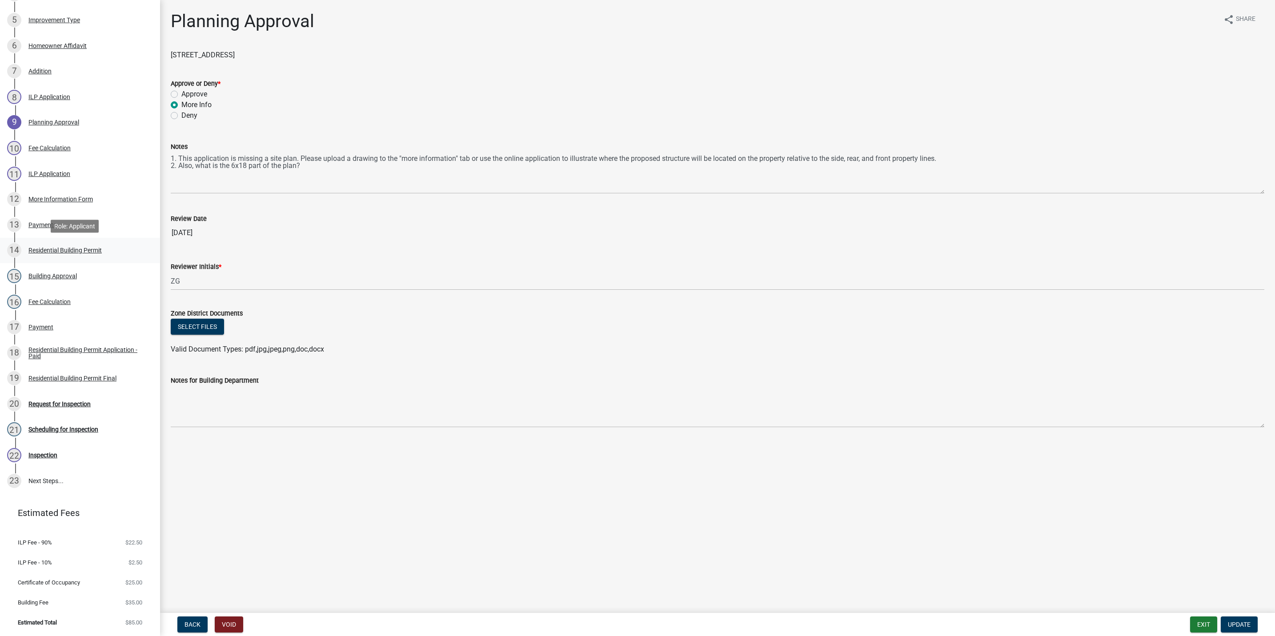
click at [79, 254] on div "14 Residential Building Permit" at bounding box center [76, 250] width 139 height 14
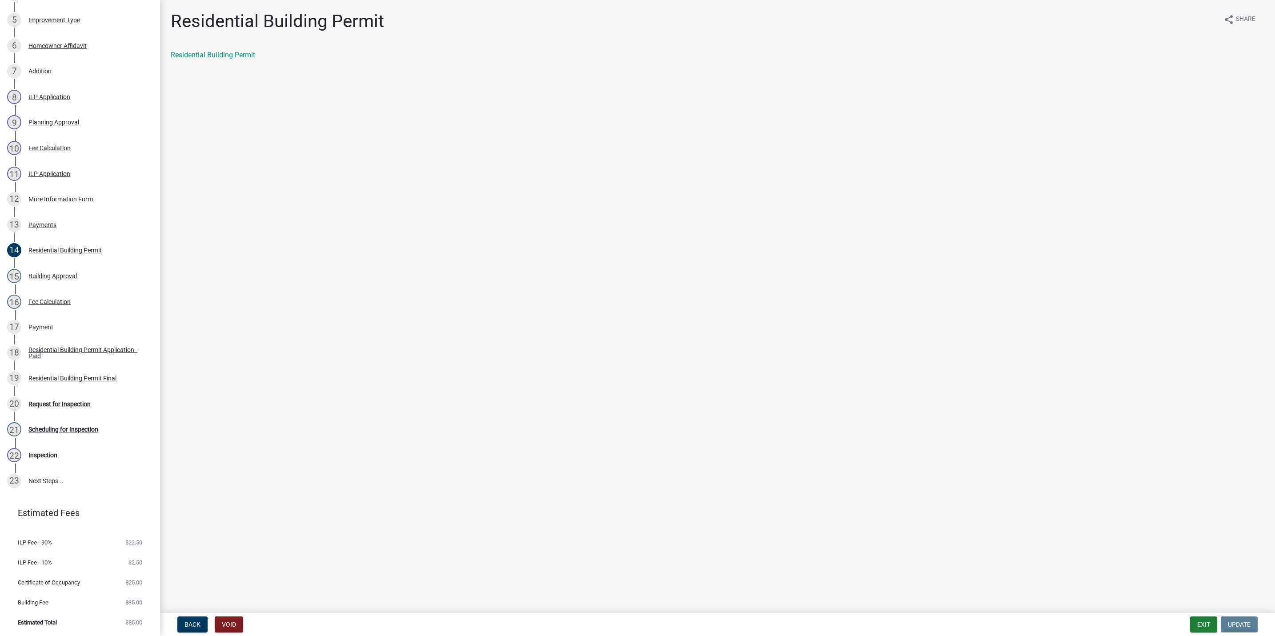
click at [236, 60] on div "Residential Building Permit" at bounding box center [718, 55] width 1094 height 11
click at [235, 55] on link "Residential Building Permit" at bounding box center [213, 55] width 84 height 8
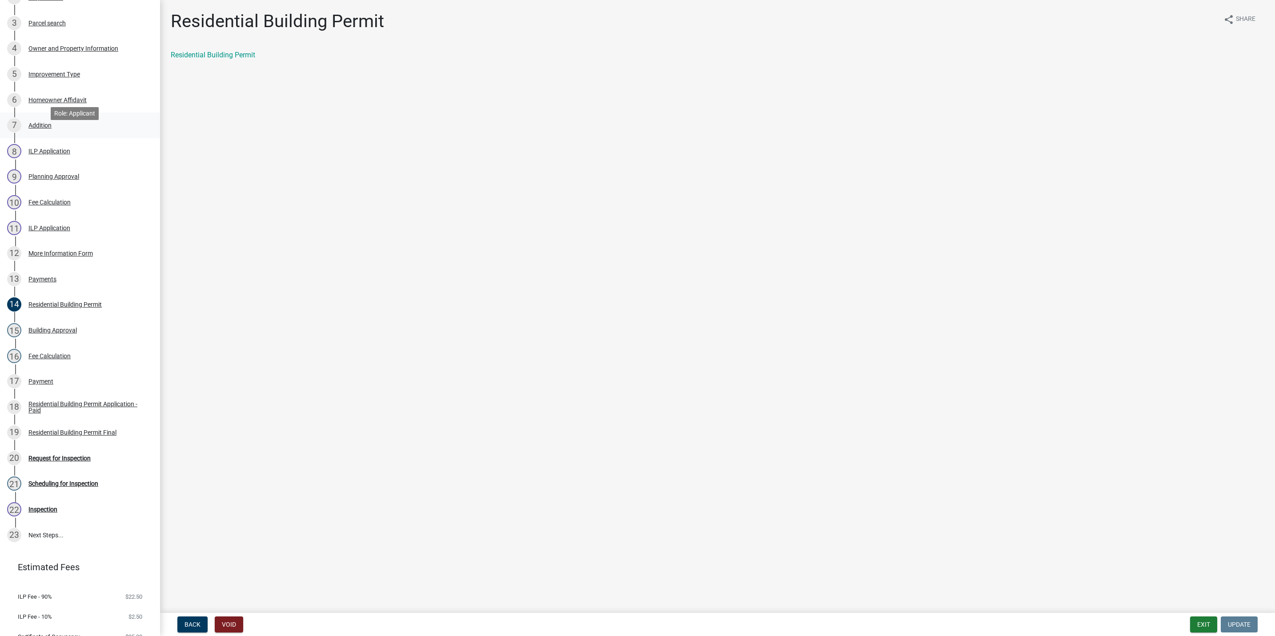
click at [59, 128] on link "7 Addition" at bounding box center [80, 125] width 160 height 26
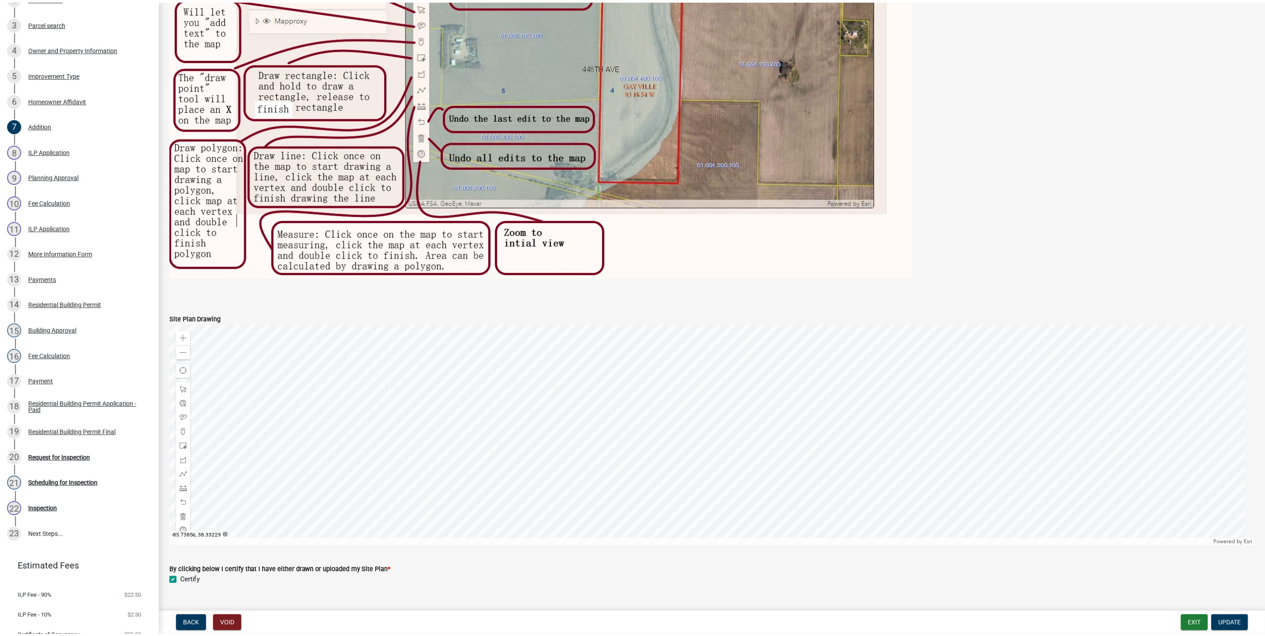
scroll to position [1034, 0]
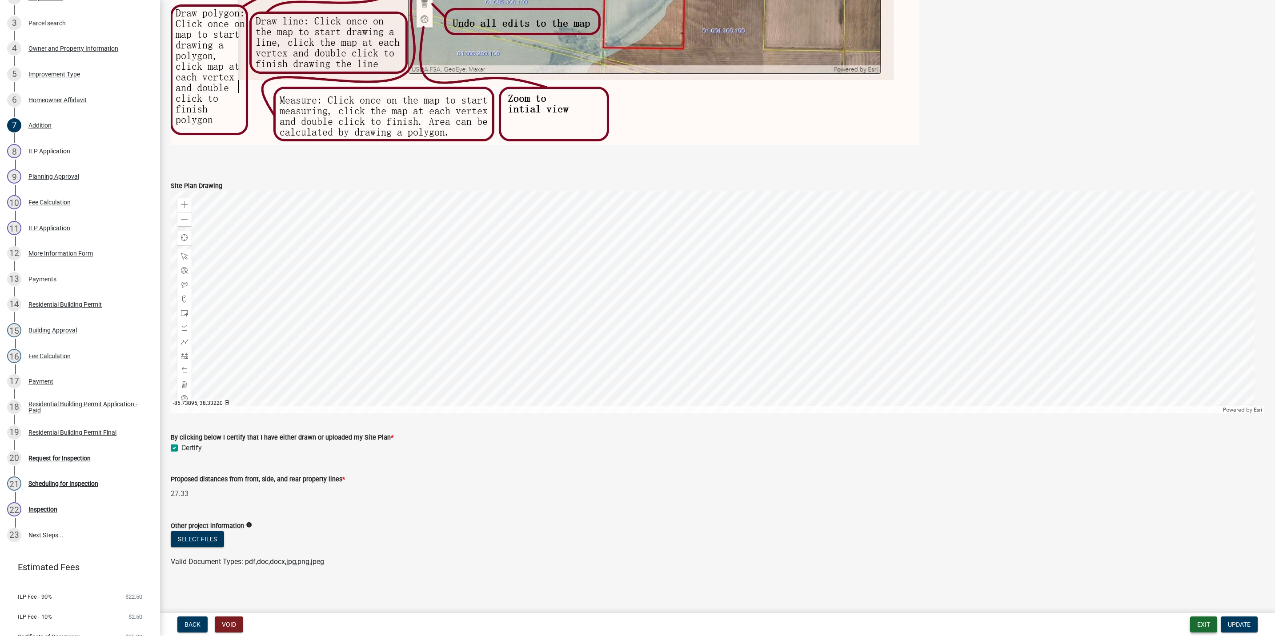
click at [633, 625] on button "Exit" at bounding box center [1203, 625] width 27 height 16
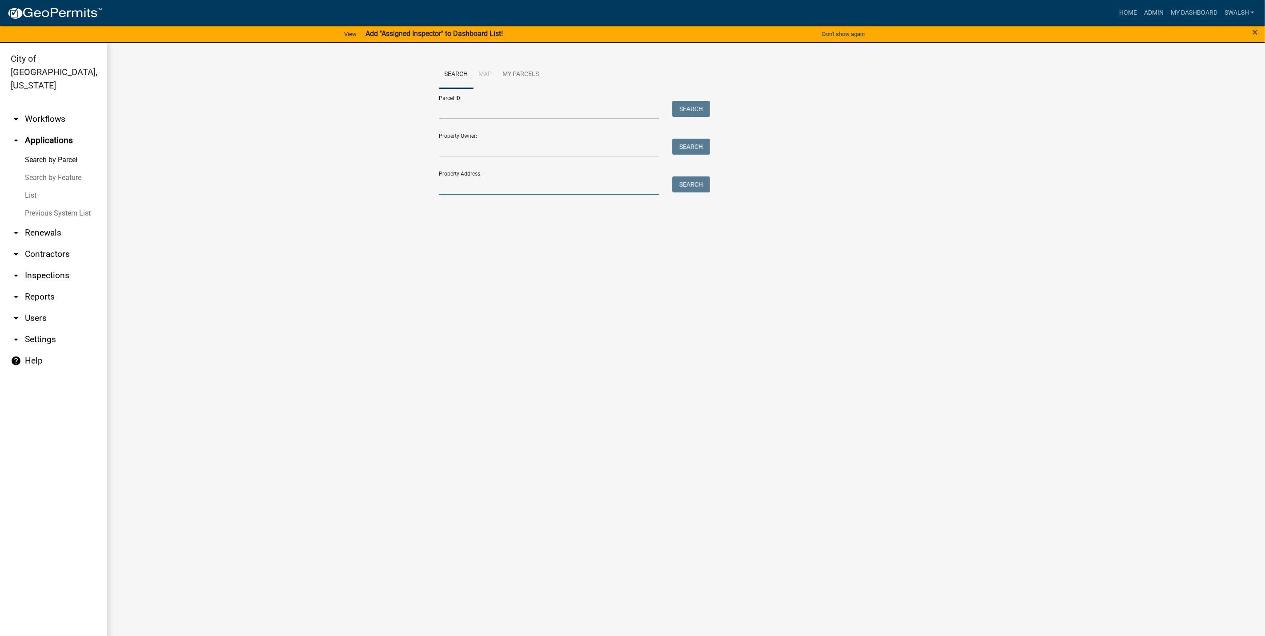
click at [495, 186] on input "Property Address:" at bounding box center [549, 185] width 220 height 18
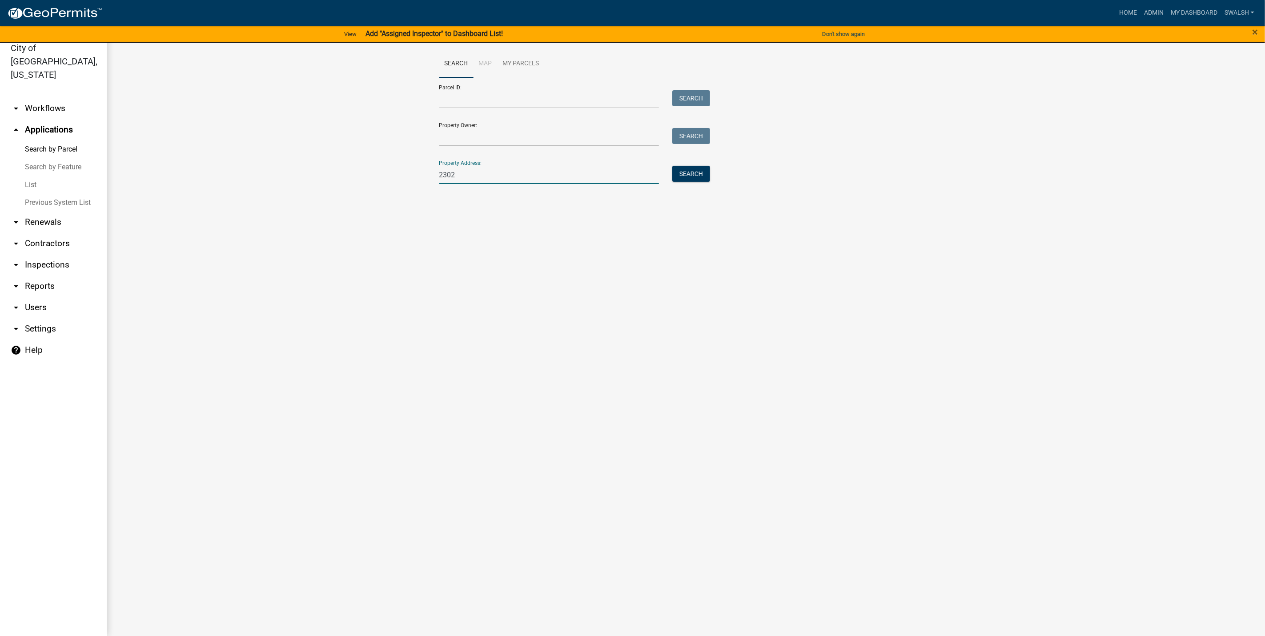
type input "2302 kingsfield"
click at [633, 169] on button "Search" at bounding box center [691, 174] width 38 height 16
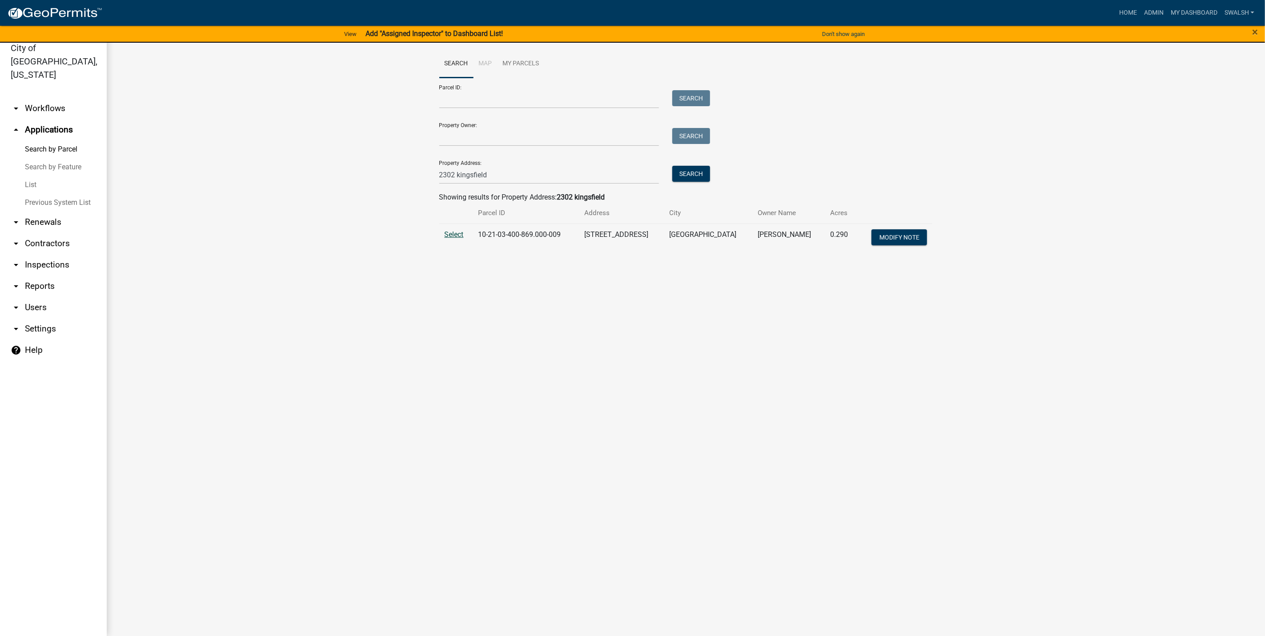
click at [447, 232] on span "Select" at bounding box center [454, 234] width 19 height 8
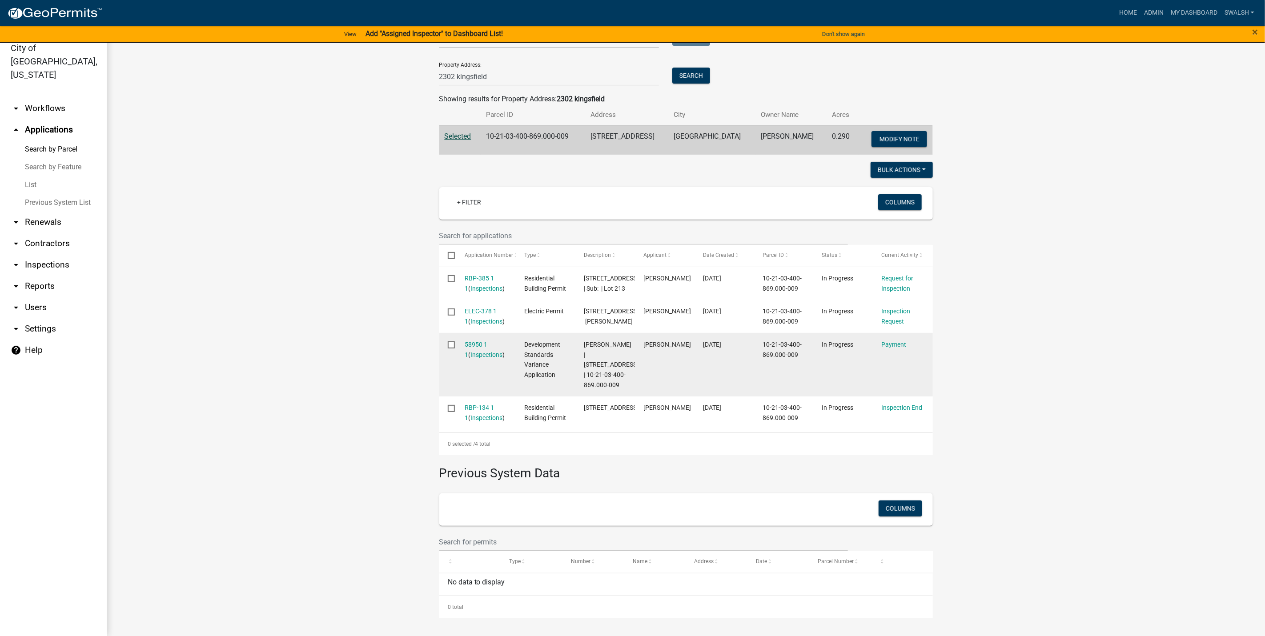
scroll to position [133, 0]
click at [476, 358] on link "58950 1 1" at bounding box center [476, 349] width 23 height 17
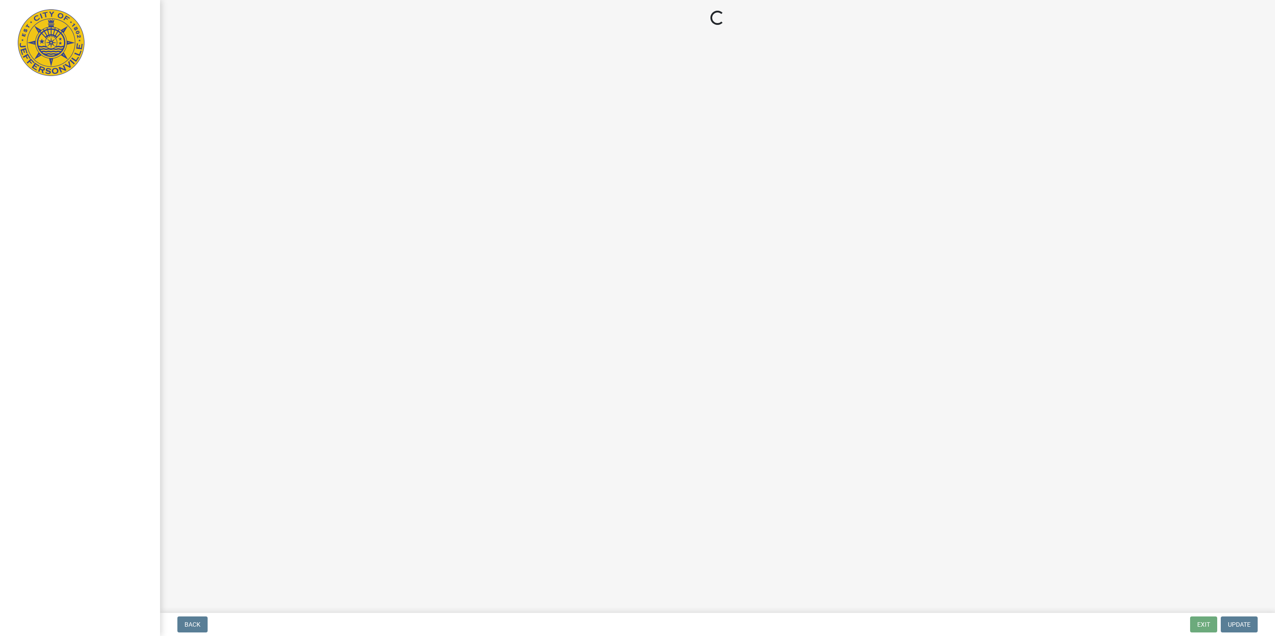
select select "3: 3"
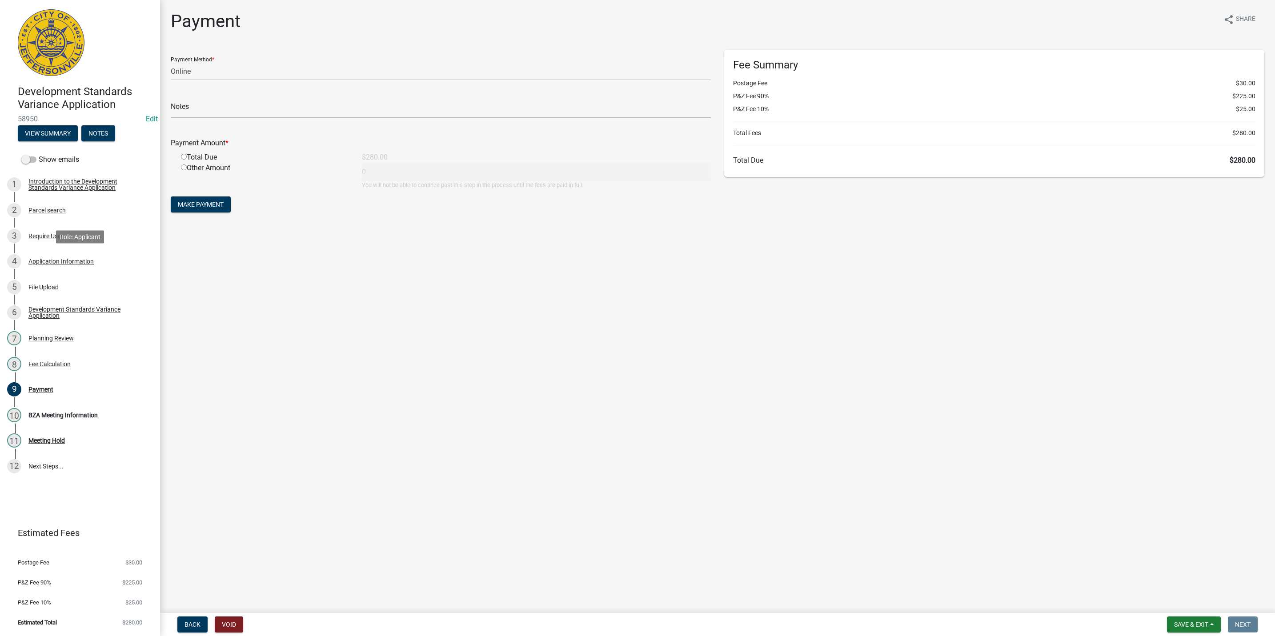
click at [78, 260] on div "Application Information" at bounding box center [60, 261] width 65 height 6
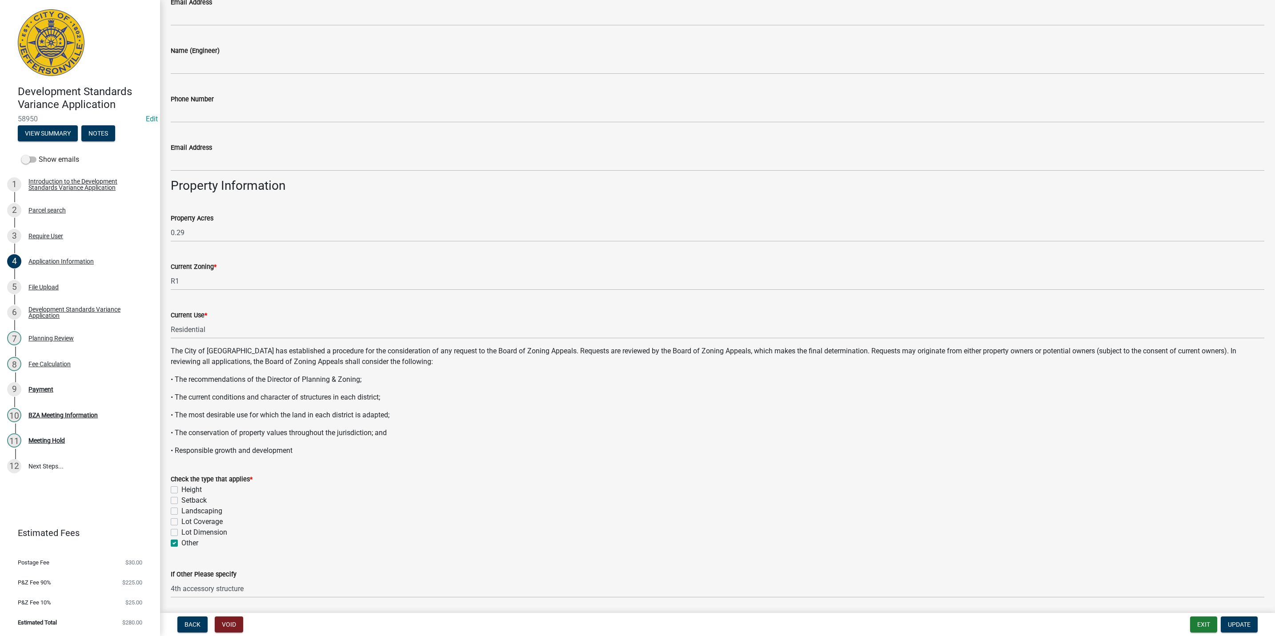
scroll to position [430, 0]
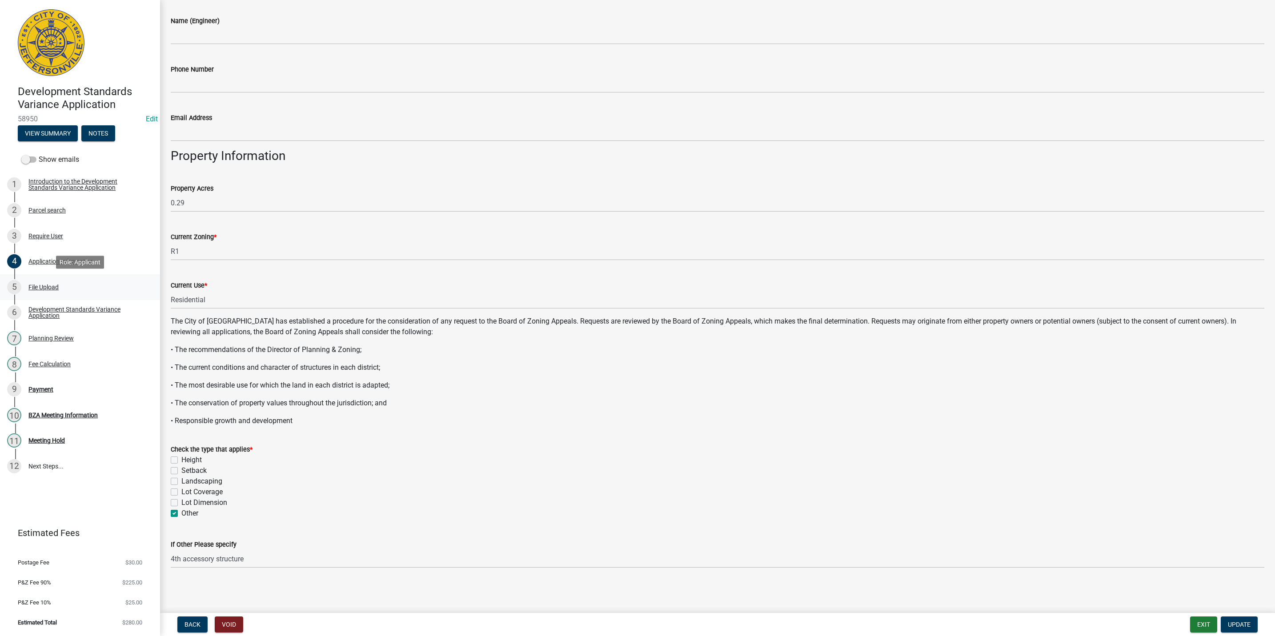
click at [64, 286] on div "5 File Upload" at bounding box center [76, 287] width 139 height 14
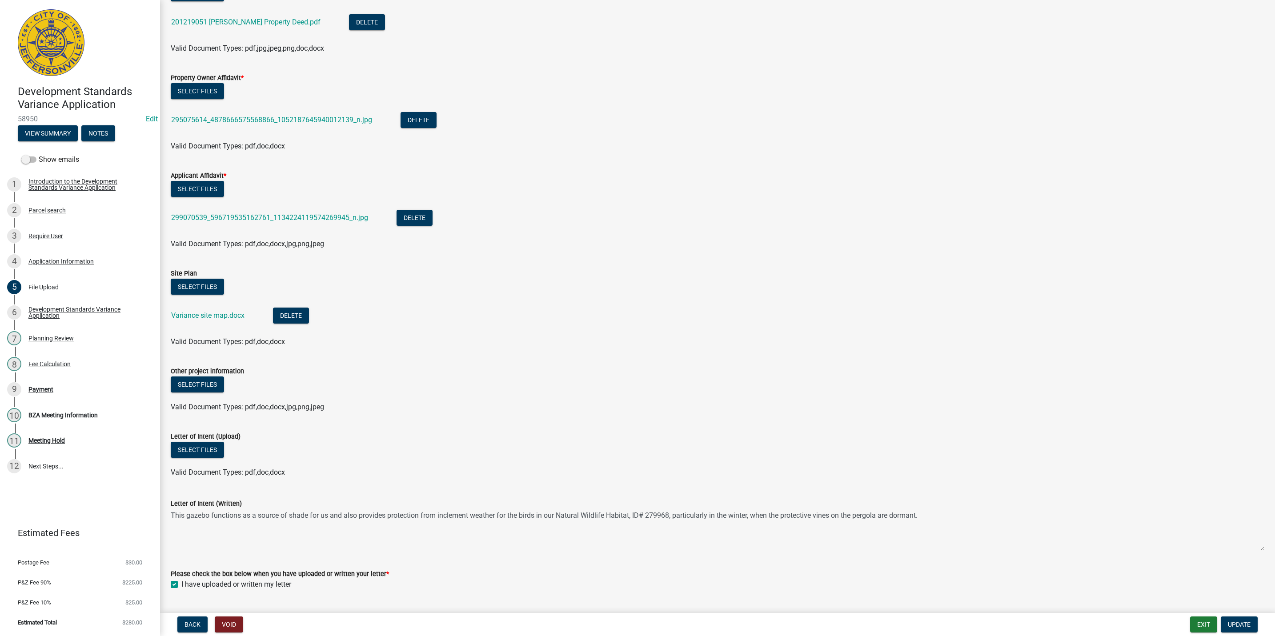
scroll to position [197, 0]
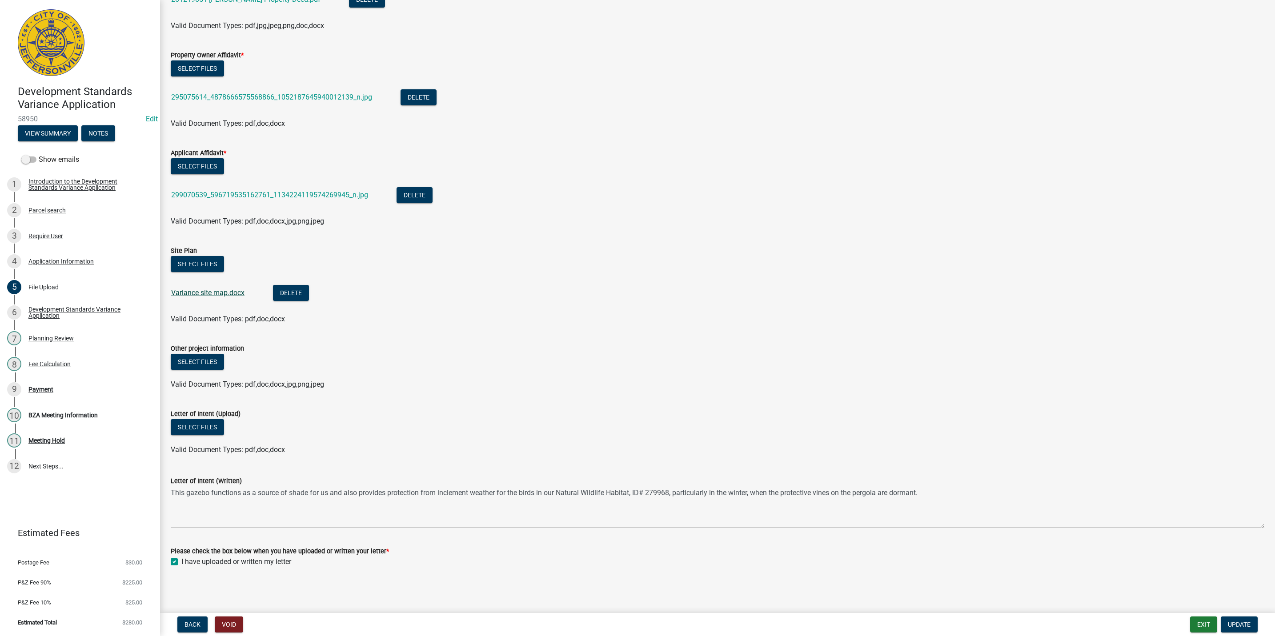
click at [204, 295] on link "Variance site map.docx" at bounding box center [207, 292] width 73 height 8
